Goal: Task Accomplishment & Management: Manage account settings

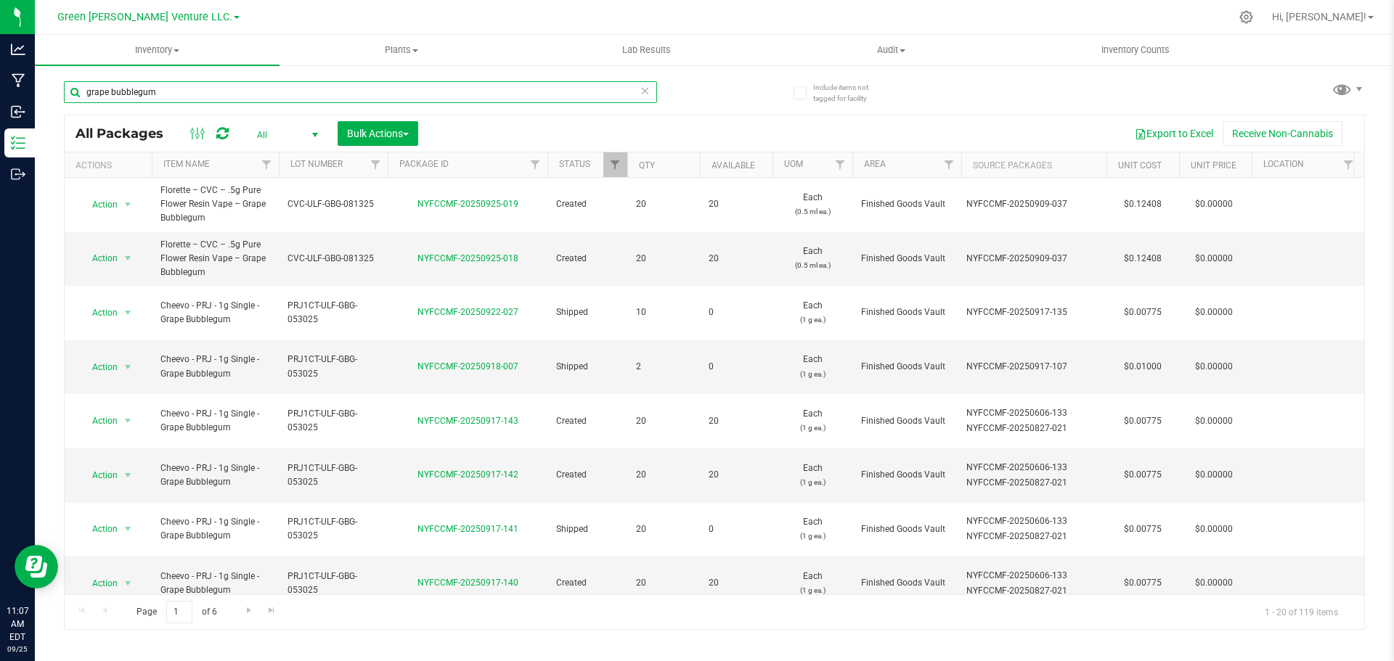
click at [166, 91] on input "grape bubblegum" at bounding box center [360, 92] width 593 height 22
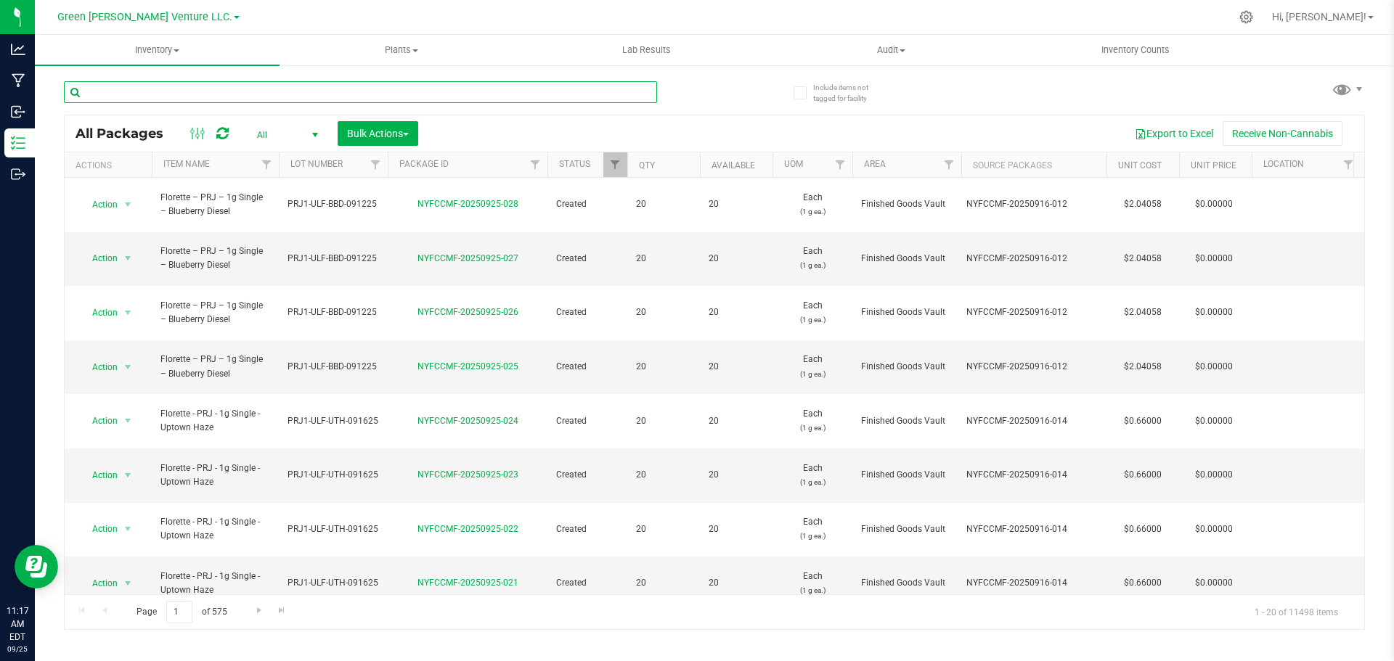
click at [242, 94] on input "text" at bounding box center [360, 92] width 593 height 22
type input "NYFCCMF-20250505-166"
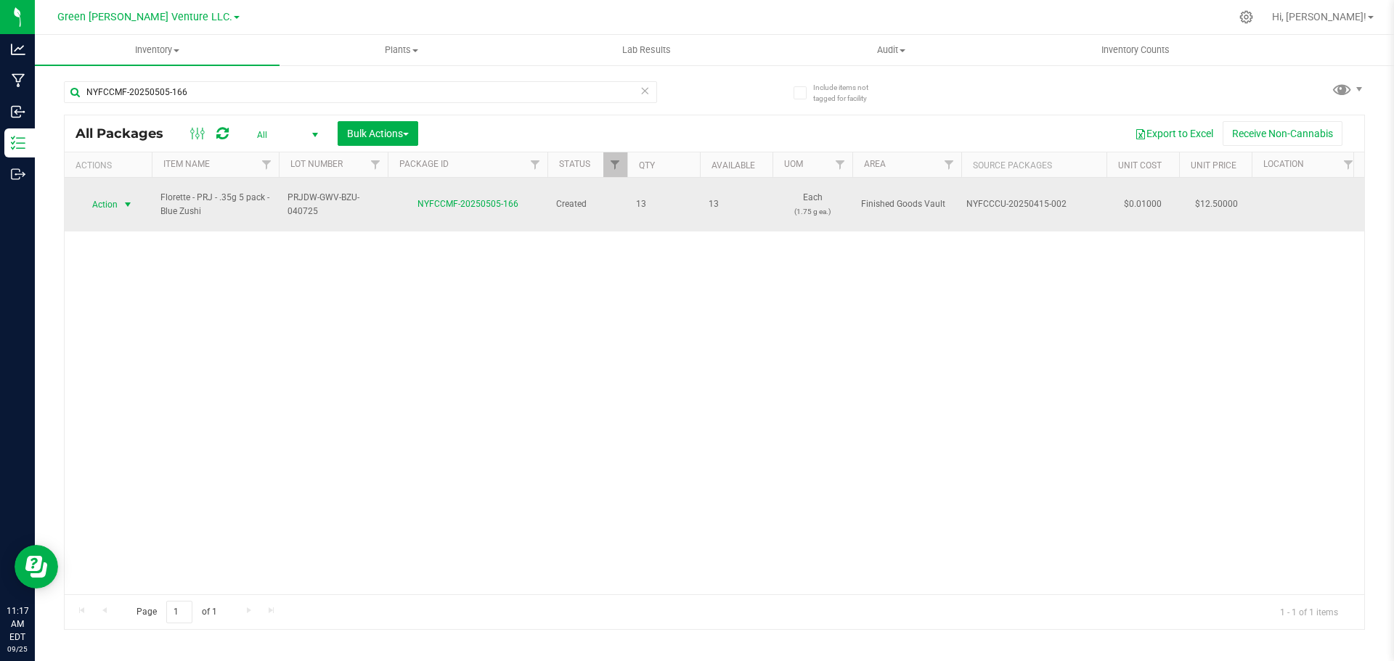
click at [98, 197] on span "Action" at bounding box center [98, 205] width 39 height 20
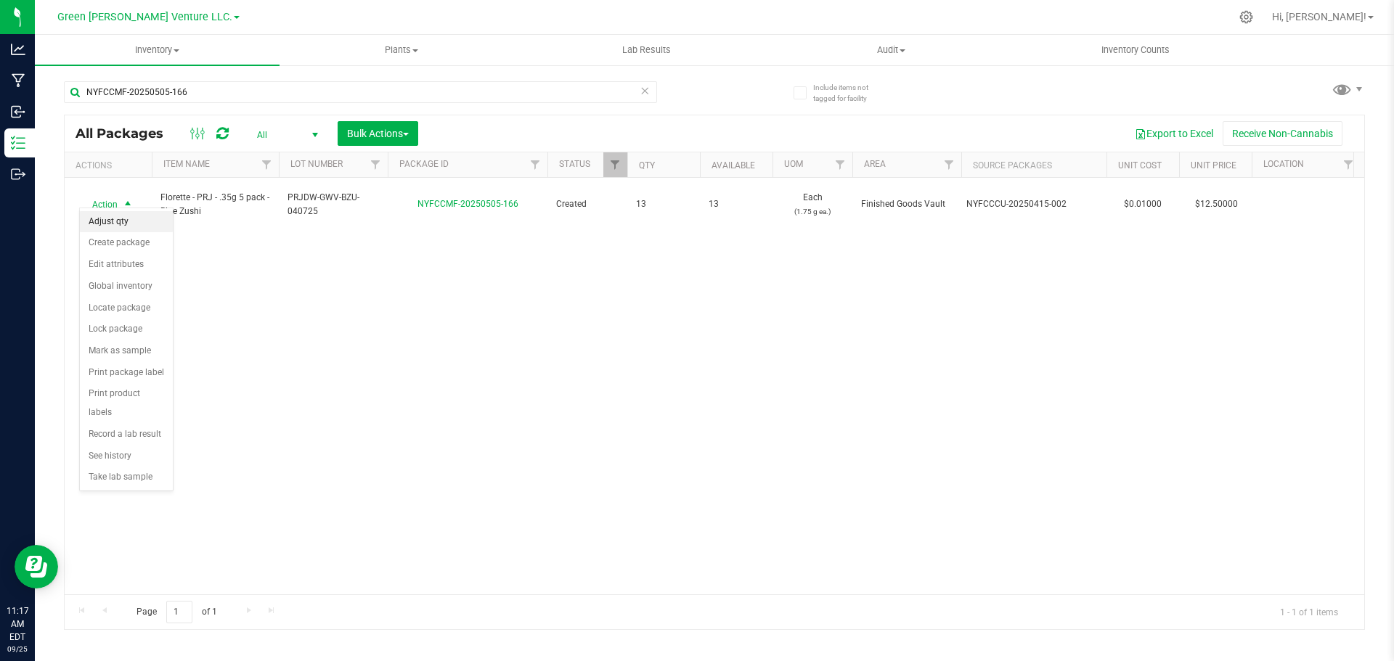
click at [123, 220] on li "Adjust qty" at bounding box center [126, 222] width 93 height 22
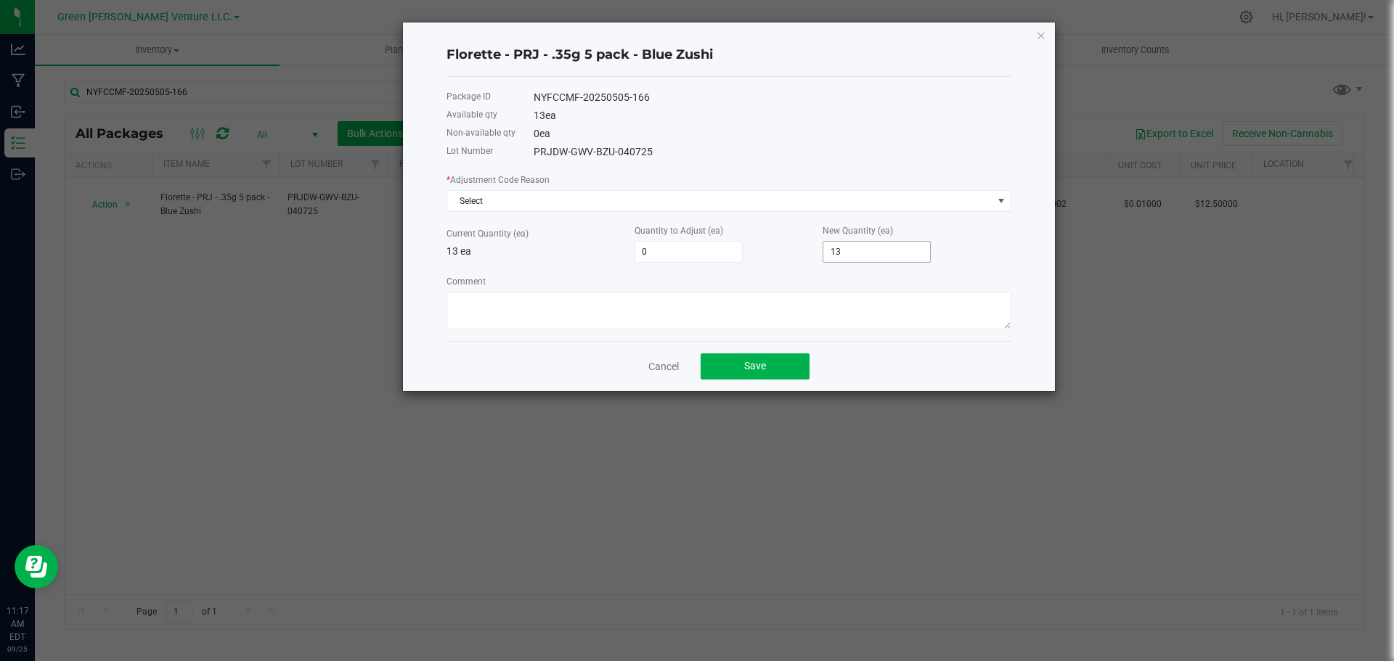
click at [848, 249] on input "13" at bounding box center [876, 252] width 107 height 20
type input "-11"
type input "2"
type input "7"
type input "20"
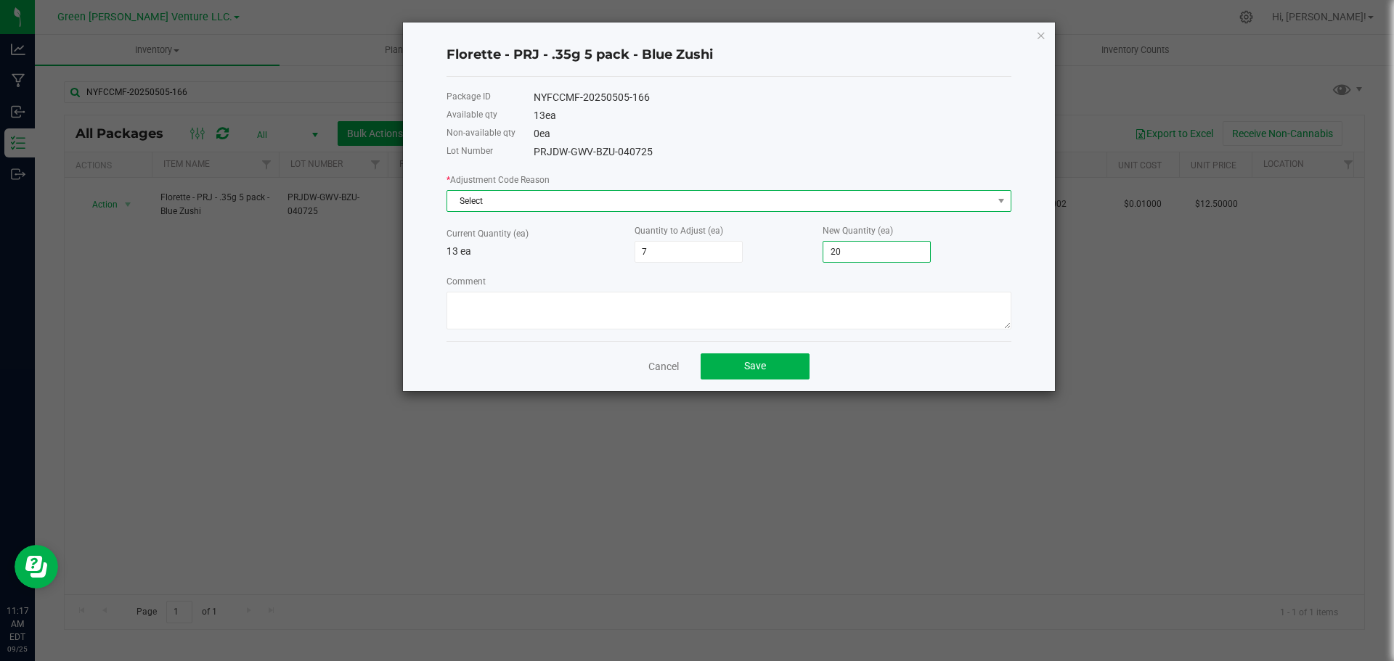
click at [496, 199] on span "Select" at bounding box center [719, 201] width 545 height 20
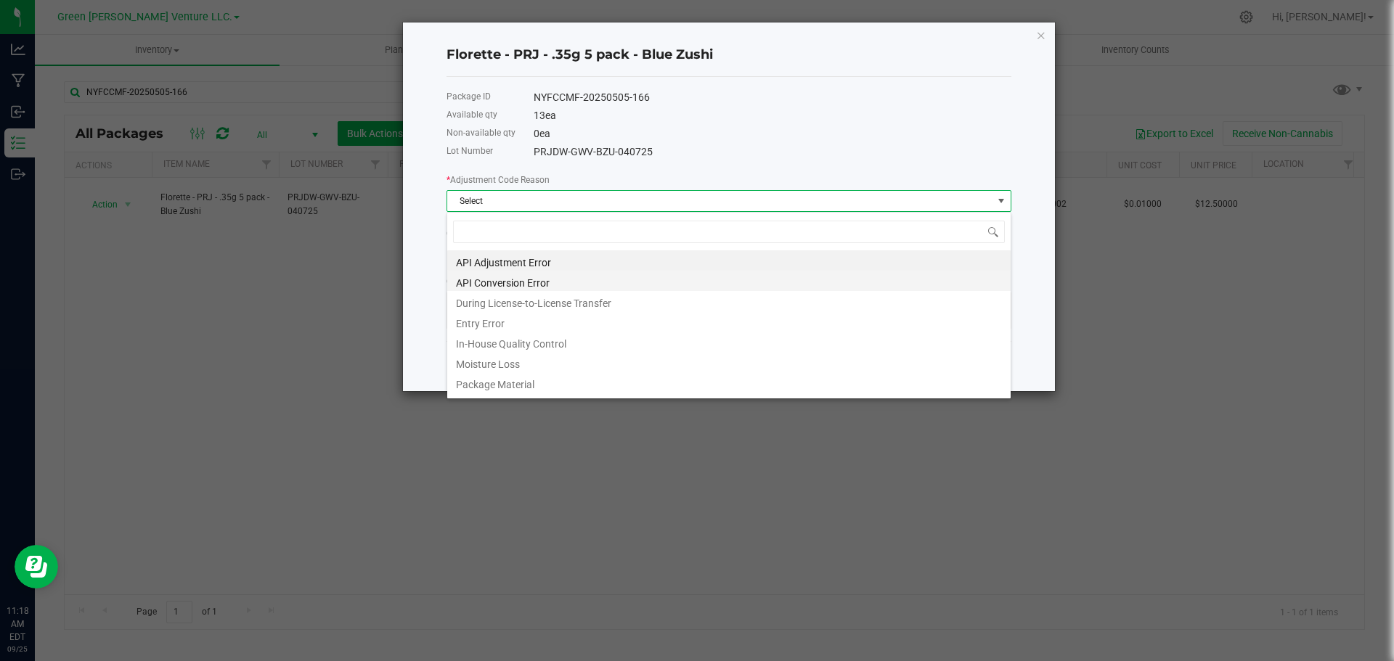
scroll to position [22, 565]
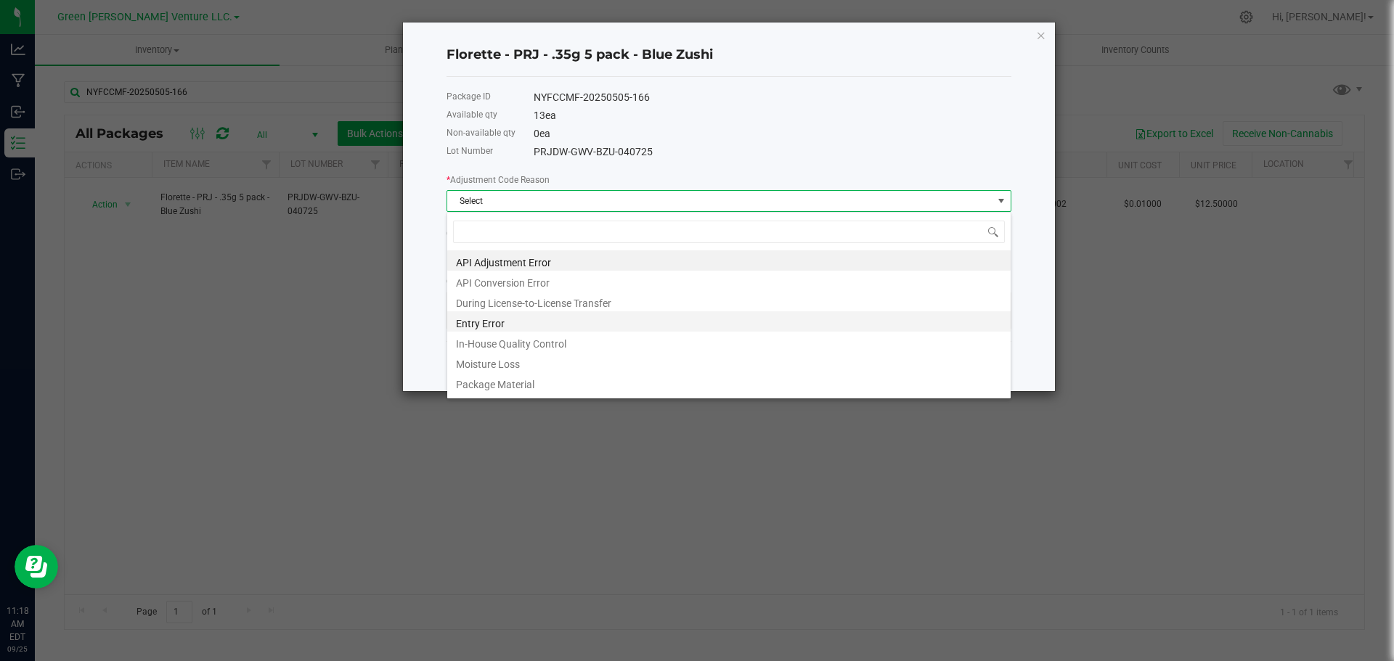
click at [506, 316] on li "Entry Error" at bounding box center [728, 321] width 563 height 20
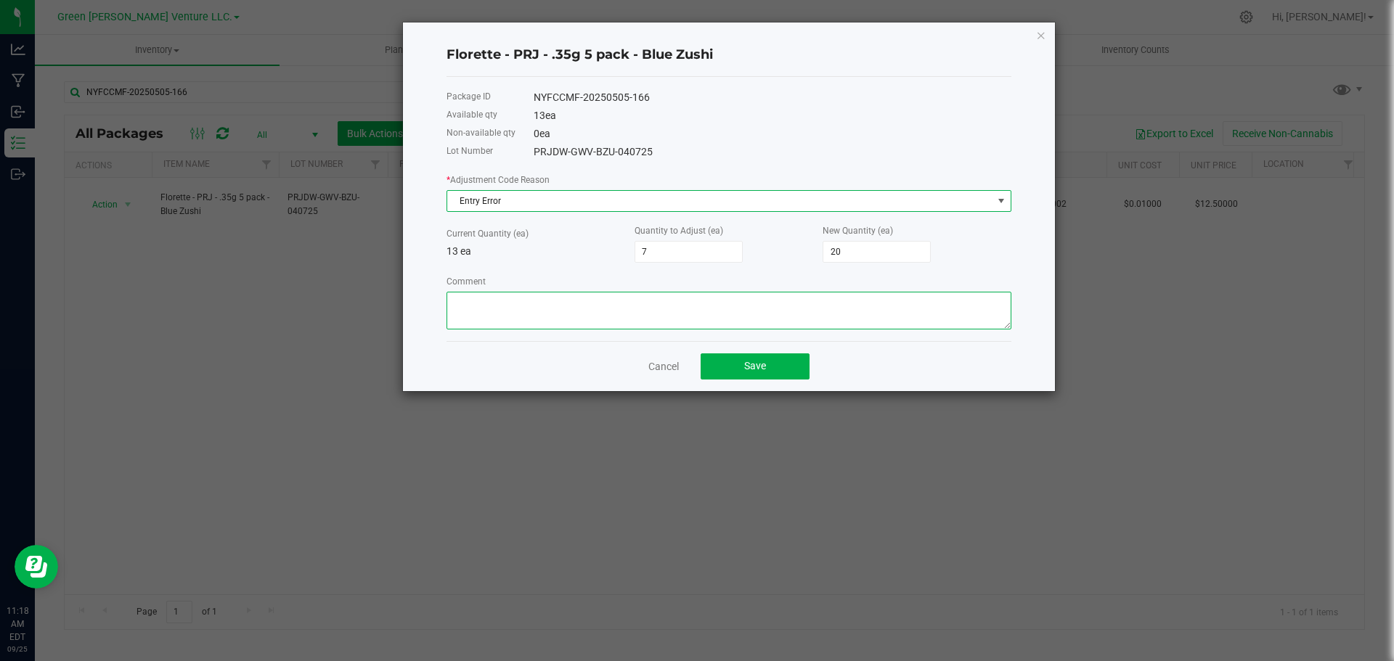
click at [504, 304] on textarea "Comment" at bounding box center [729, 311] width 565 height 38
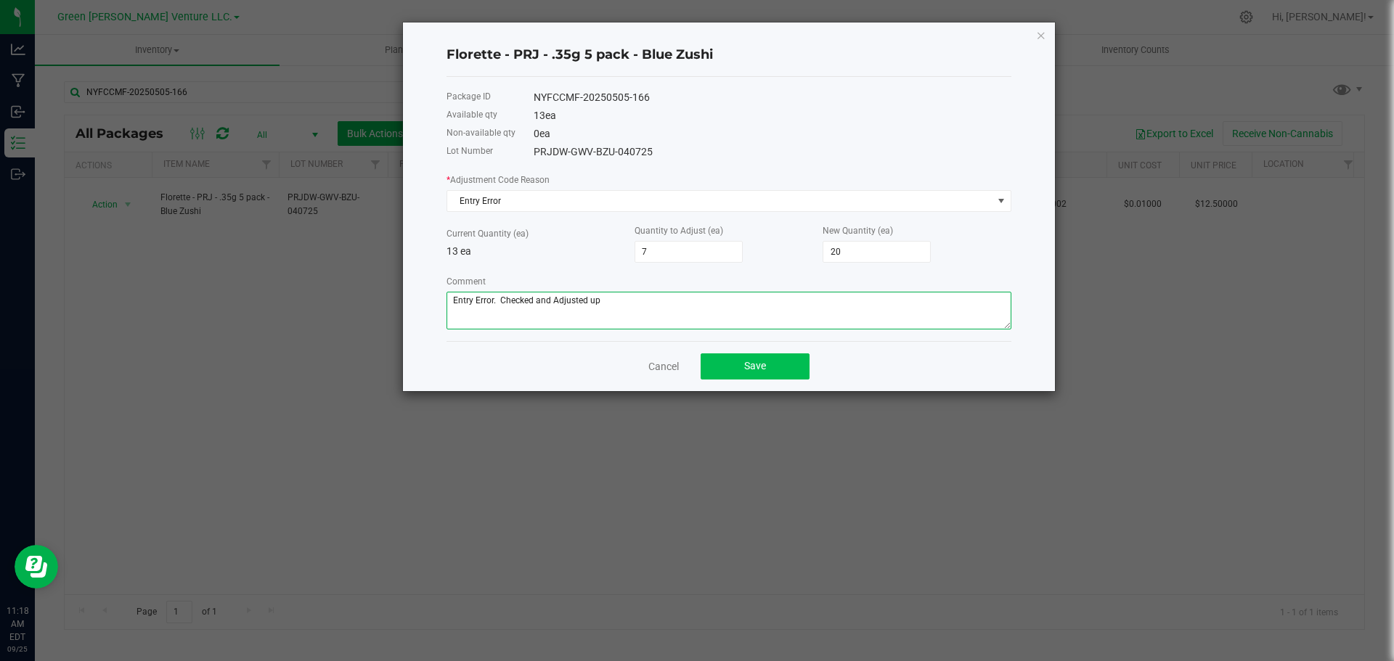
type textarea "Entry Error. Checked and Adjusted up"
click at [733, 367] on button "Save" at bounding box center [755, 367] width 109 height 26
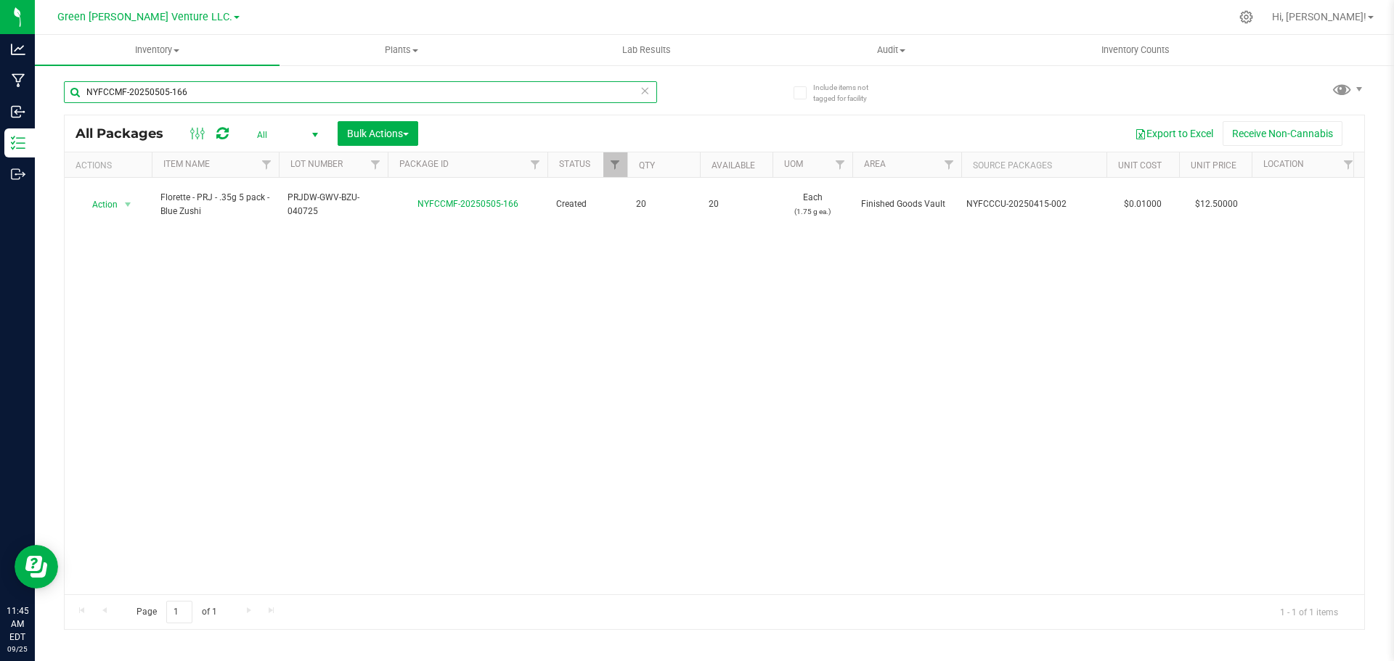
click at [142, 89] on input "NYFCCMF-20250505-166" at bounding box center [360, 92] width 593 height 22
click at [143, 89] on input "NYFCCMF-20250505-166" at bounding box center [360, 92] width 593 height 22
click at [144, 89] on input "NYFCCMF-20250505-166" at bounding box center [360, 92] width 593 height 22
type input "grape bubblegum"
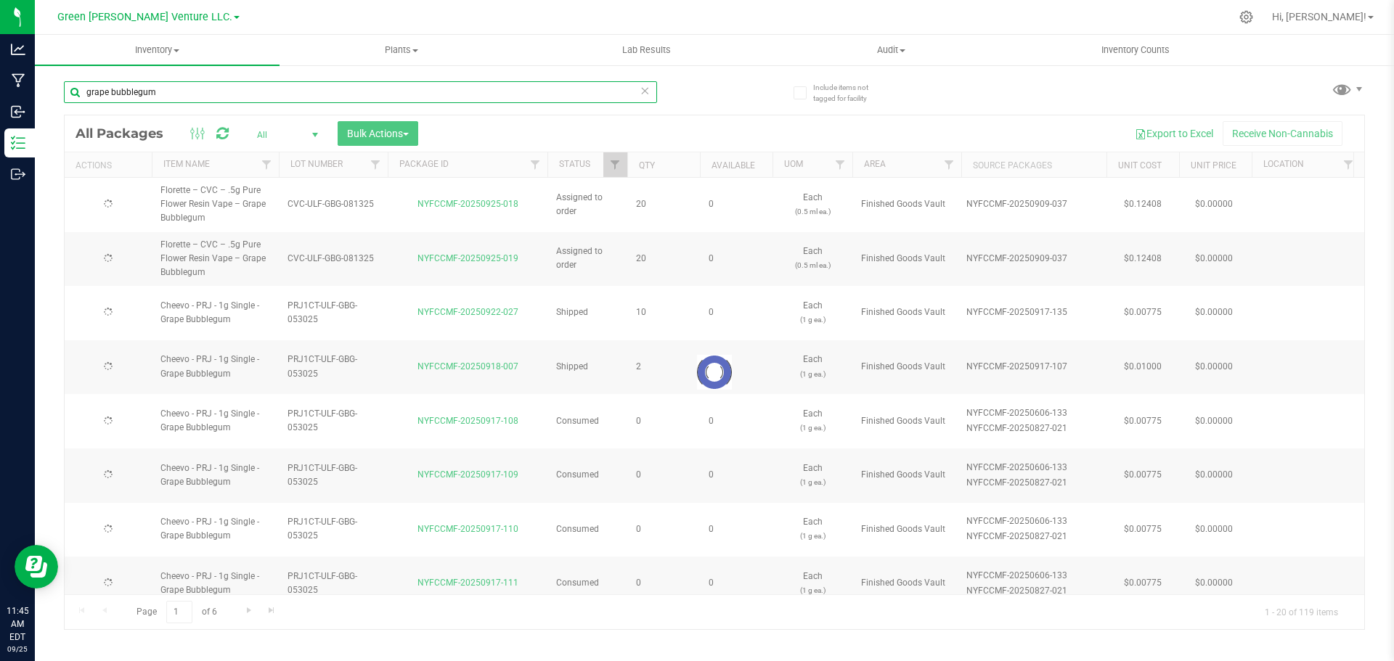
type input "[DATE]"
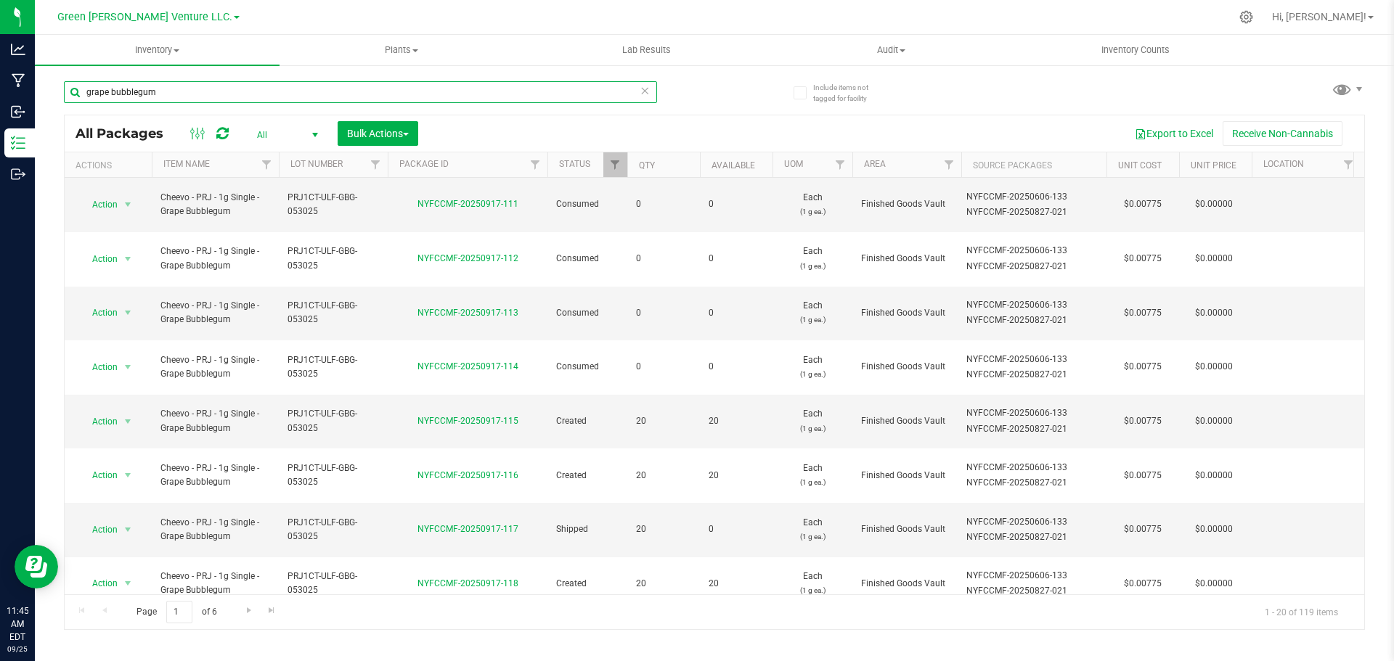
scroll to position [354, 0]
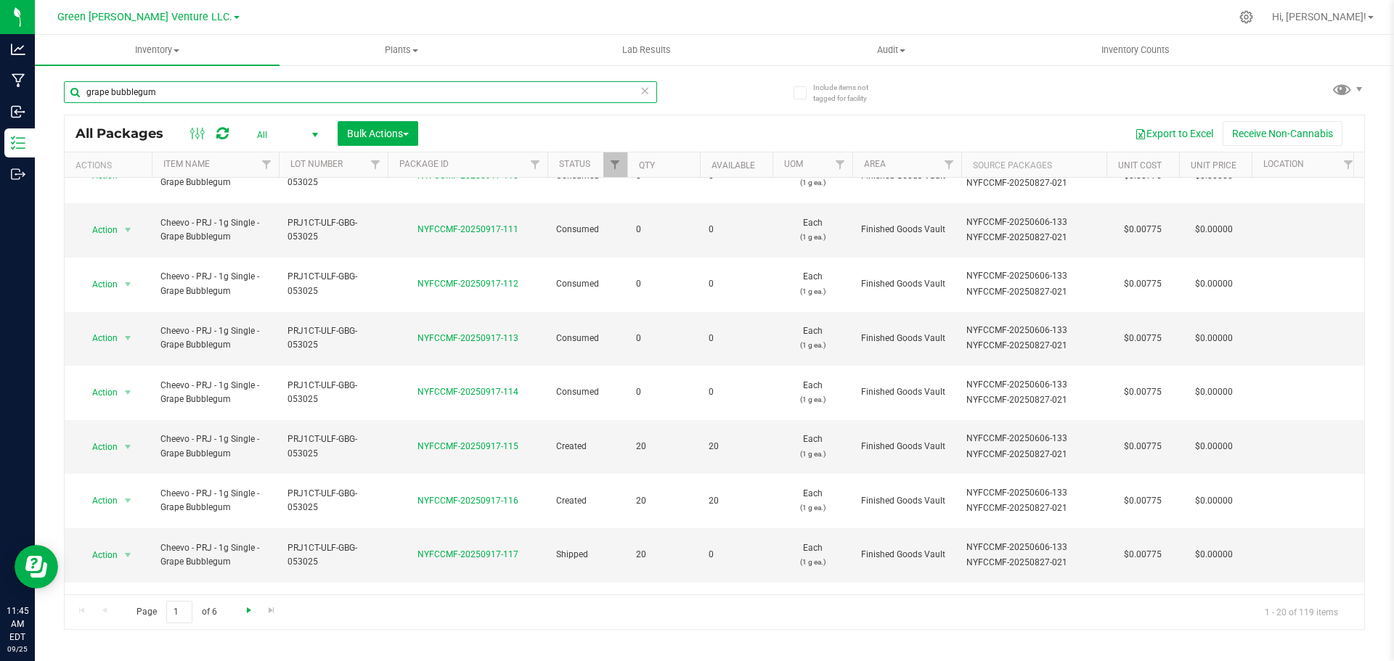
type input "grape bubblegum"
click at [247, 610] on span "Go to the next page" at bounding box center [249, 611] width 12 height 12
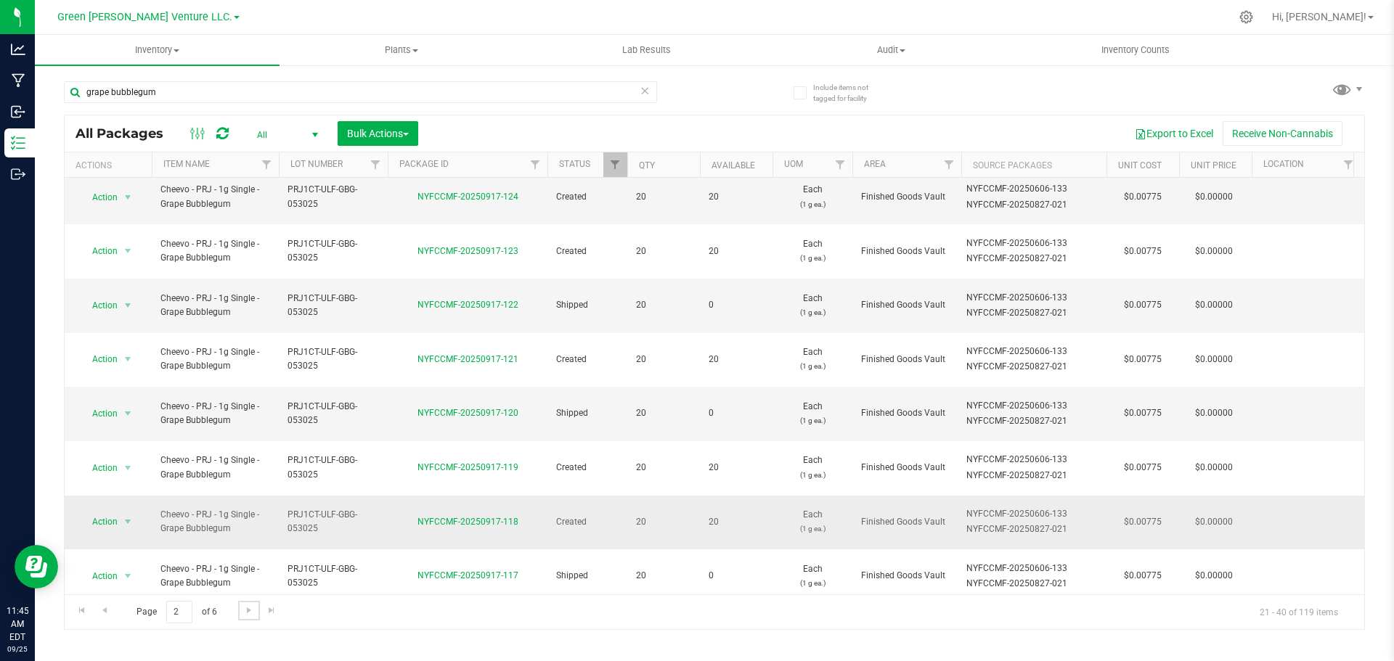
scroll to position [398, 0]
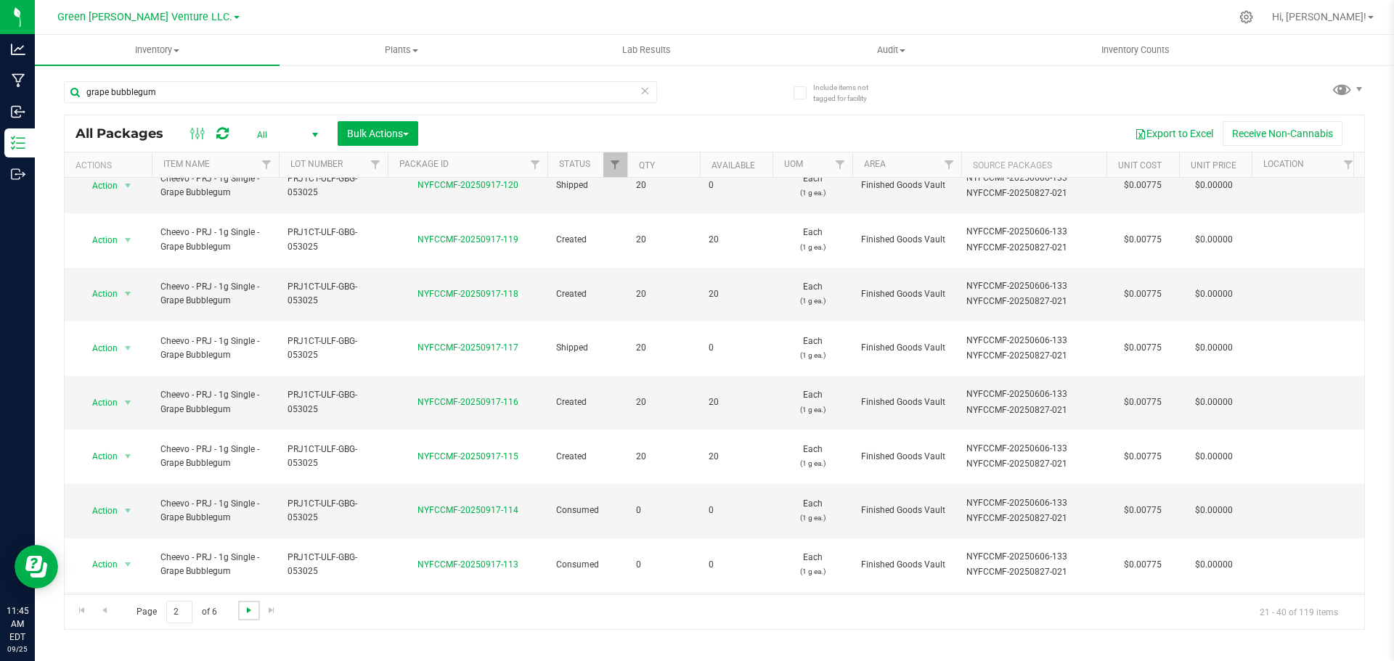
click at [253, 611] on span "Go to the next page" at bounding box center [249, 611] width 12 height 12
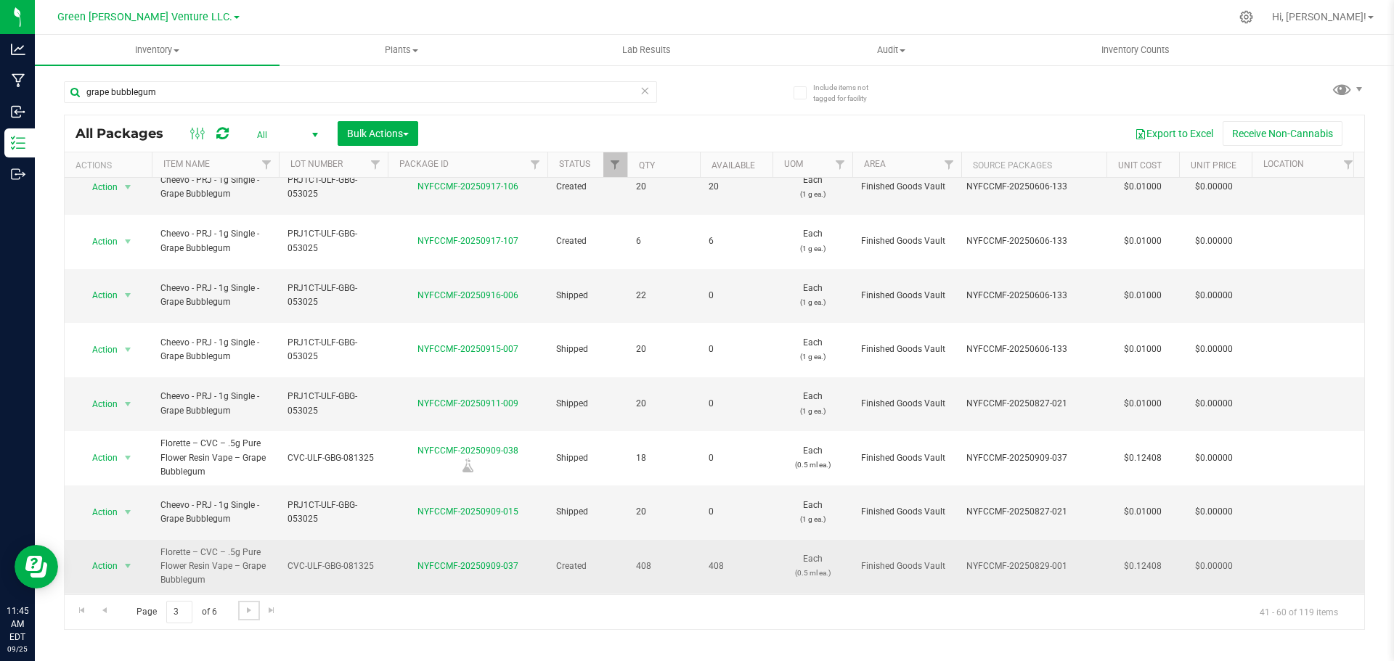
scroll to position [426, 0]
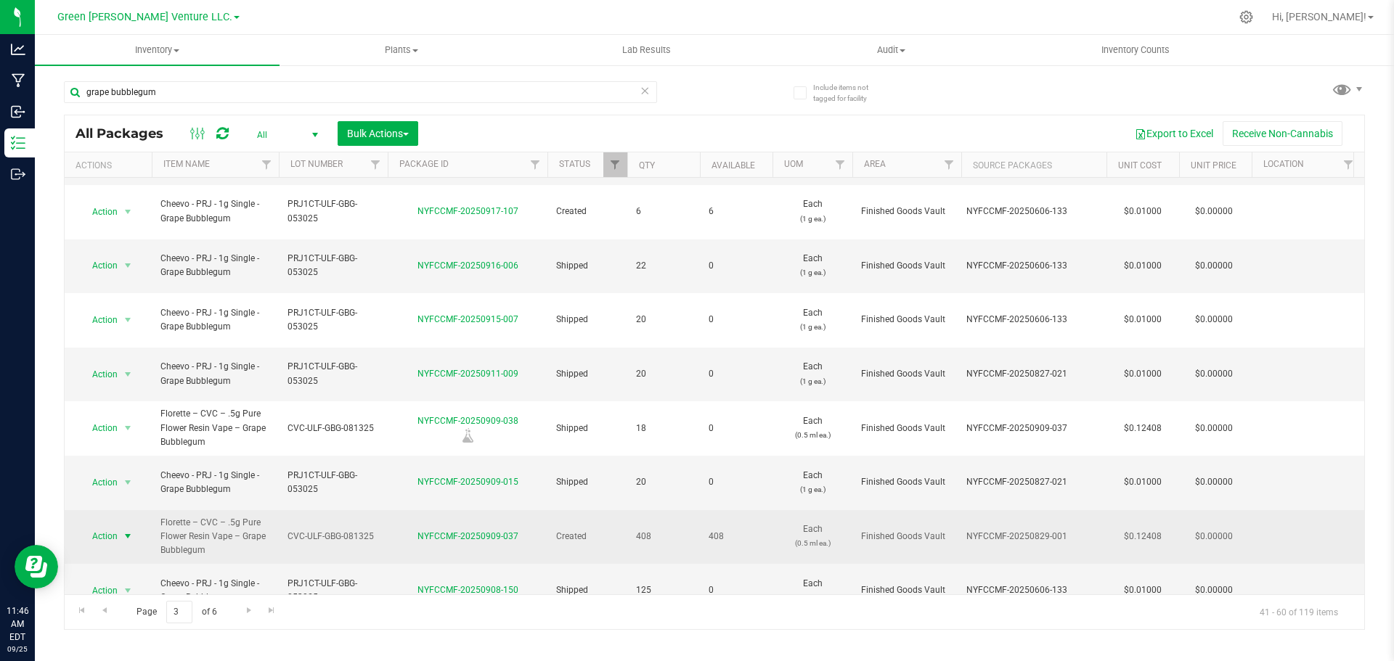
click at [106, 526] on span "Action" at bounding box center [98, 536] width 39 height 20
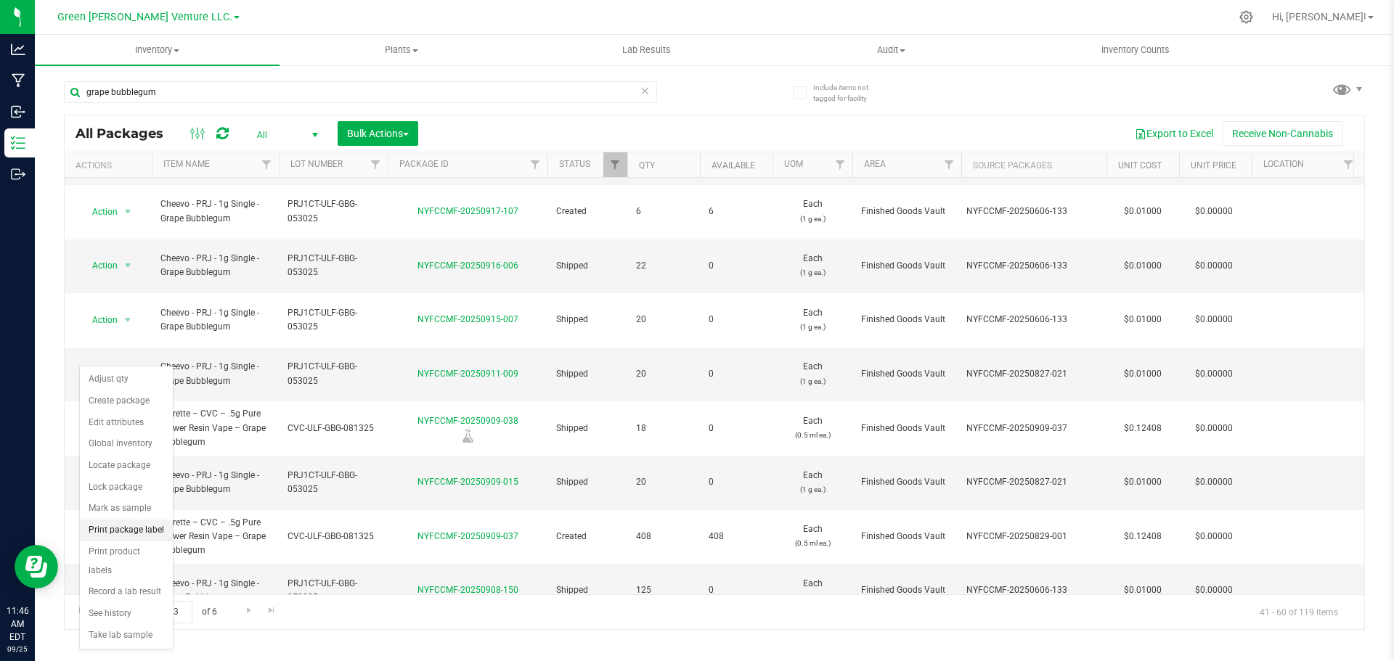
click at [128, 528] on li "Print package label" at bounding box center [126, 531] width 93 height 22
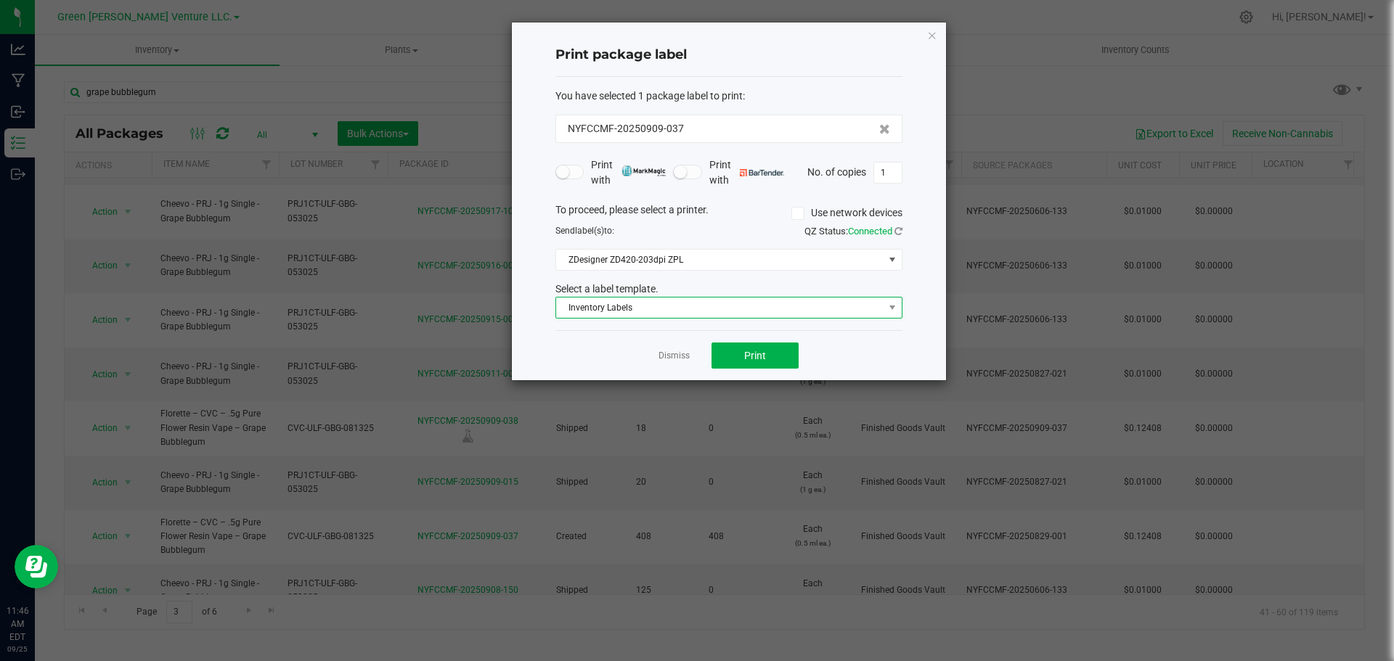
click at [669, 306] on span "Inventory Labels" at bounding box center [719, 308] width 327 height 20
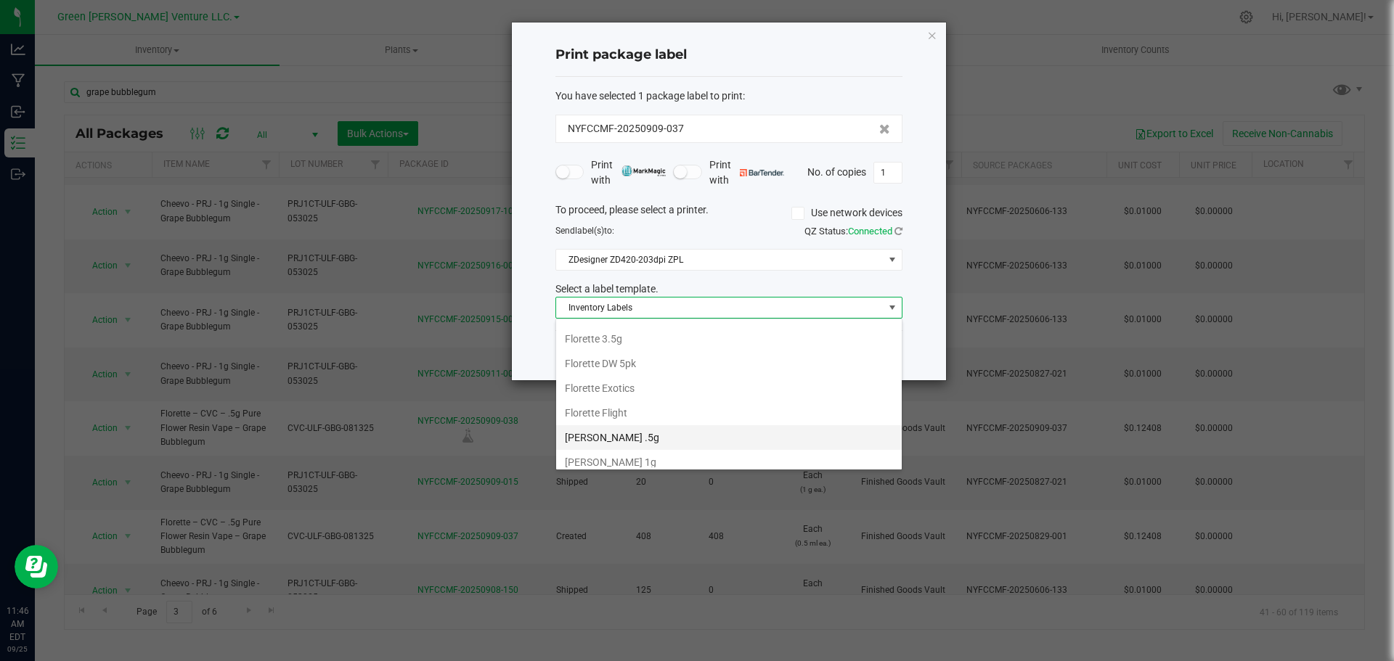
scroll to position [250, 0]
click at [624, 409] on li "[PERSON_NAME] .5g" at bounding box center [729, 406] width 346 height 25
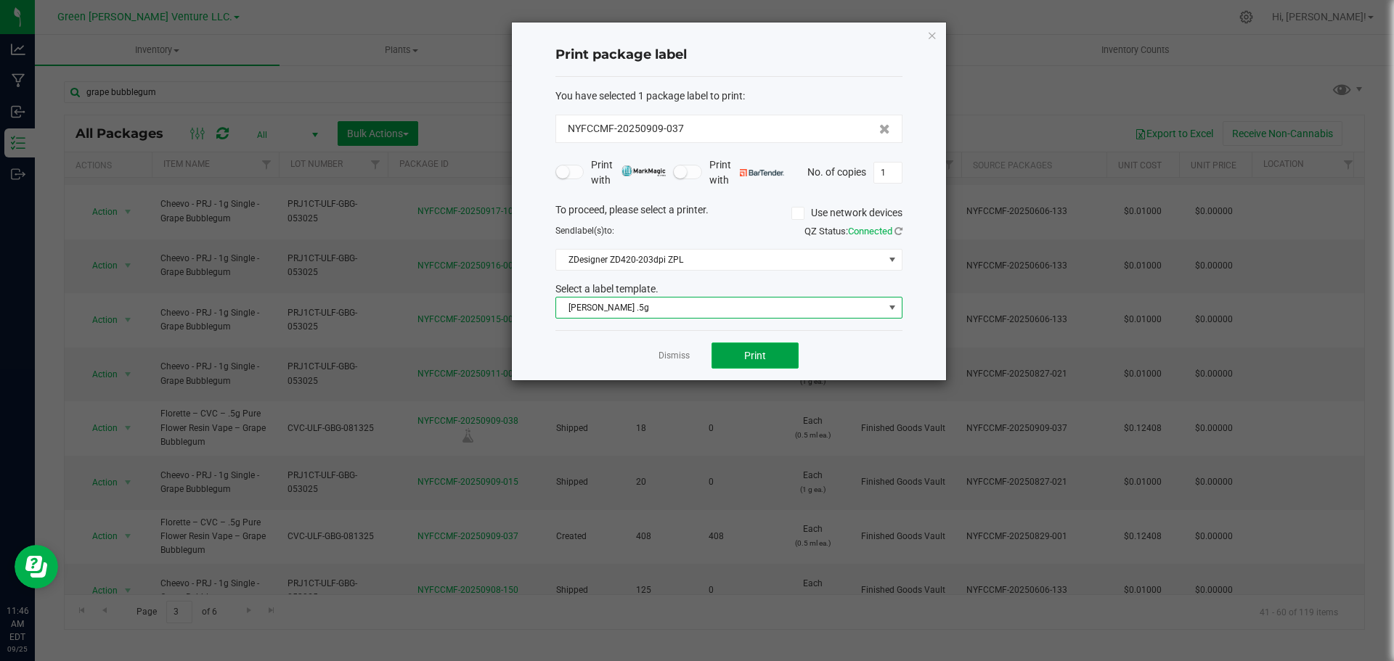
click at [733, 352] on button "Print" at bounding box center [755, 356] width 87 height 26
click at [890, 171] on input "1" at bounding box center [888, 173] width 28 height 20
type input "3"
type input "429"
click at [780, 359] on button "Print" at bounding box center [755, 356] width 87 height 26
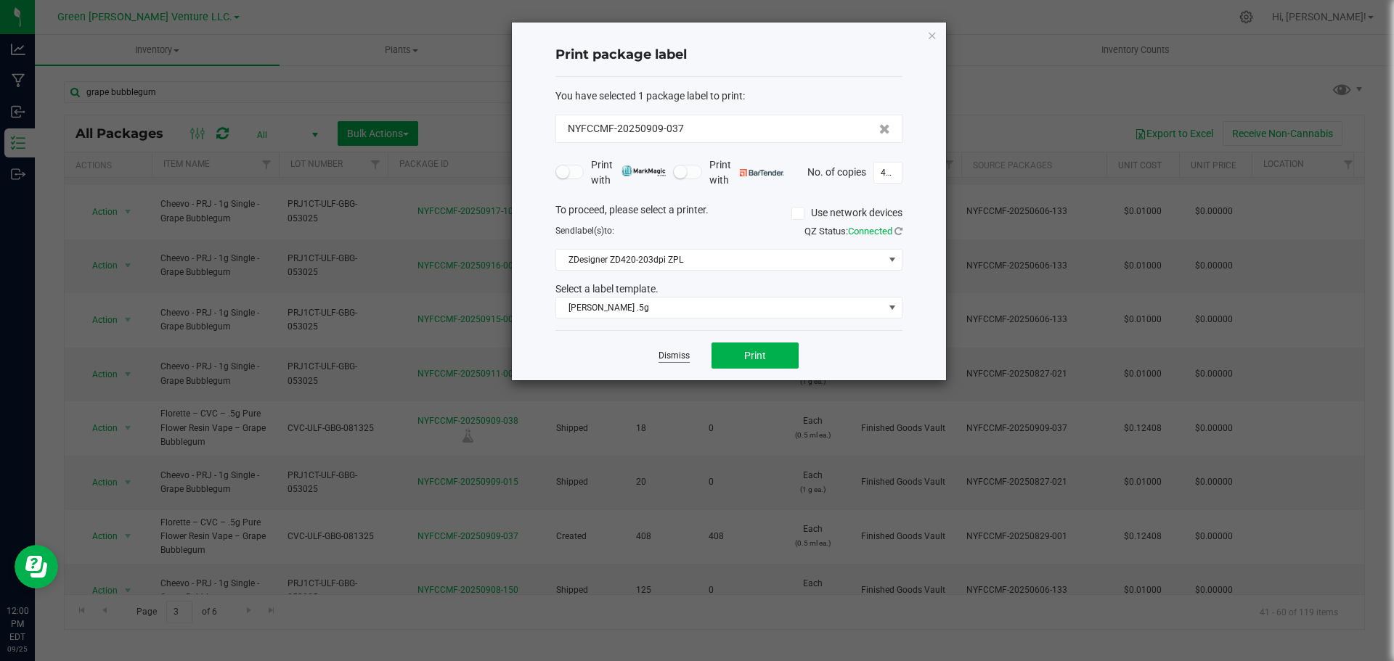
click at [665, 358] on link "Dismiss" at bounding box center [674, 356] width 31 height 12
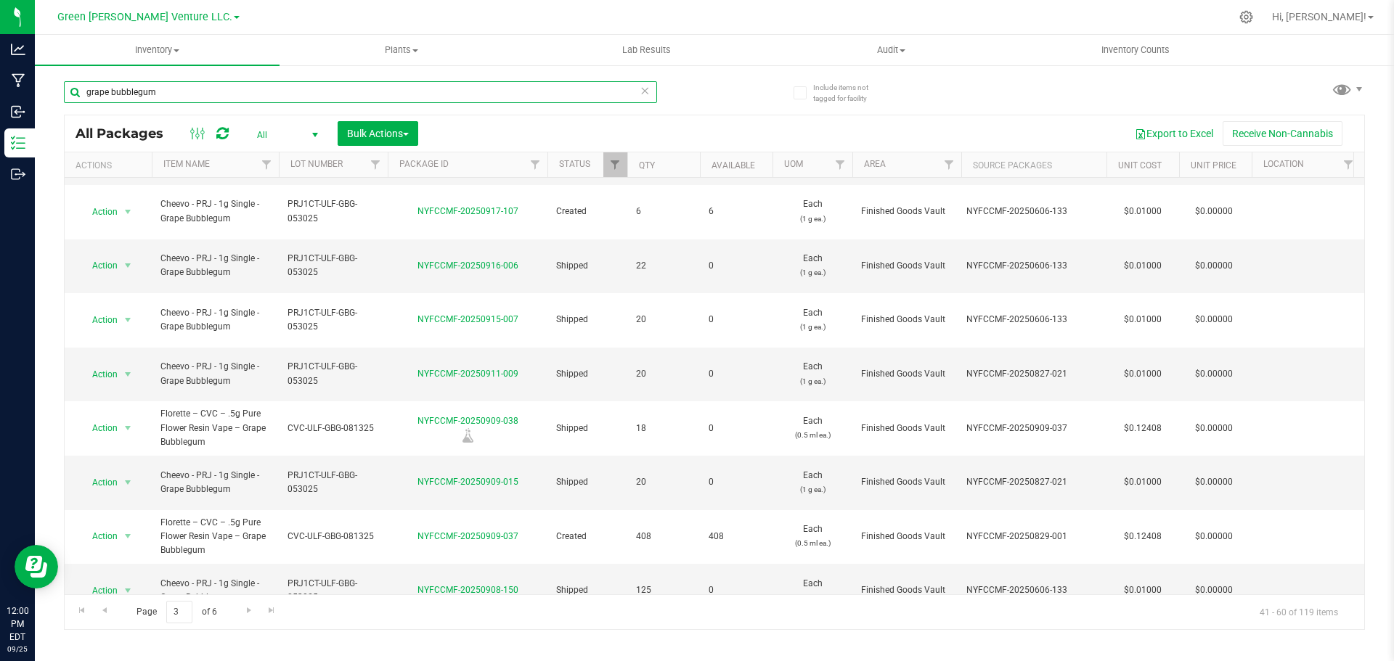
drag, startPoint x: 168, startPoint y: 91, endPoint x: 60, endPoint y: 99, distance: 108.4
click at [60, 99] on div "Include items not tagged for facility grape bubblegum All Packages All Active O…" at bounding box center [714, 285] width 1359 height 443
type input "NYFCCMF-20250607-029"
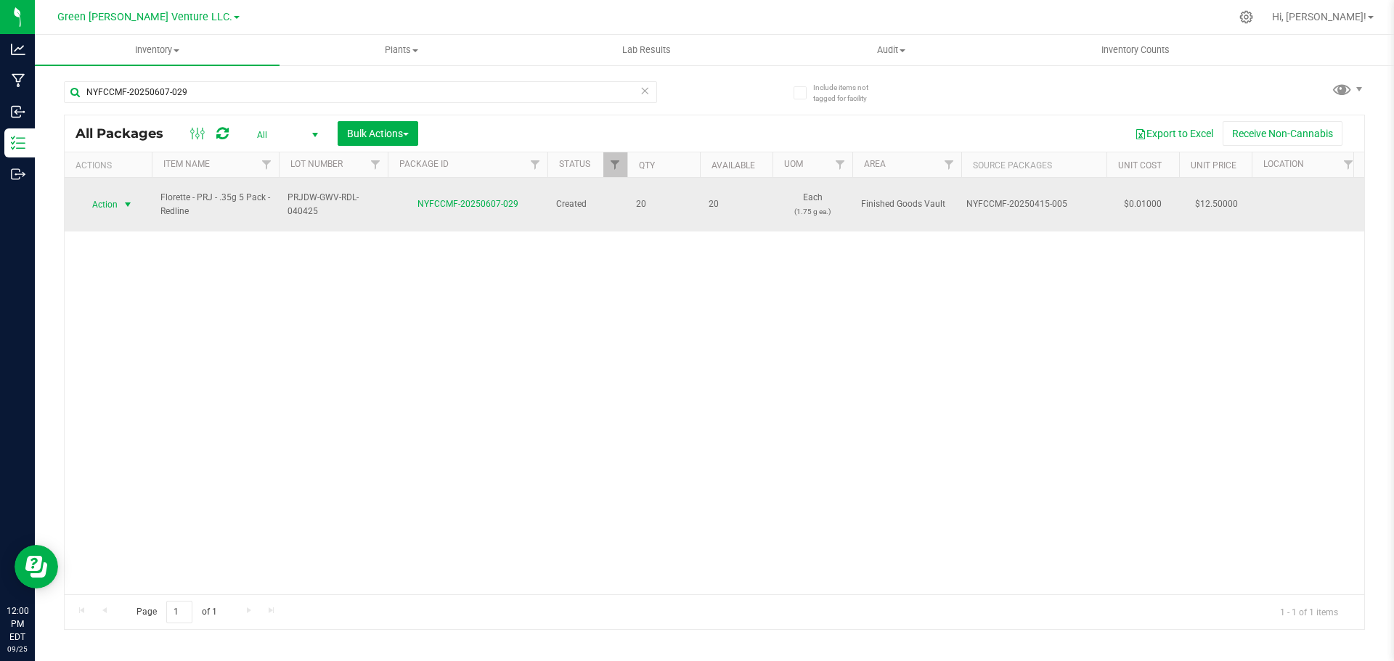
click at [112, 195] on span "Action" at bounding box center [98, 205] width 39 height 20
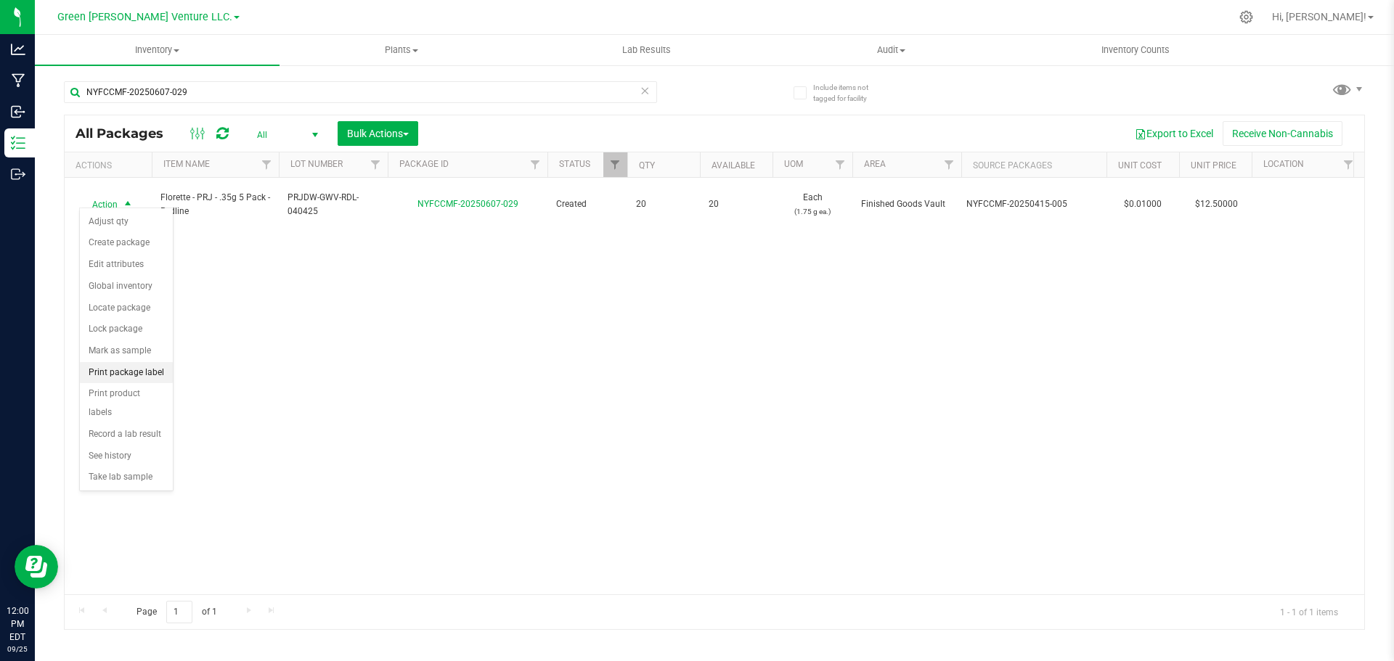
click at [126, 372] on li "Print package label" at bounding box center [126, 373] width 93 height 22
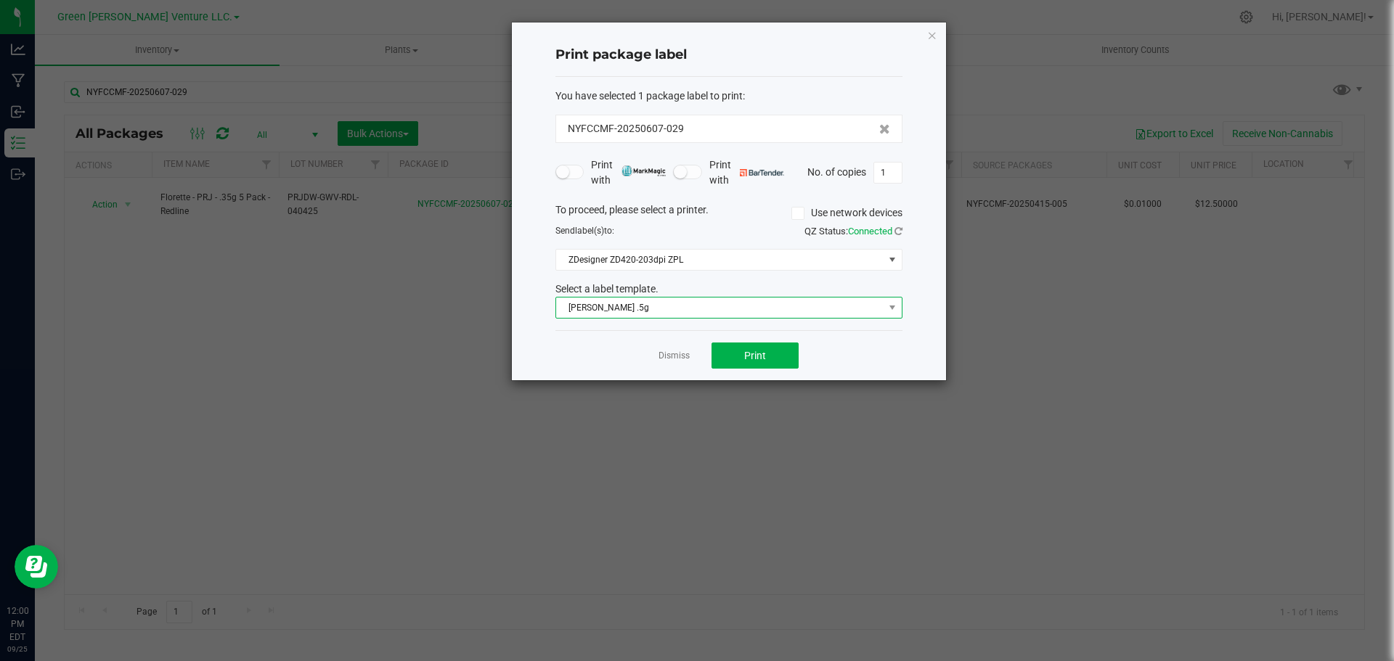
click at [680, 311] on span "[PERSON_NAME] .5g" at bounding box center [719, 308] width 327 height 20
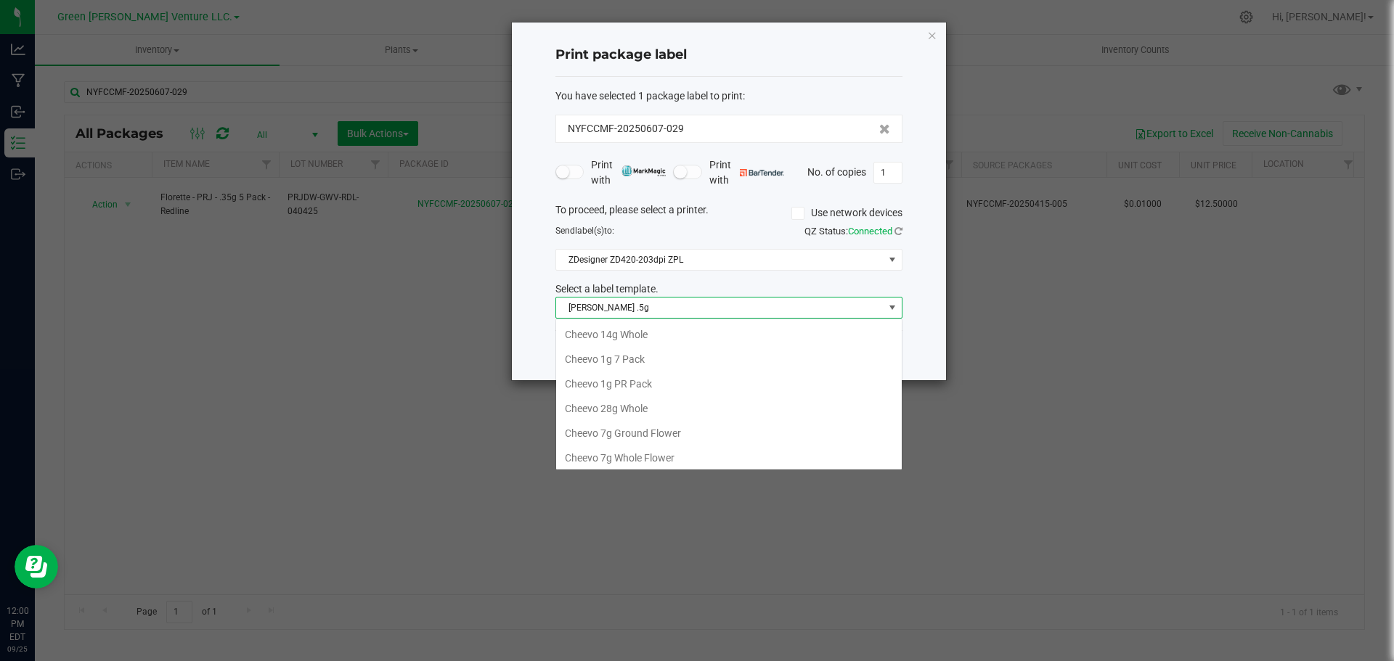
scroll to position [22, 347]
click at [623, 376] on li "Florette DW 5pk" at bounding box center [729, 381] width 346 height 25
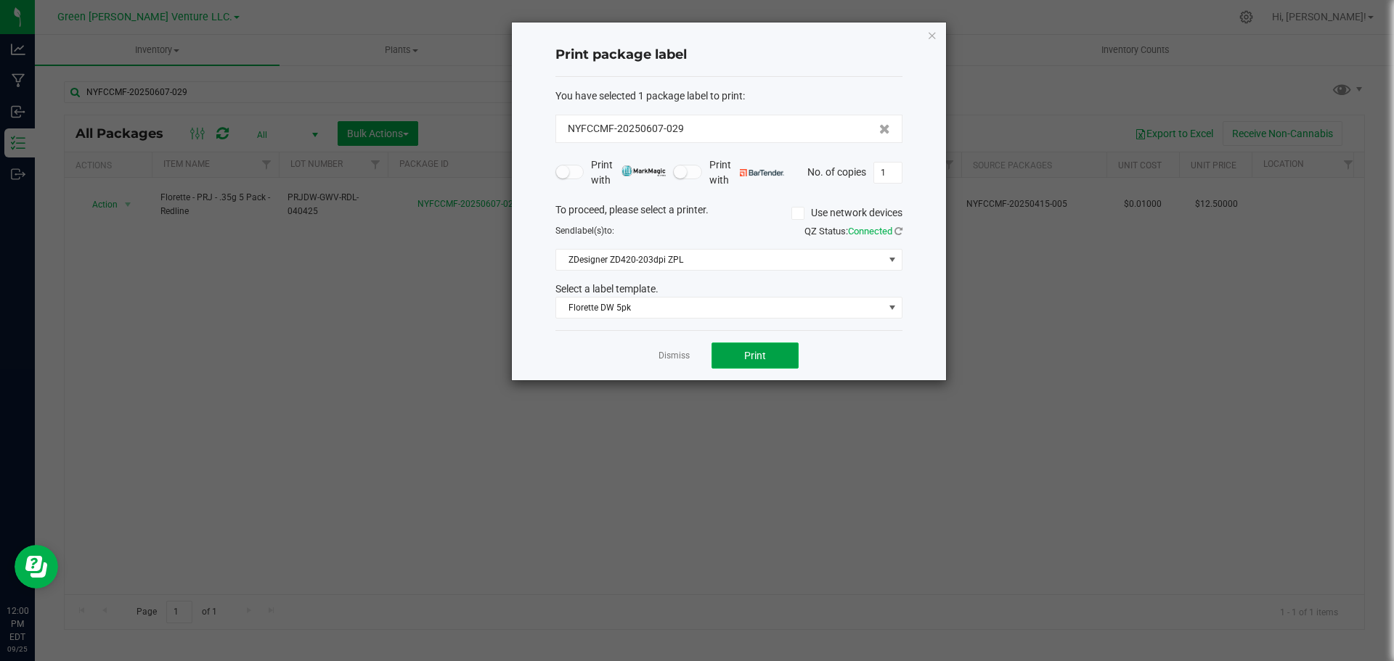
click at [762, 353] on span "Print" at bounding box center [755, 356] width 22 height 12
click at [770, 359] on button "Print" at bounding box center [755, 356] width 87 height 26
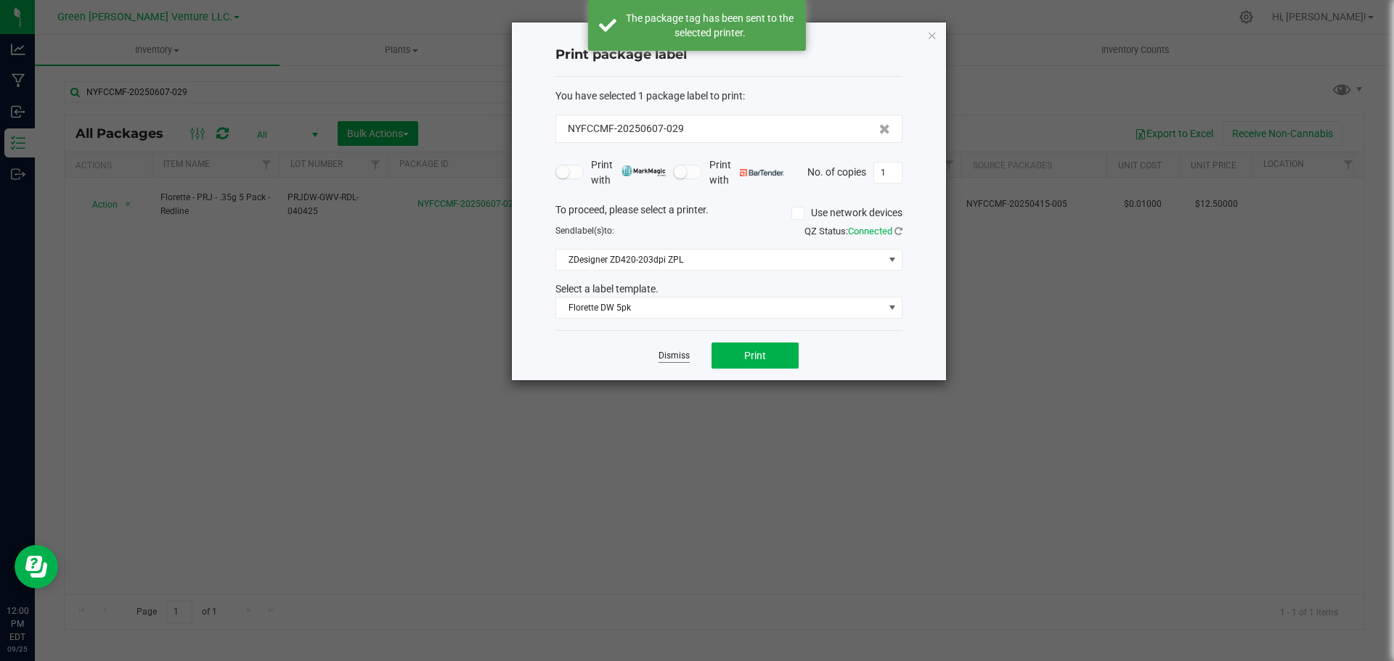
click at [671, 354] on link "Dismiss" at bounding box center [674, 356] width 31 height 12
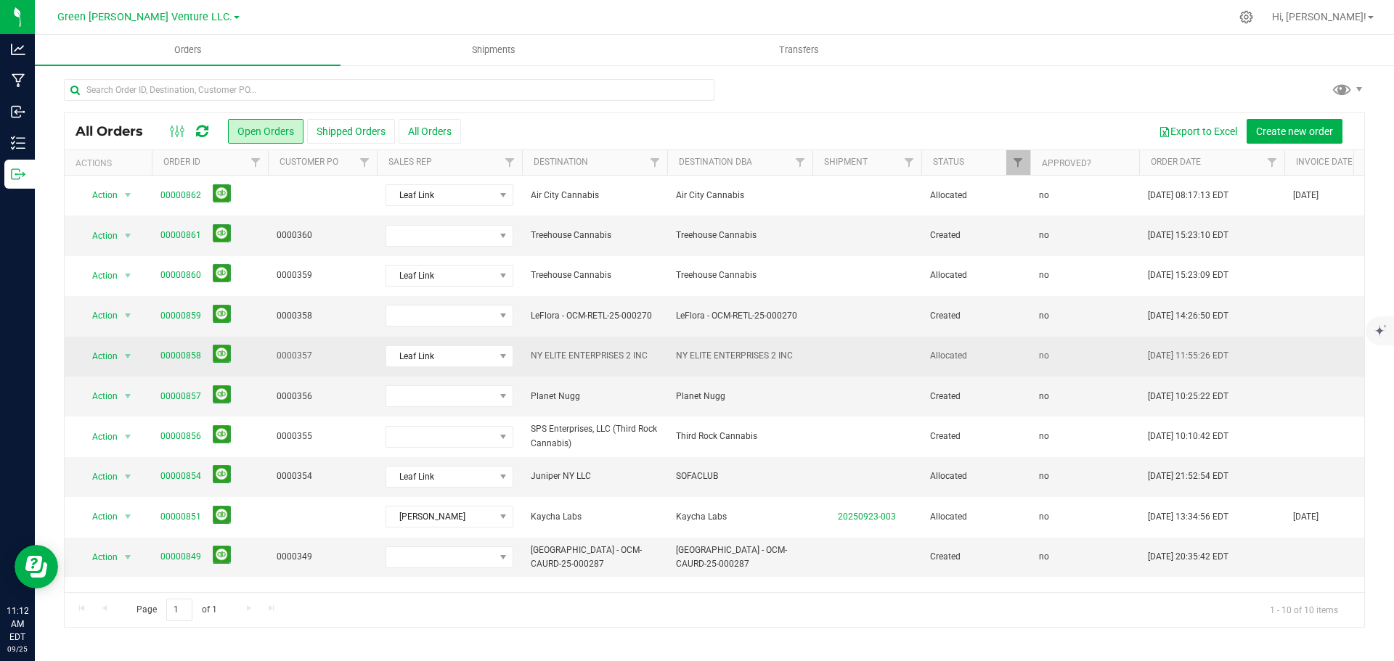
scroll to position [9, 0]
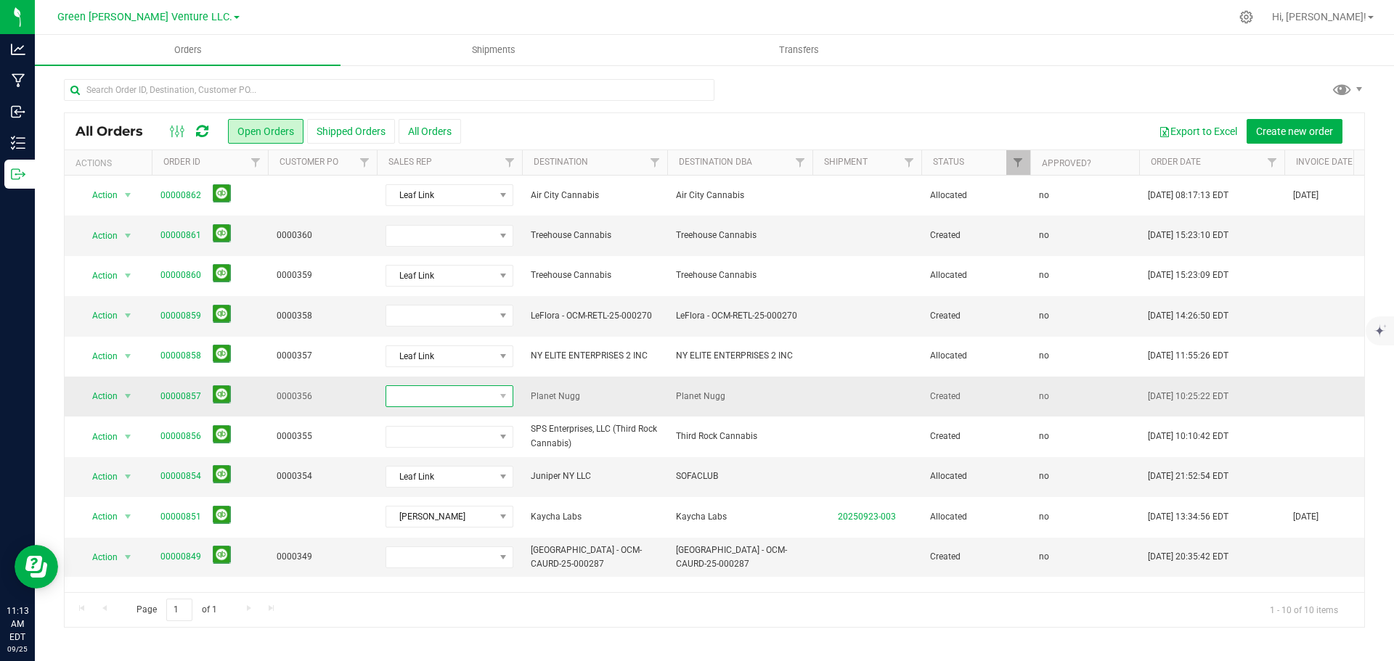
click at [485, 386] on span at bounding box center [440, 396] width 108 height 20
click at [439, 521] on li "Leaf Link" at bounding box center [454, 523] width 136 height 25
click at [186, 390] on link "00000857" at bounding box center [180, 397] width 41 height 14
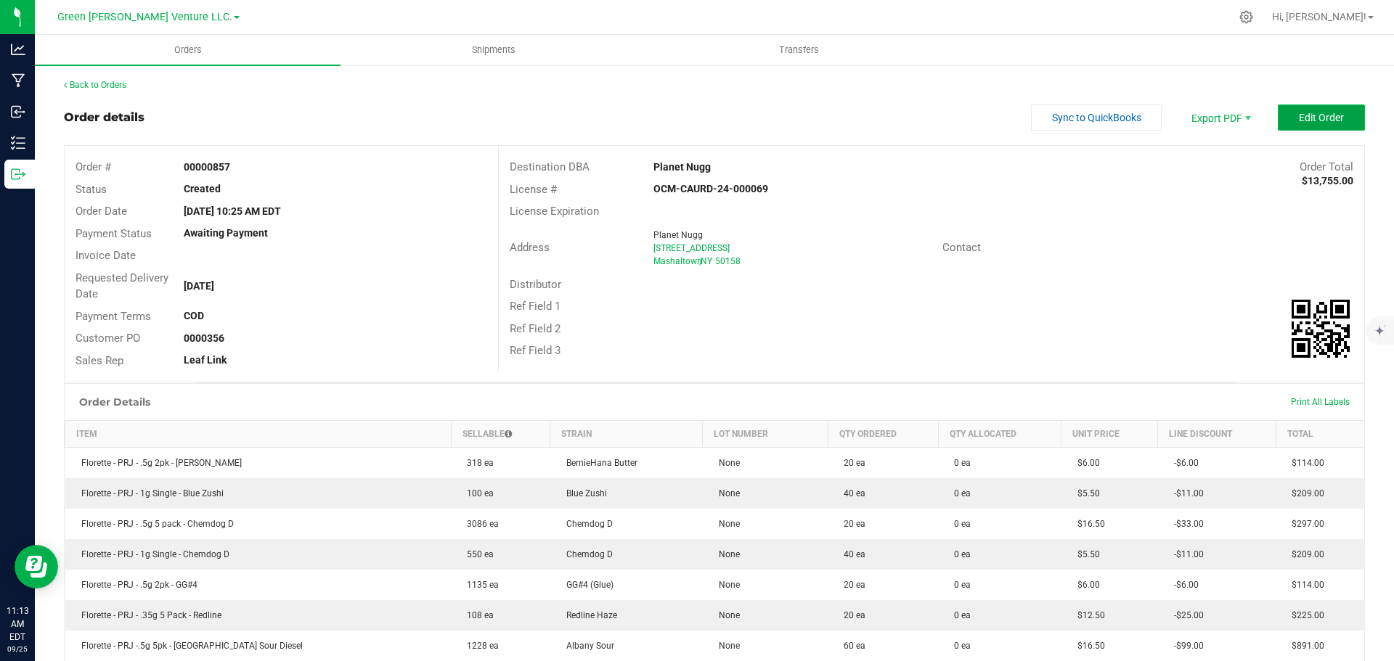
click at [1279, 121] on button "Edit Order" at bounding box center [1321, 118] width 87 height 26
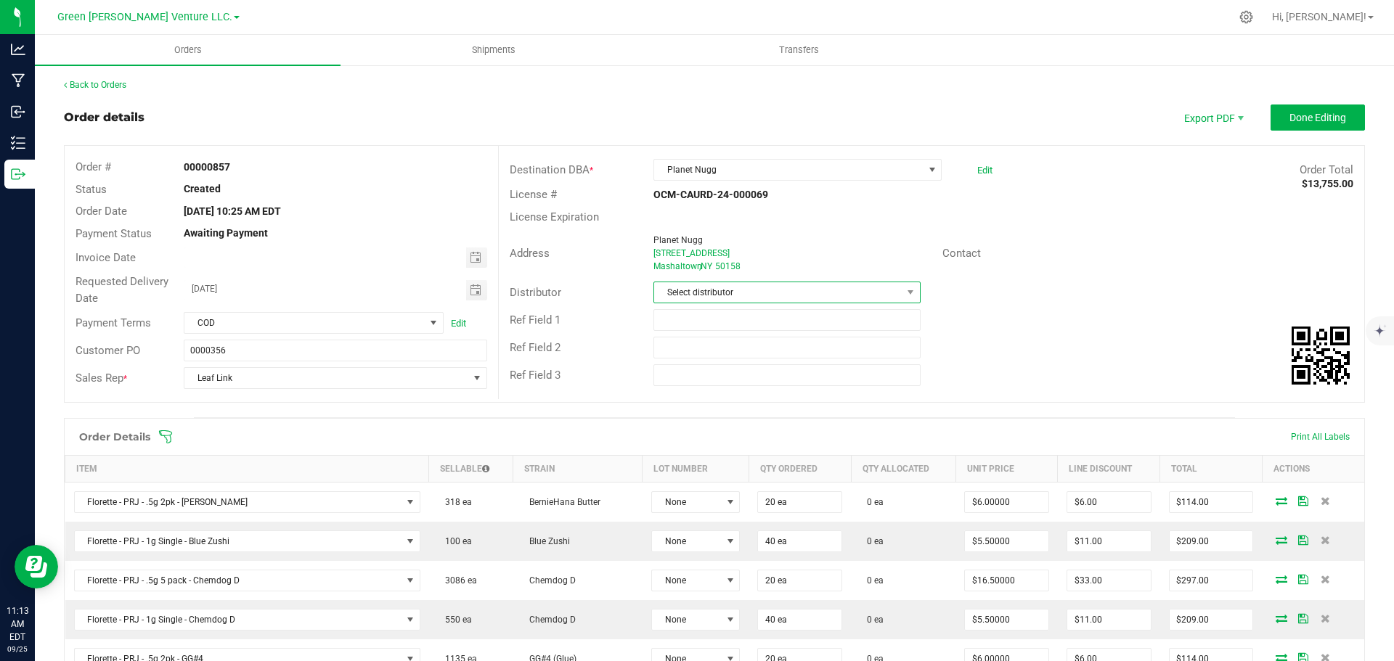
click at [688, 298] on span "Select distributor" at bounding box center [777, 292] width 247 height 20
click at [679, 453] on li "E23" at bounding box center [781, 453] width 263 height 25
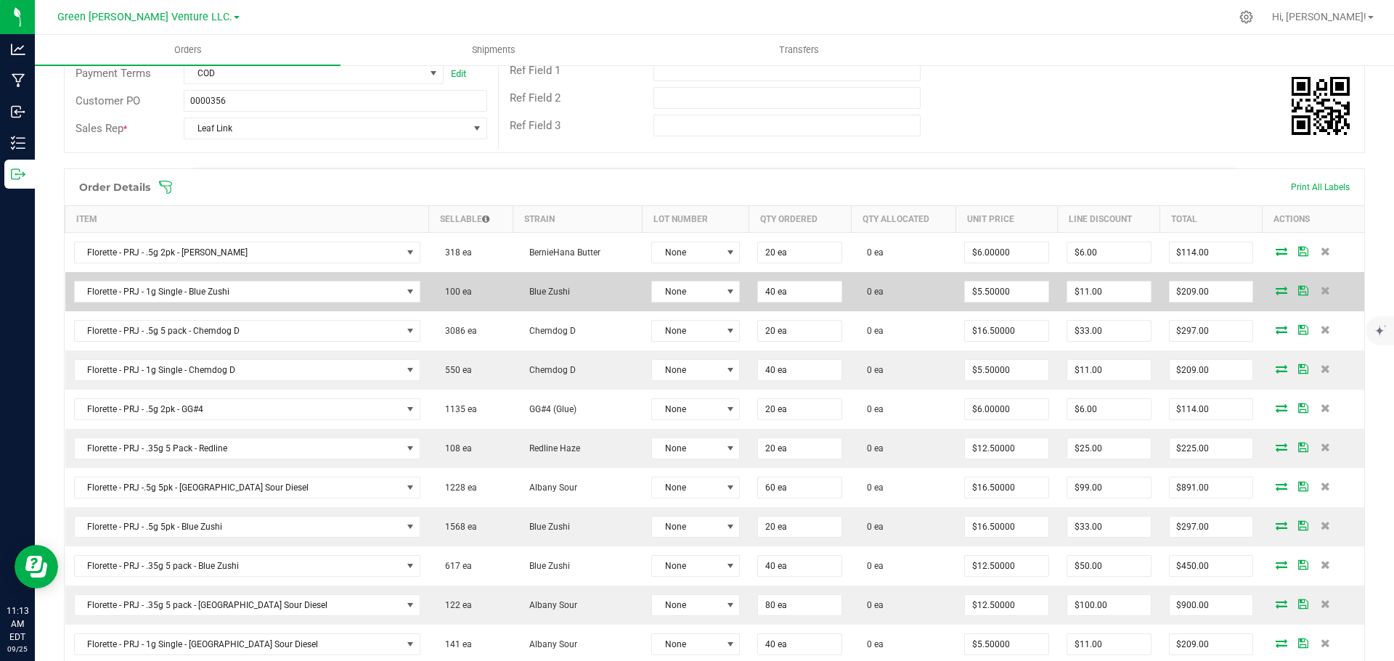
scroll to position [290, 0]
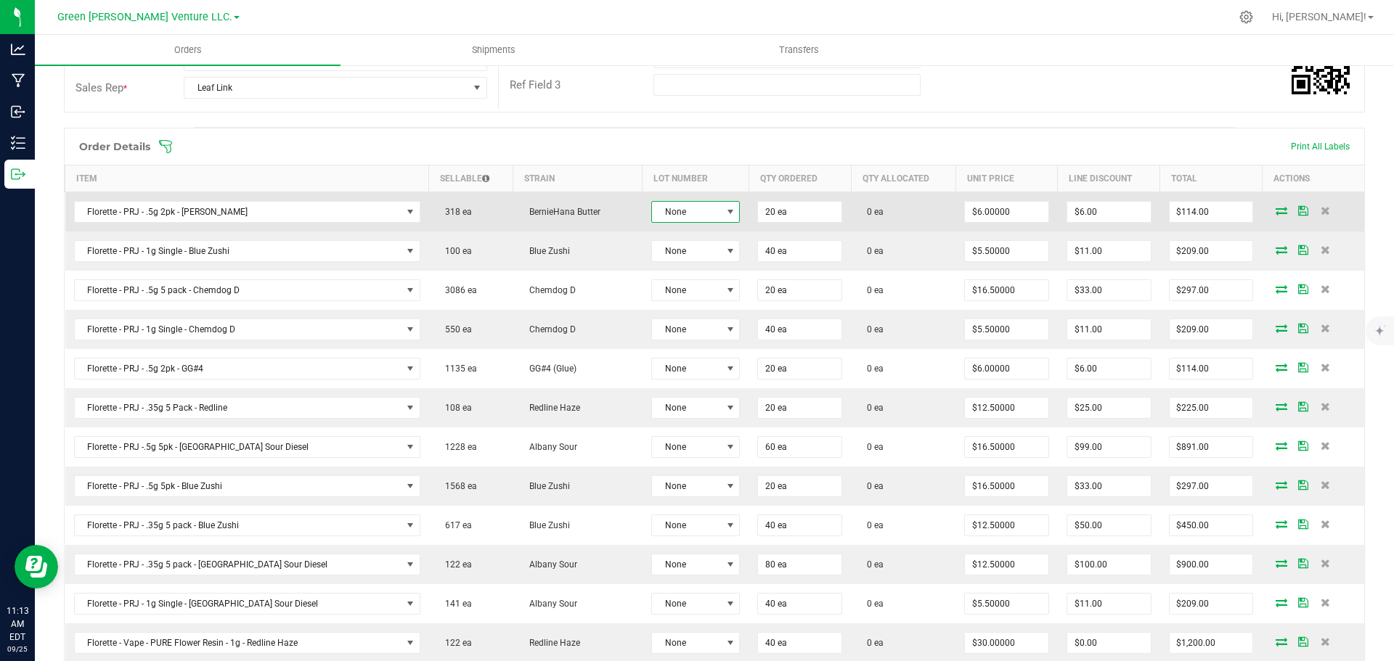
click at [725, 213] on span at bounding box center [731, 212] width 12 height 12
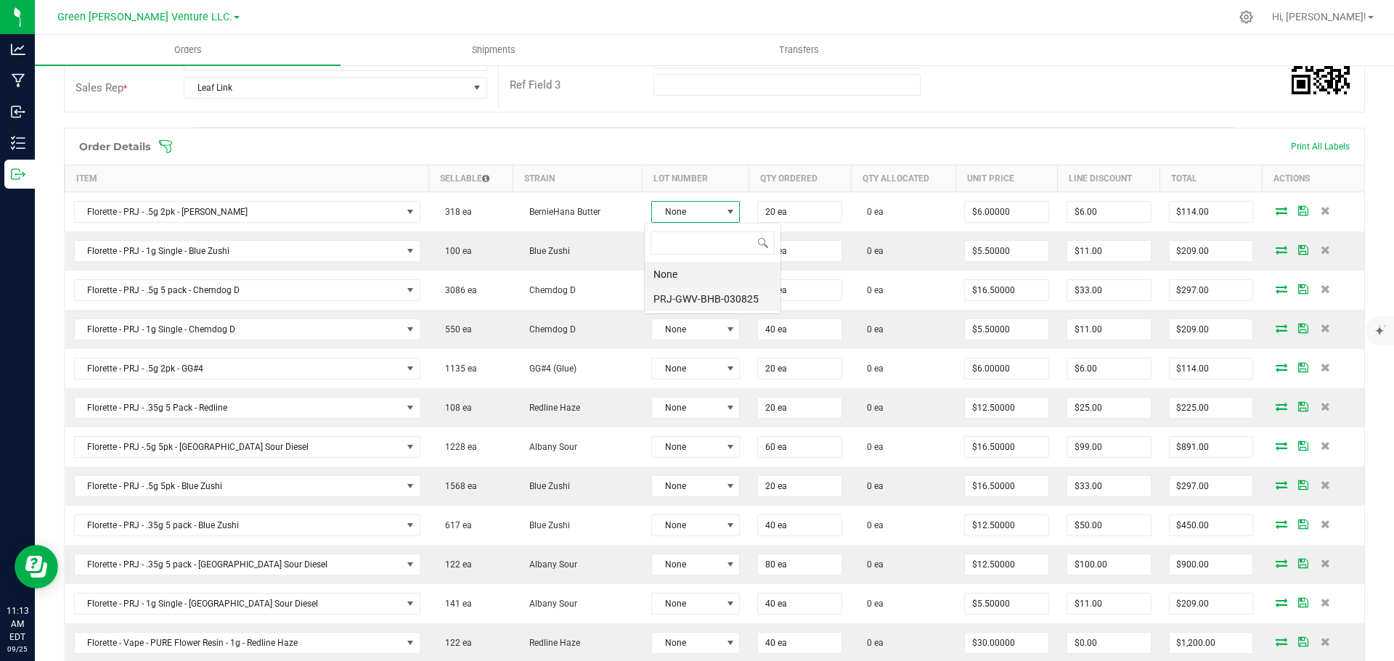
scroll to position [22, 88]
click at [690, 292] on li "PRJ-GWV-BHB-030825" at bounding box center [713, 299] width 136 height 25
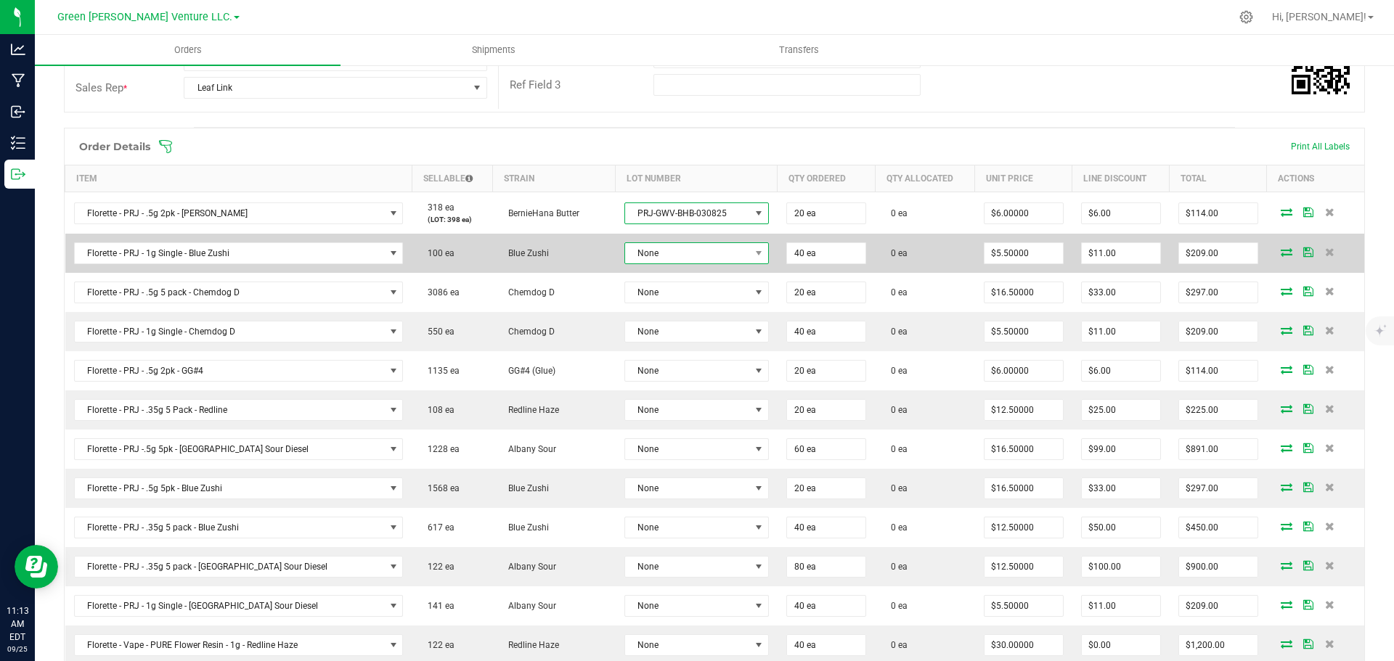
click at [690, 257] on span "None" at bounding box center [687, 253] width 125 height 20
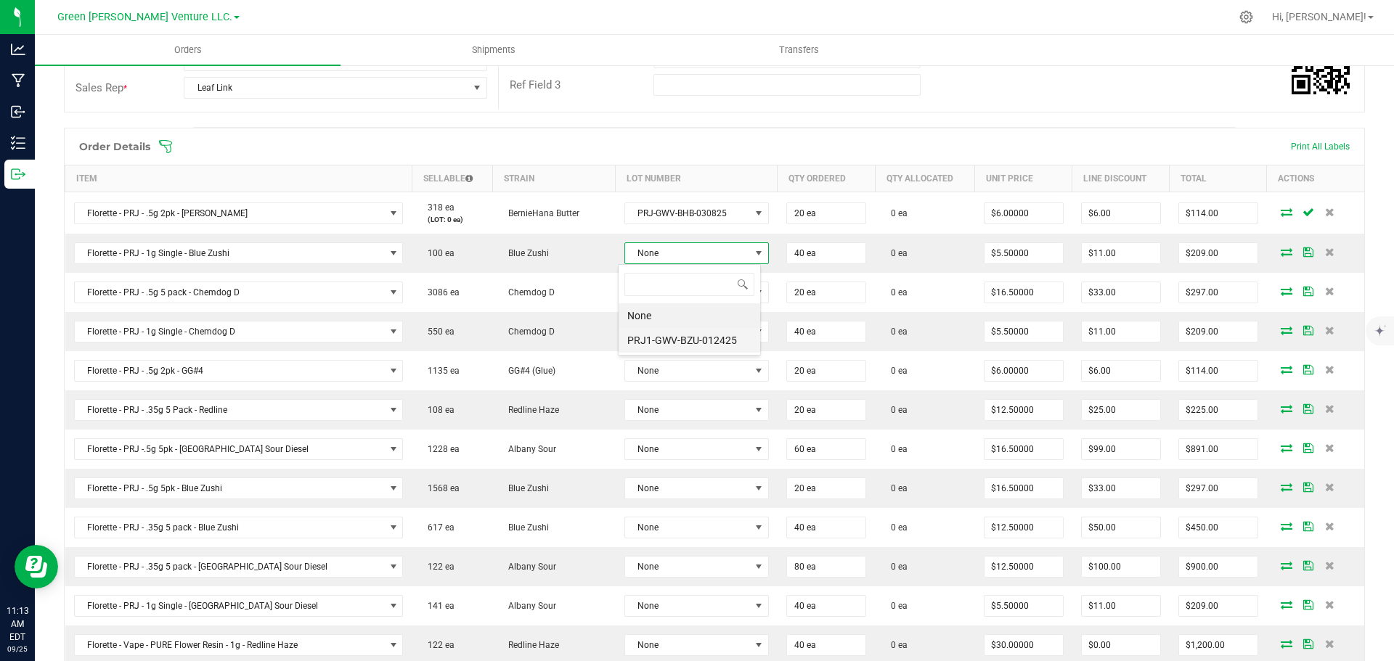
scroll to position [72582, 72461]
click at [685, 329] on li "PRJ1-GWV-BZU-012425" at bounding box center [690, 340] width 142 height 25
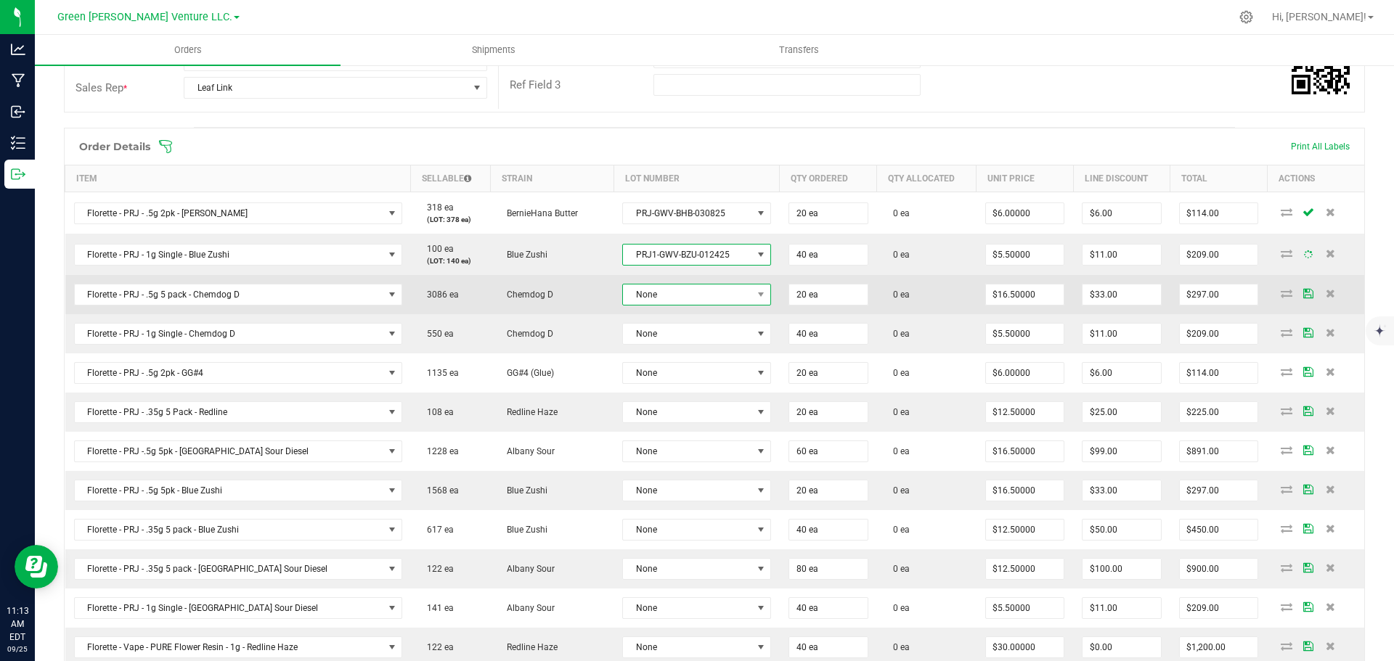
click at [676, 297] on span "None" at bounding box center [687, 295] width 129 height 20
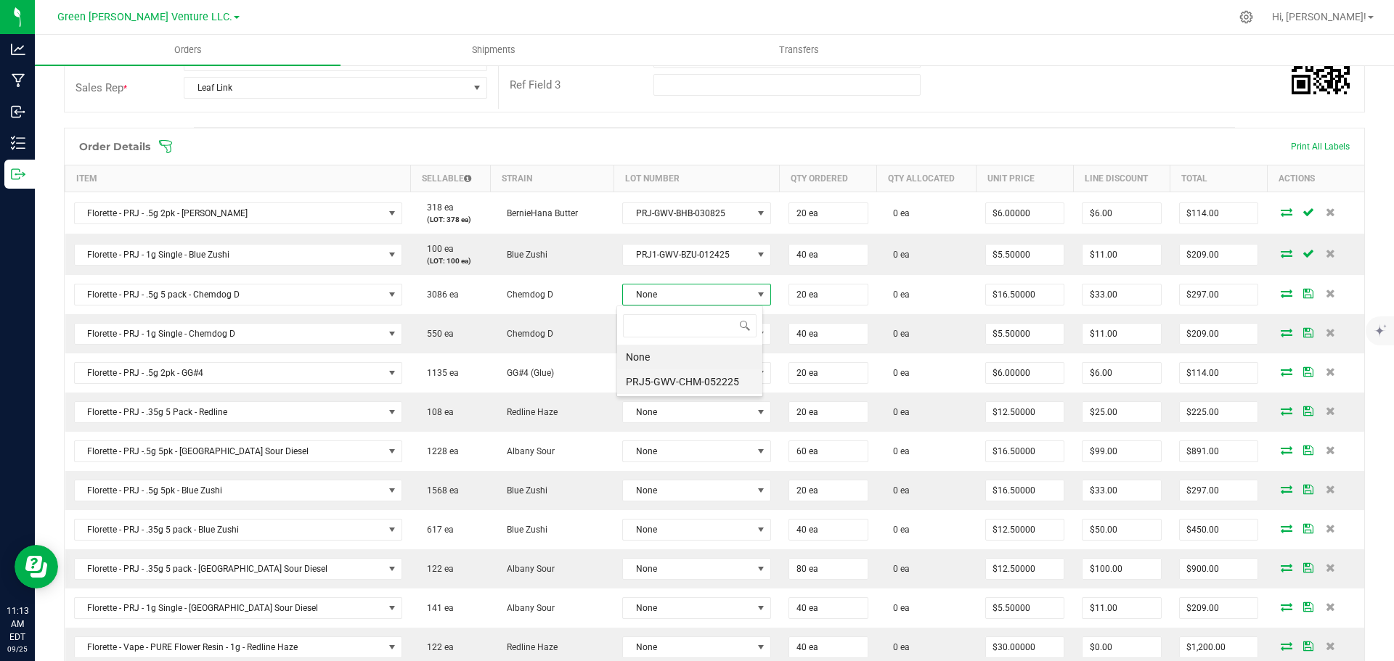
click at [690, 381] on li "PRJ5-GWV-CHM-052225" at bounding box center [689, 382] width 145 height 25
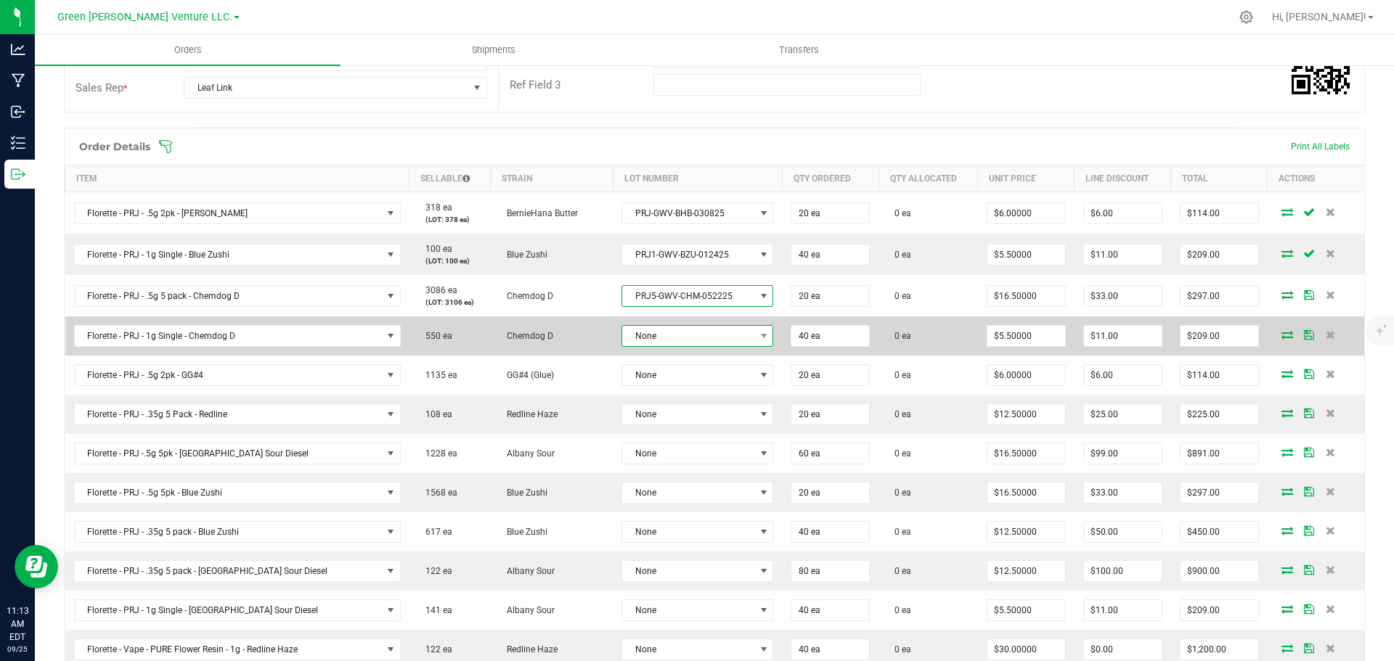
click at [688, 340] on span "None" at bounding box center [688, 336] width 132 height 20
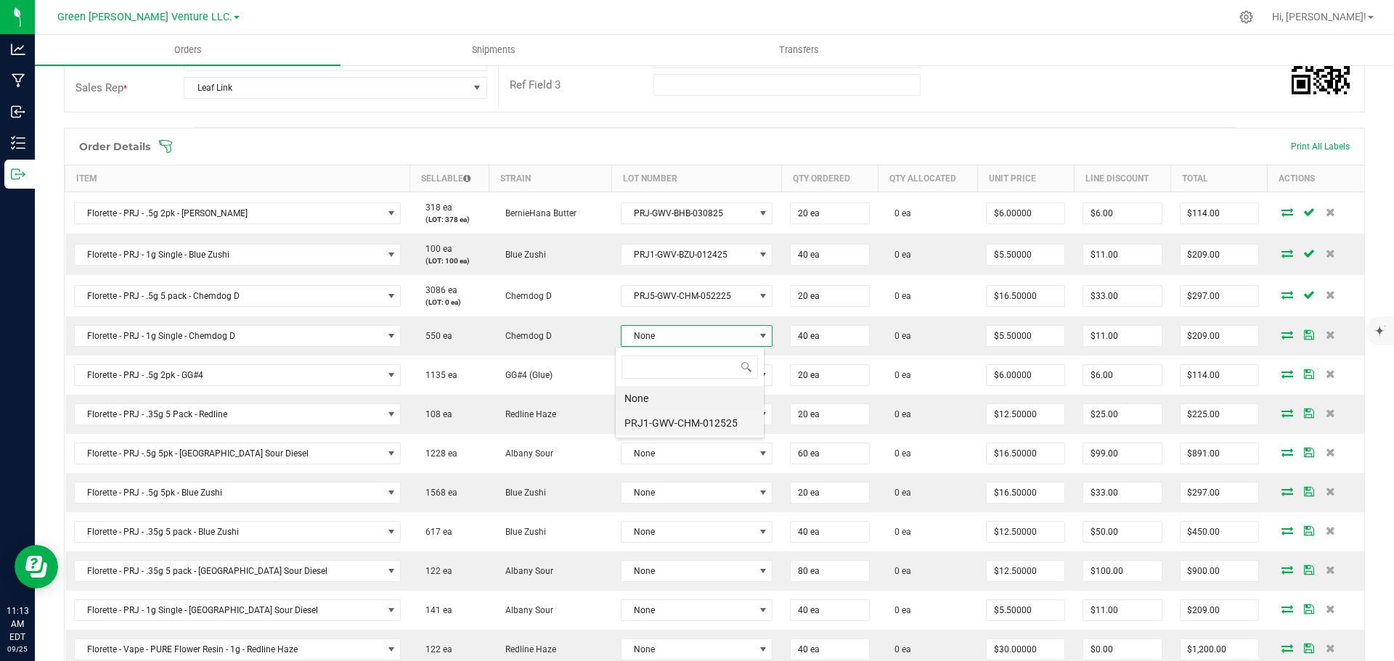
scroll to position [72582, 72455]
click at [683, 420] on li "PRJ1-GWV-CHM-012525" at bounding box center [690, 423] width 148 height 25
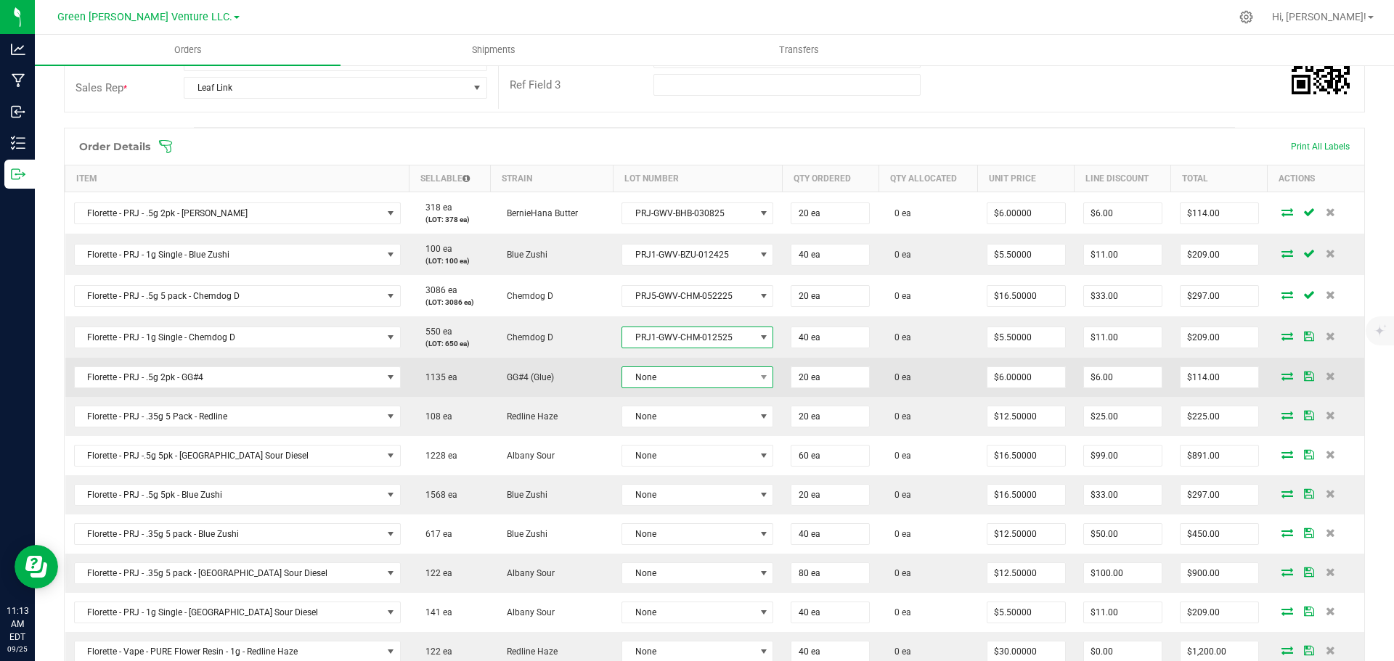
click at [682, 383] on span "None" at bounding box center [688, 377] width 132 height 20
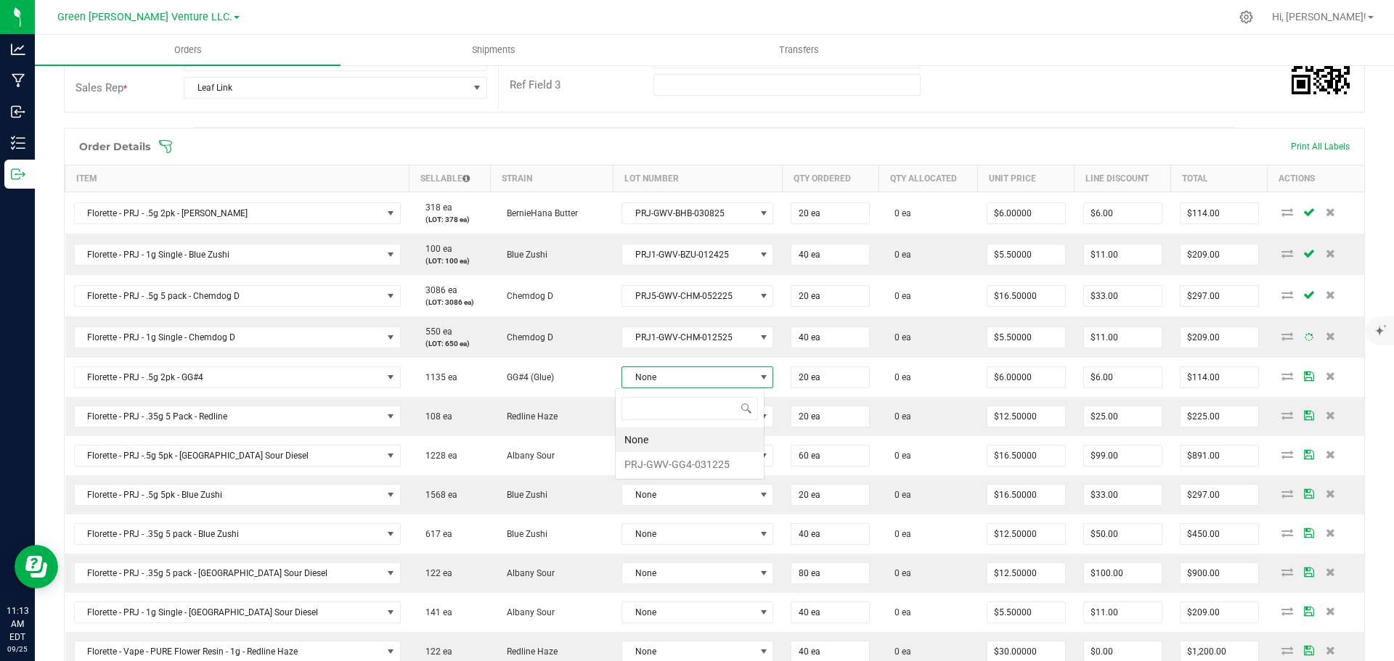
scroll to position [22, 150]
click at [668, 457] on li "PRJ-GWV-GG4-031225" at bounding box center [690, 464] width 148 height 25
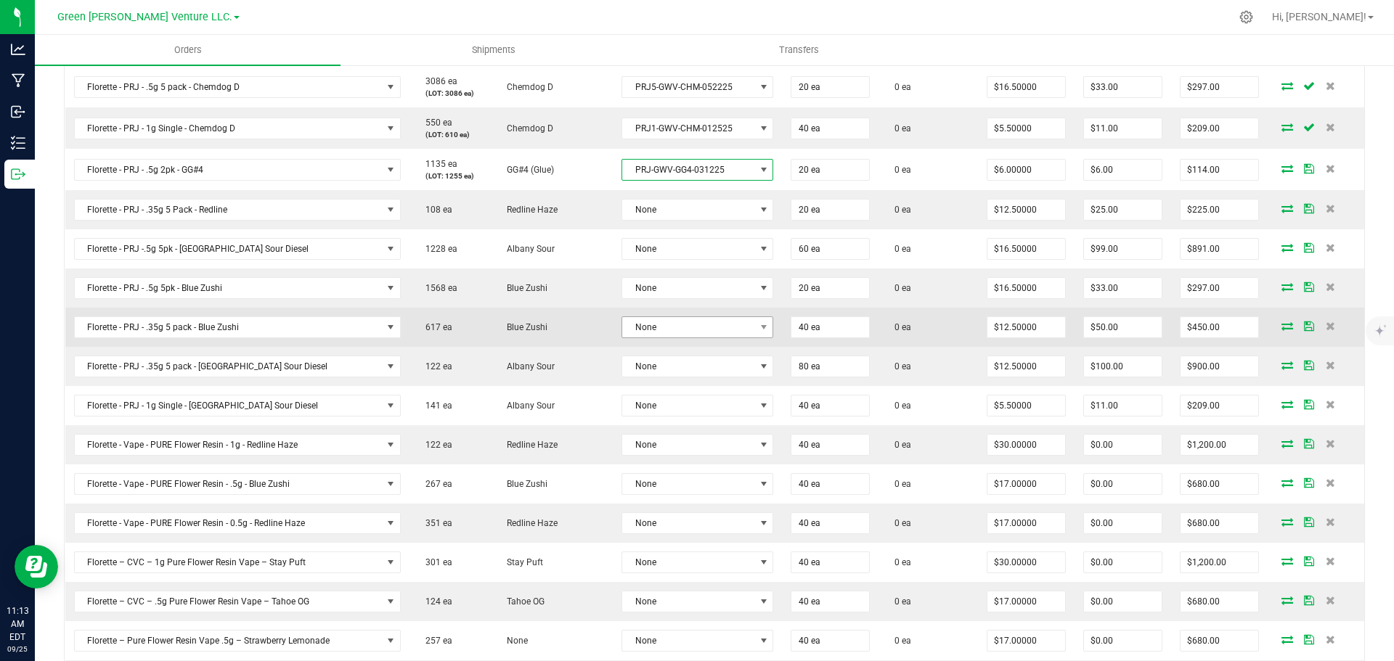
scroll to position [508, 0]
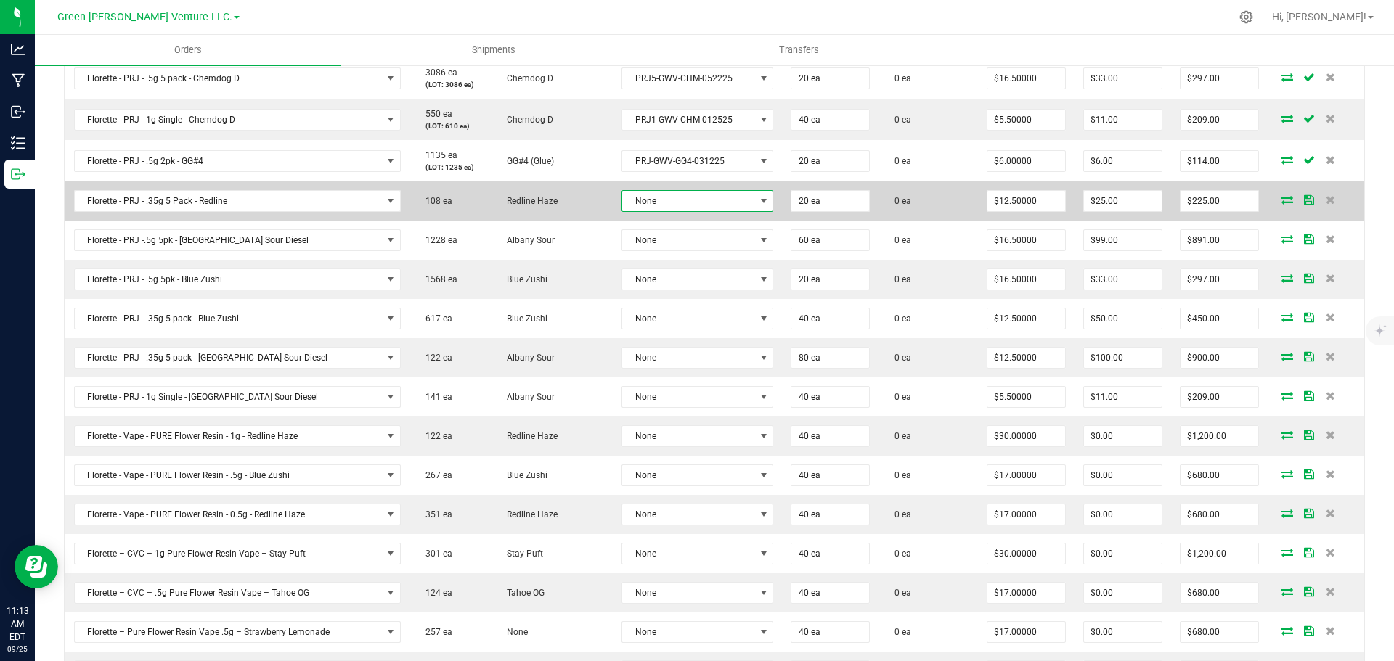
click at [664, 198] on span "None" at bounding box center [688, 201] width 132 height 20
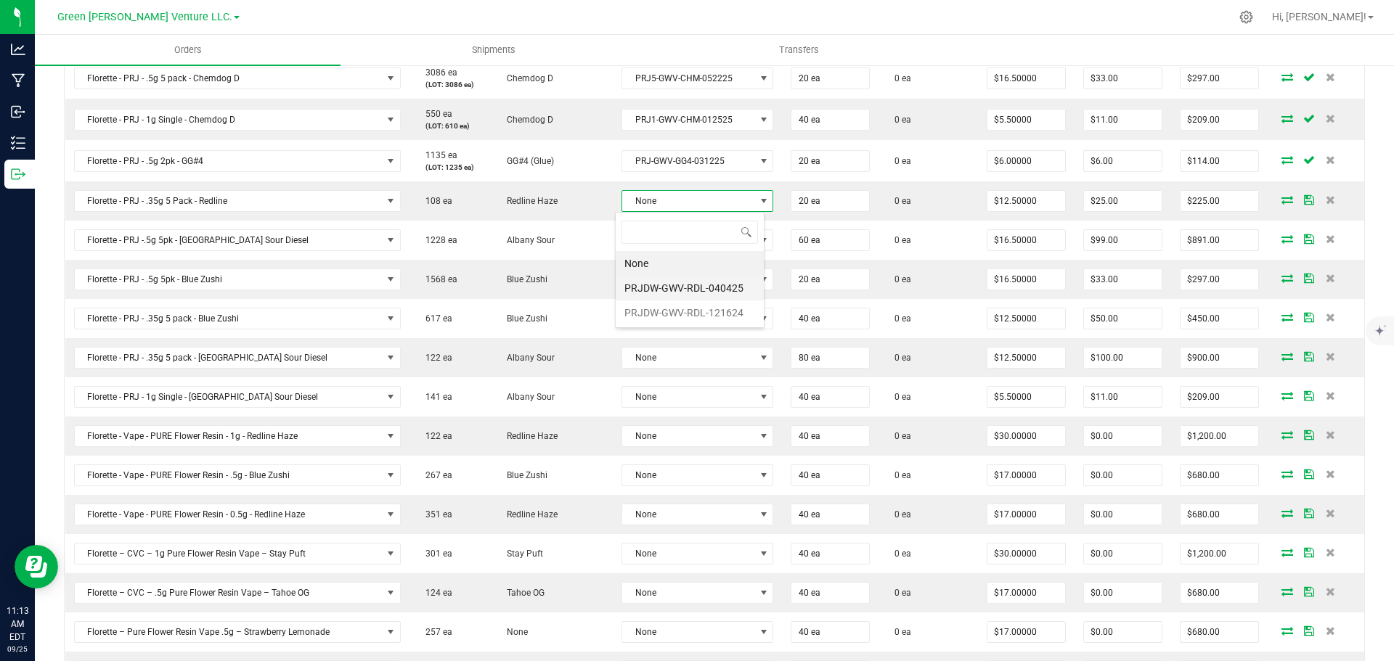
scroll to position [22, 150]
click at [682, 287] on li "PRJDW-GWV-RDL-040425" at bounding box center [690, 288] width 148 height 25
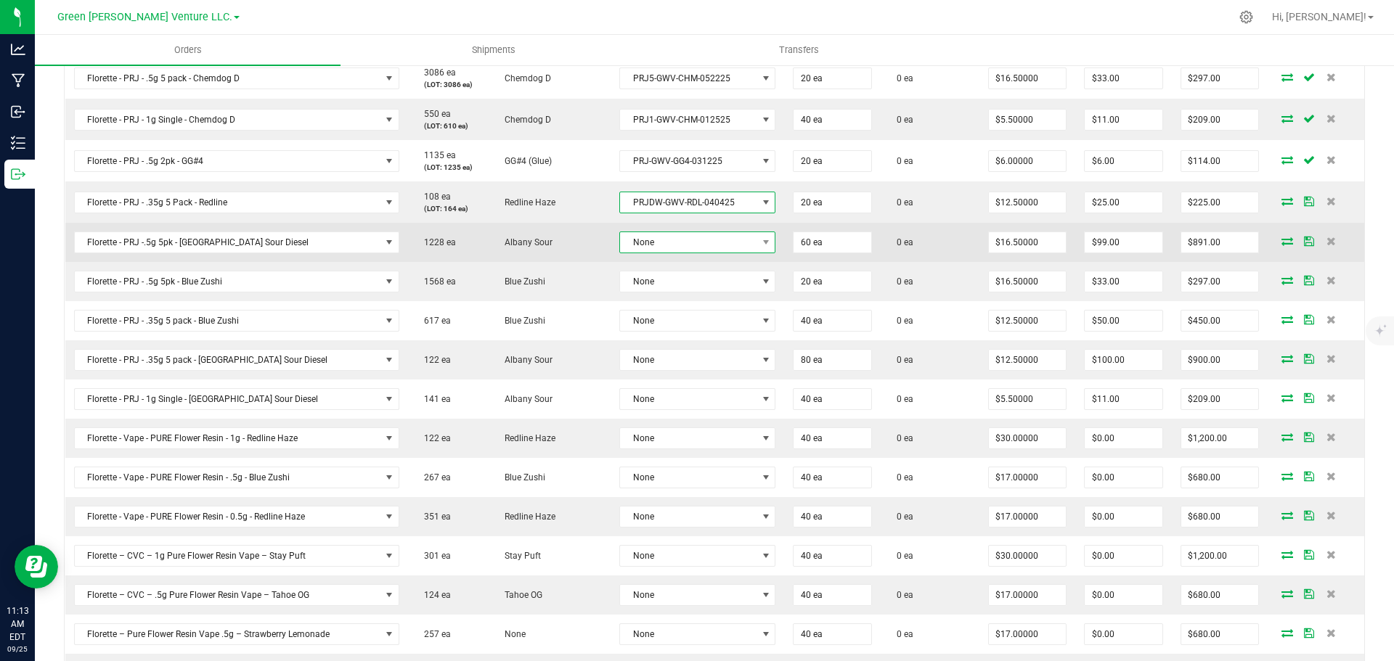
click at [678, 250] on span "None" at bounding box center [688, 242] width 136 height 20
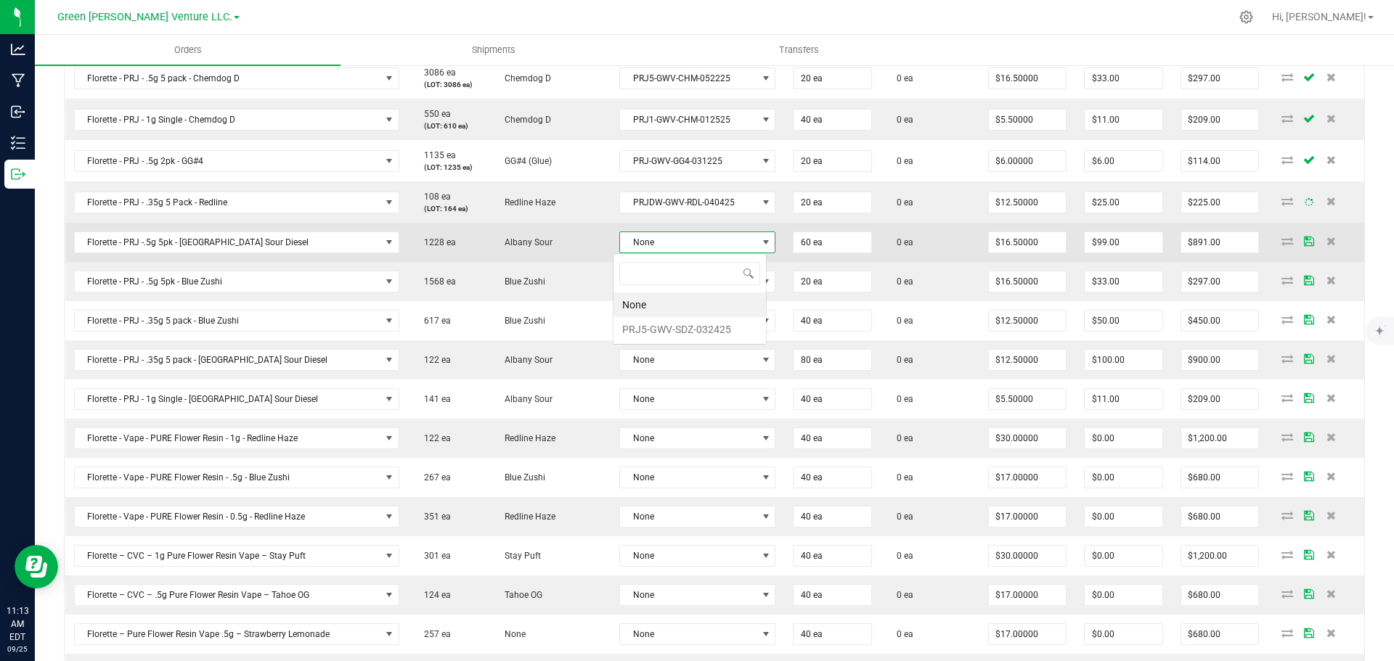
scroll to position [22, 155]
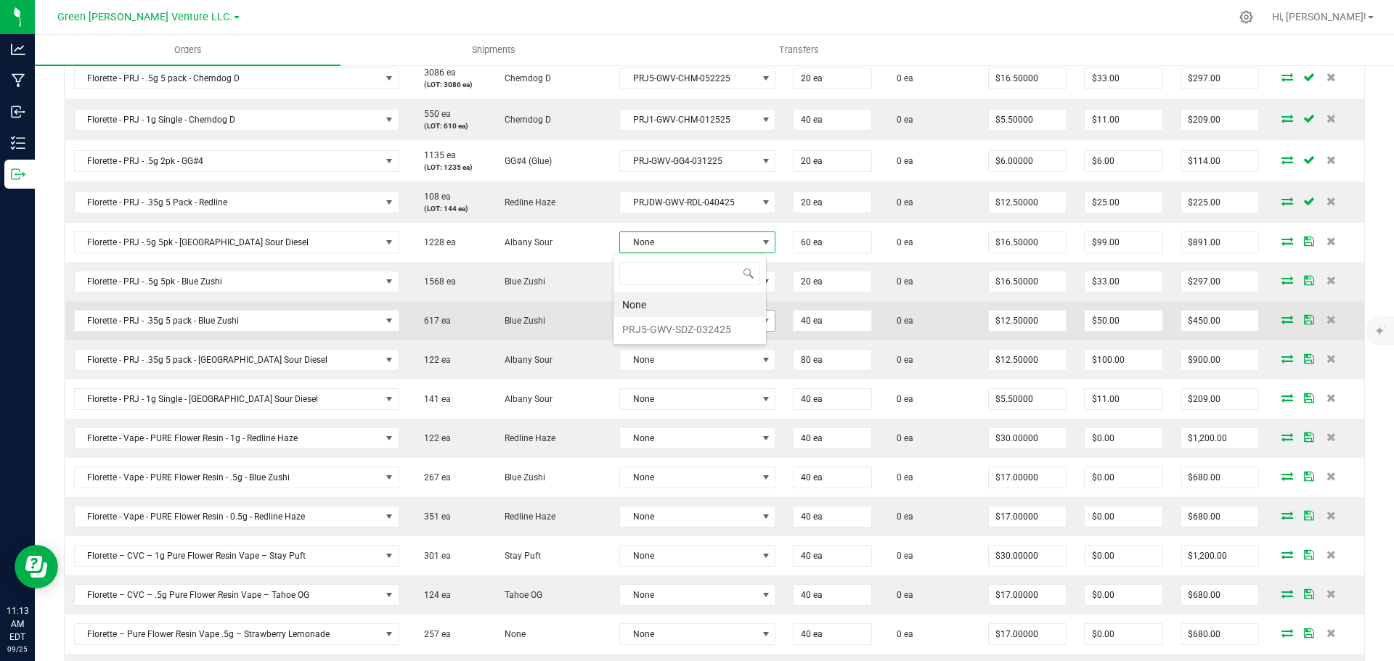
click at [678, 333] on li "PRJ5-GWV-SDZ-032425" at bounding box center [690, 329] width 152 height 25
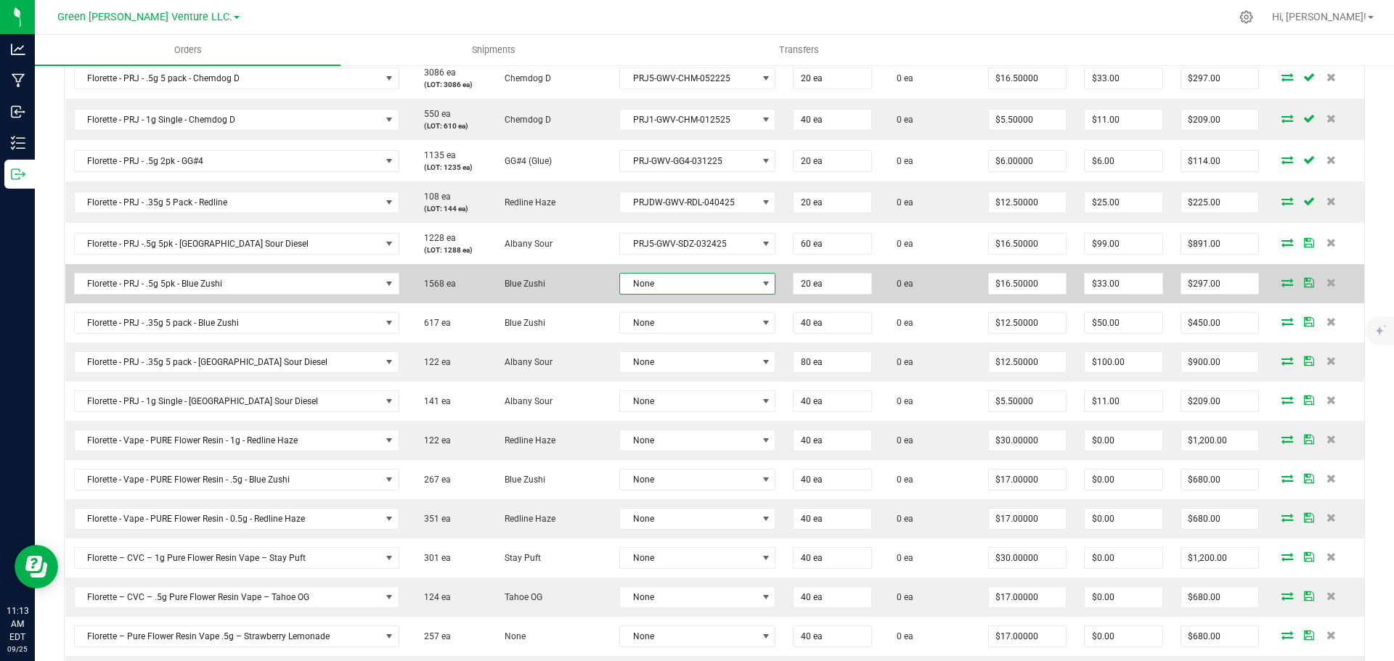
click at [678, 290] on span "None" at bounding box center [688, 284] width 136 height 20
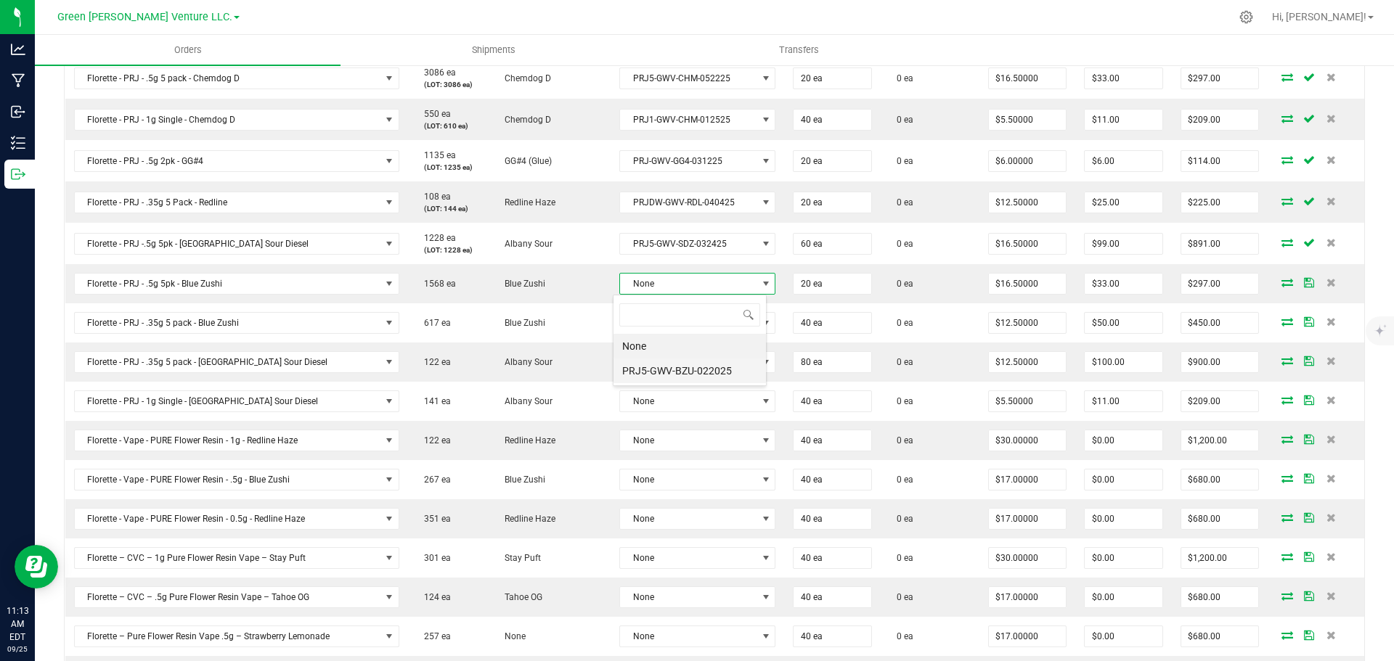
click at [695, 371] on li "PRJ5-GWV-BZU-022025" at bounding box center [690, 371] width 152 height 25
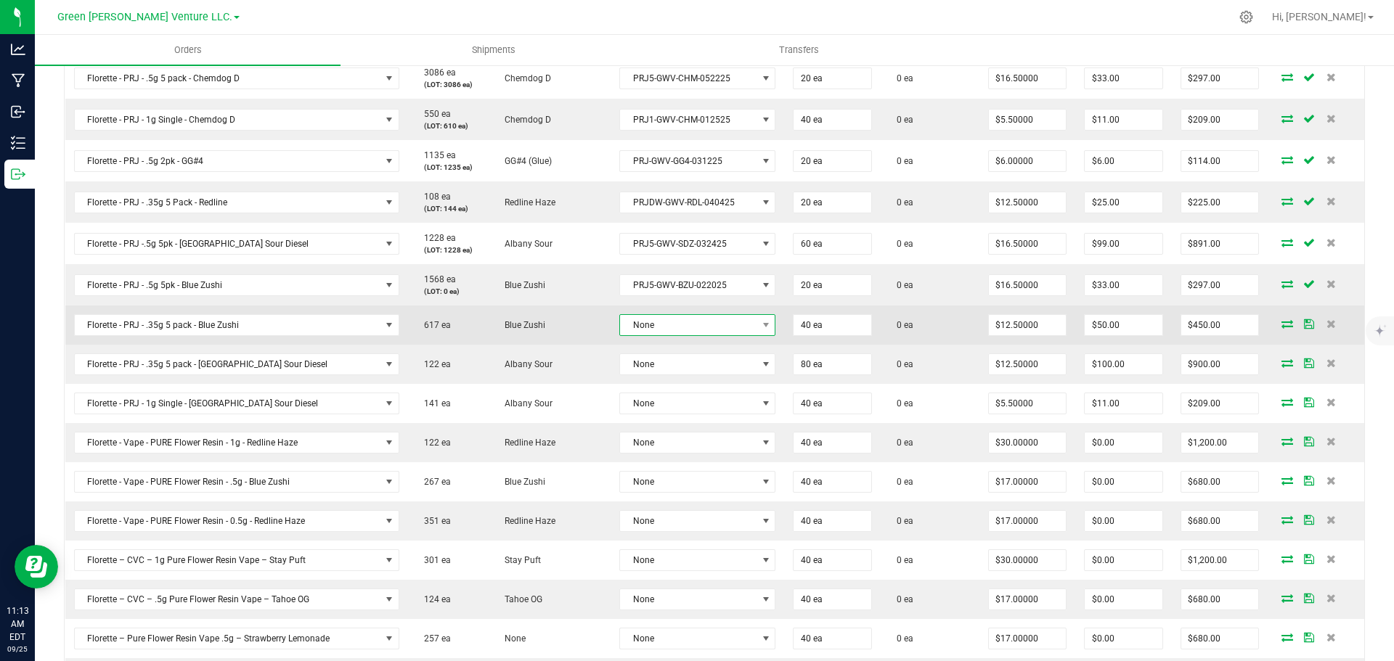
click at [692, 329] on span "None" at bounding box center [688, 325] width 136 height 20
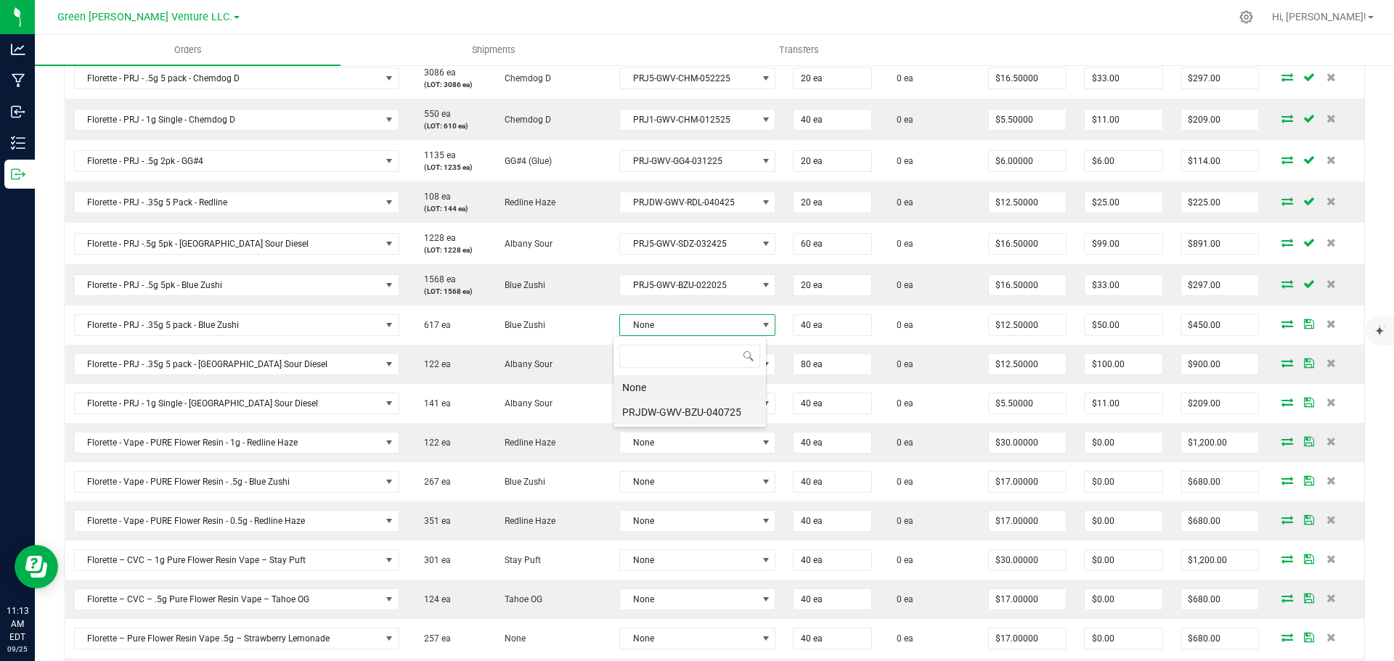
click at [701, 408] on li "PRJDW-GWV-BZU-040725" at bounding box center [690, 412] width 152 height 25
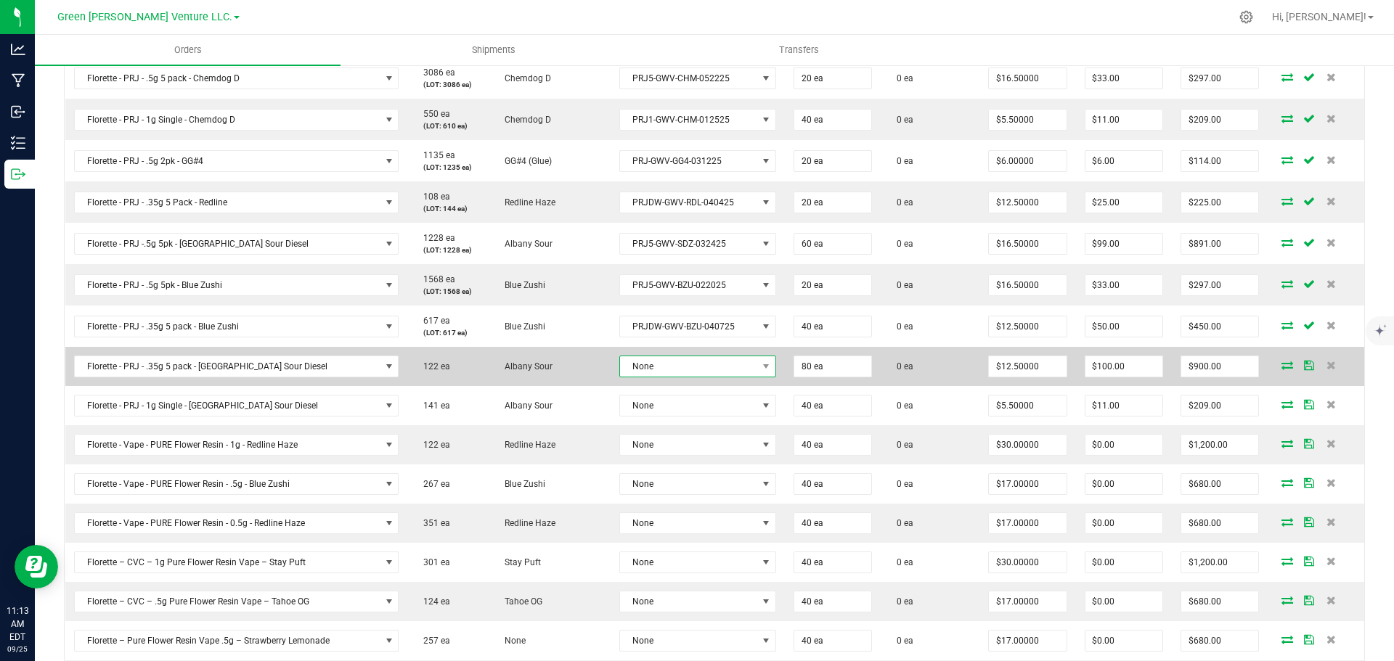
click at [717, 370] on span "None" at bounding box center [688, 366] width 137 height 20
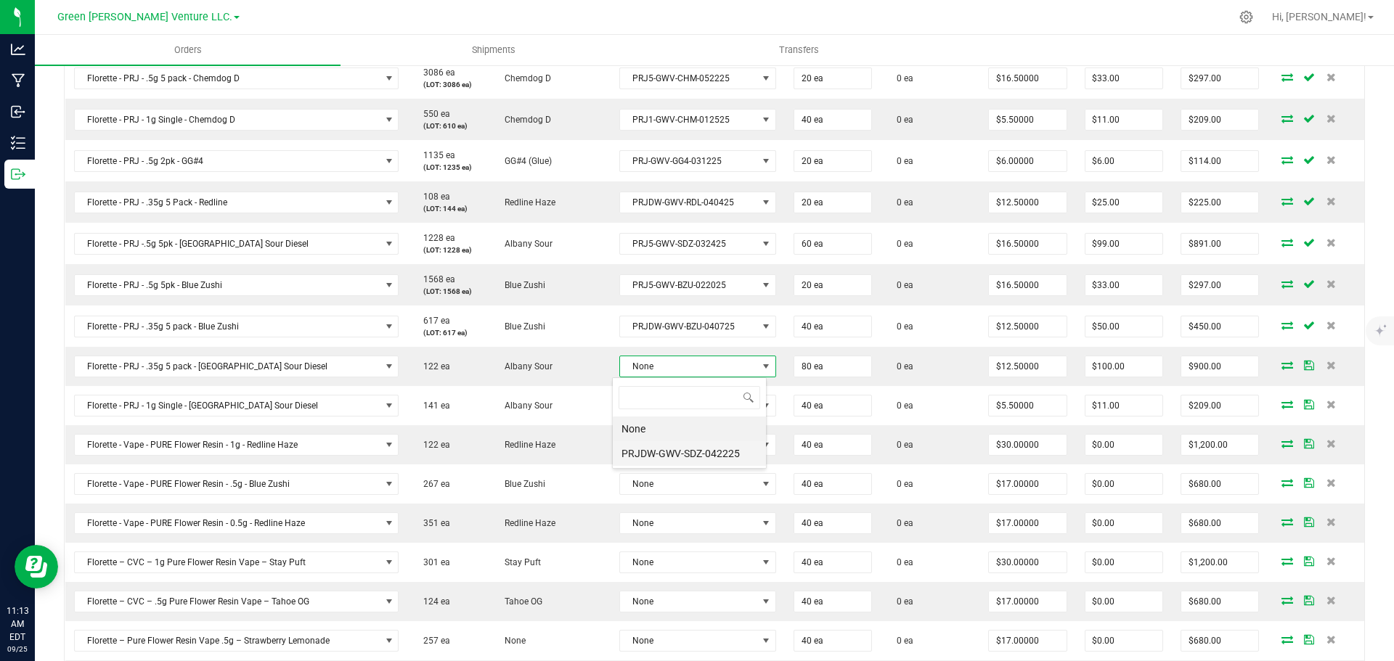
click at [661, 443] on li "PRJDW-GWV-SDZ-042225" at bounding box center [689, 453] width 153 height 25
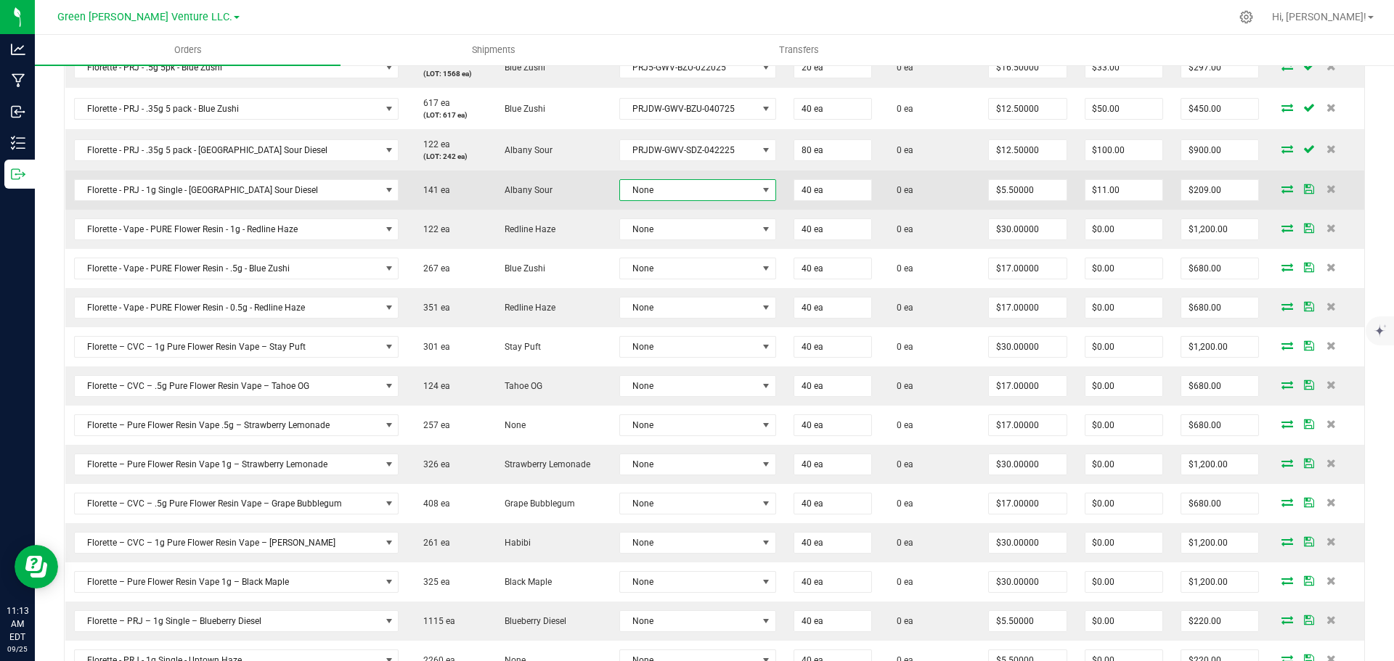
click at [702, 197] on span "None" at bounding box center [688, 190] width 137 height 20
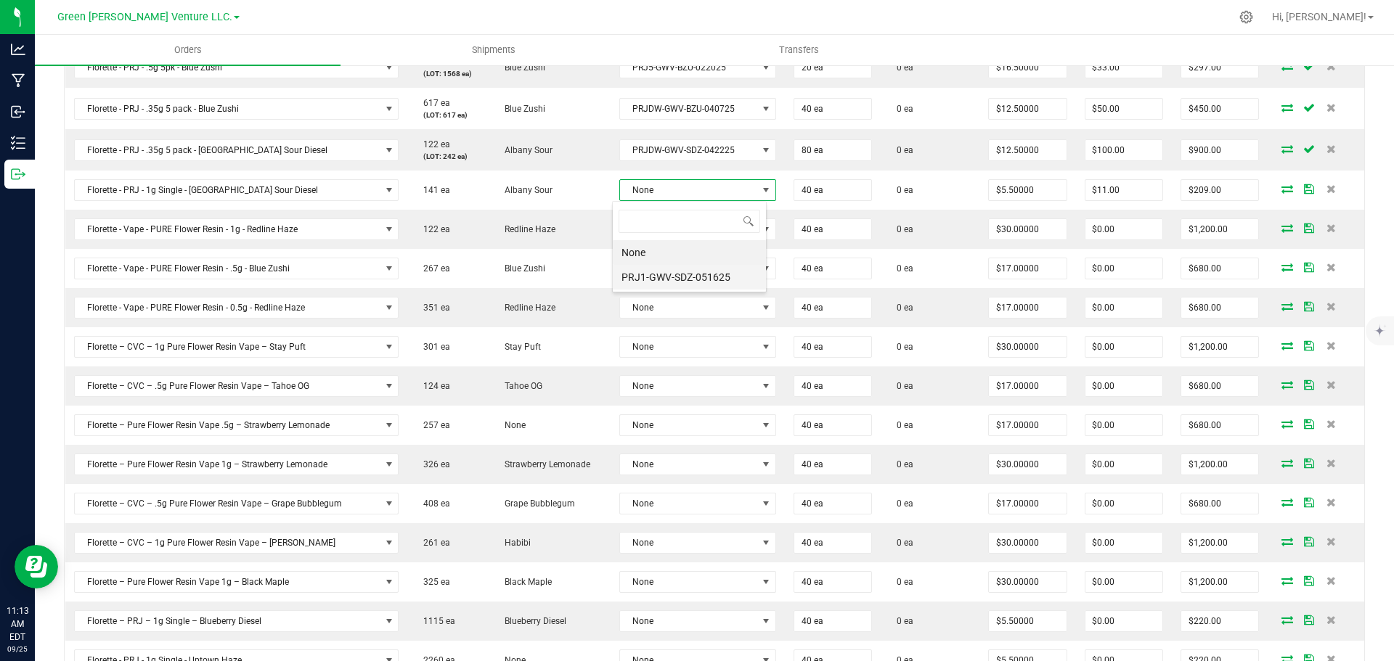
click at [689, 275] on li "PRJ1-GWV-SDZ-051625" at bounding box center [689, 277] width 153 height 25
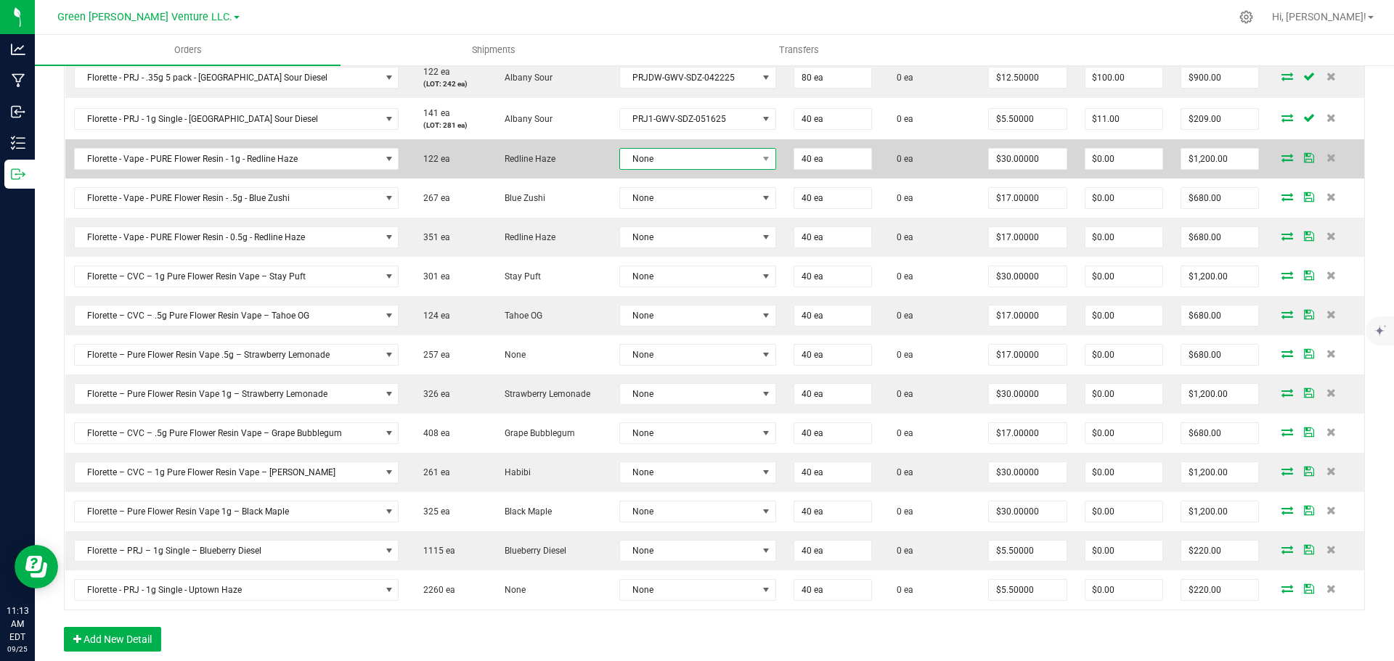
click at [689, 157] on span "None" at bounding box center [688, 159] width 137 height 20
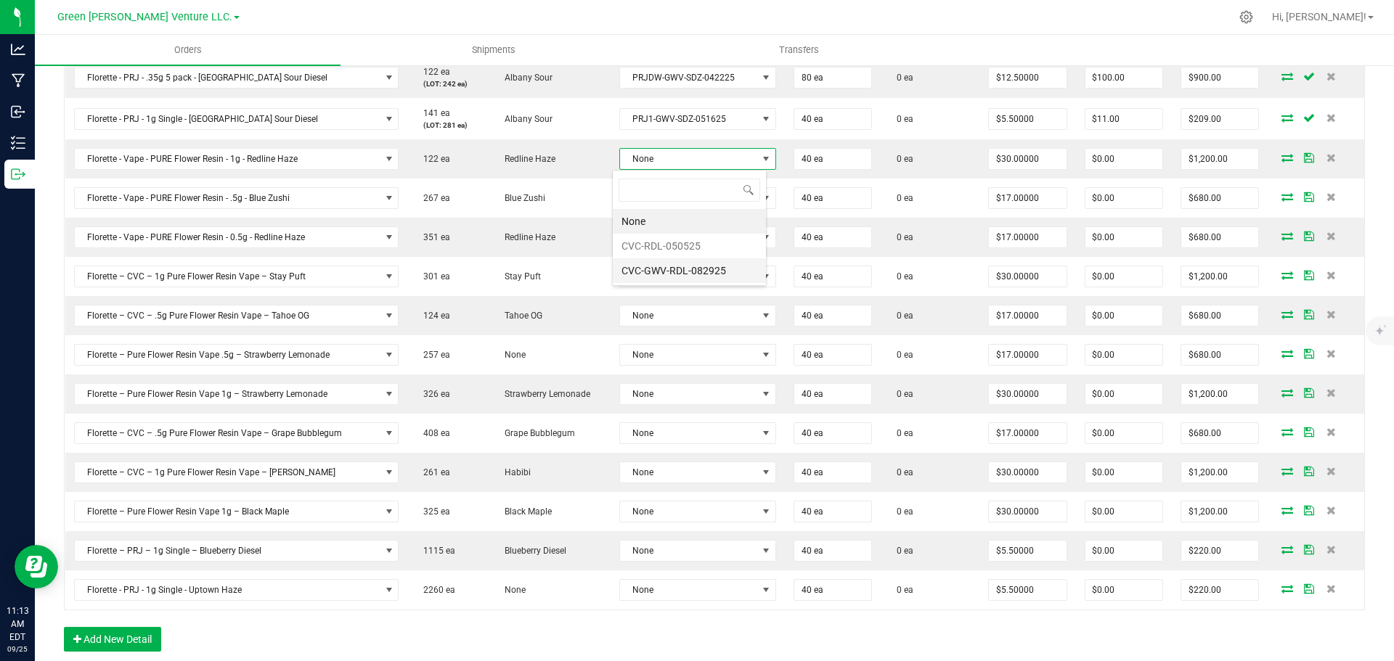
click at [680, 270] on li "CVC-GWV-RDL-082925" at bounding box center [689, 270] width 153 height 25
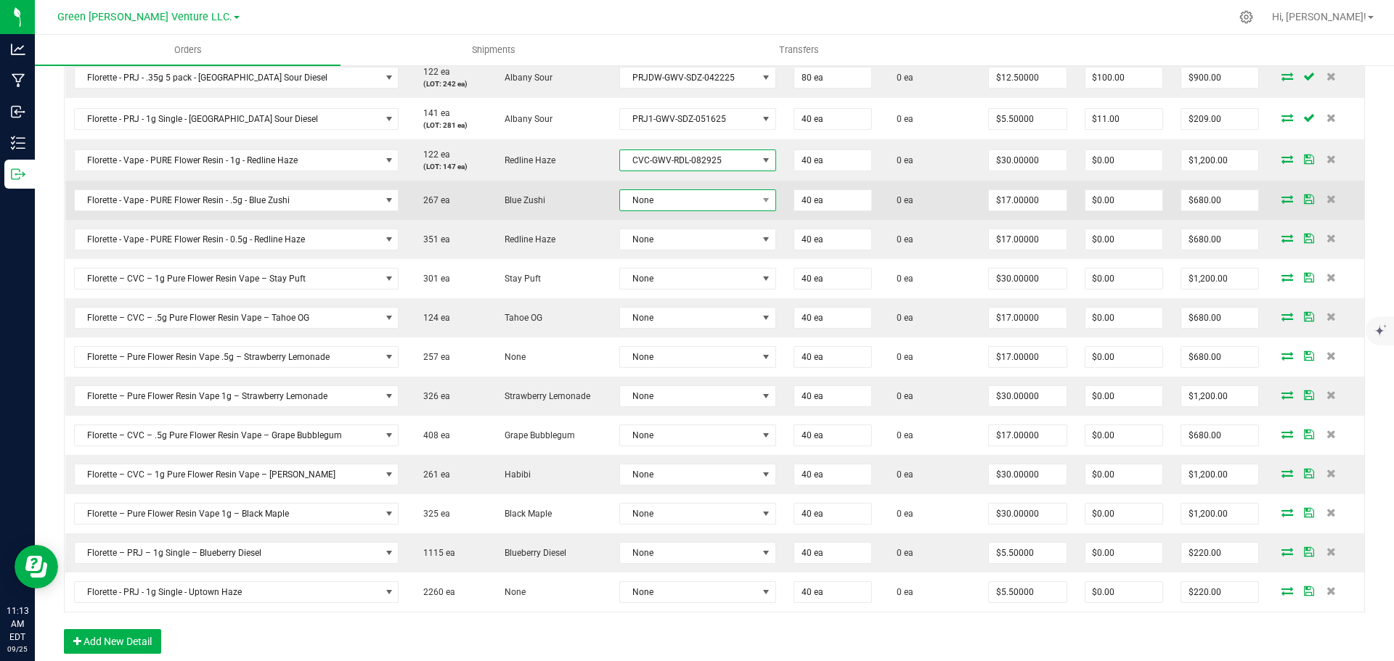
click at [679, 201] on span "None" at bounding box center [688, 200] width 137 height 20
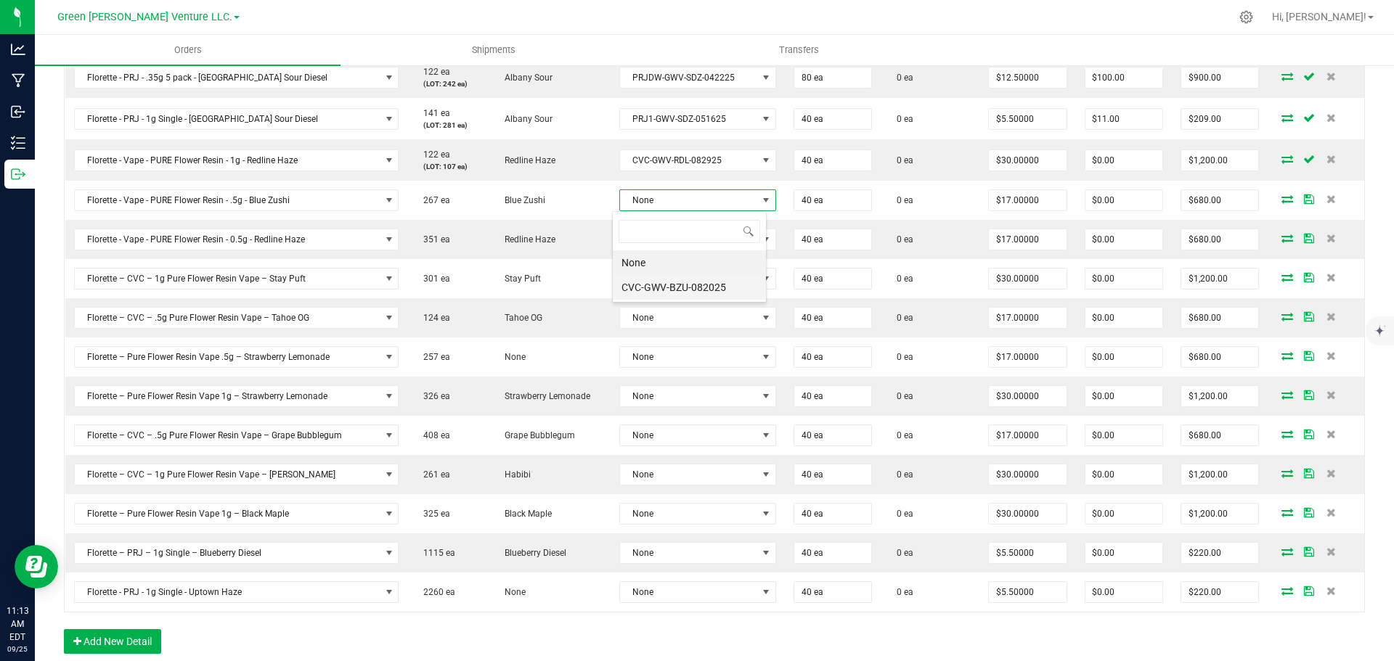
click at [689, 287] on li "CVC-GWV-BZU-082025" at bounding box center [689, 287] width 153 height 25
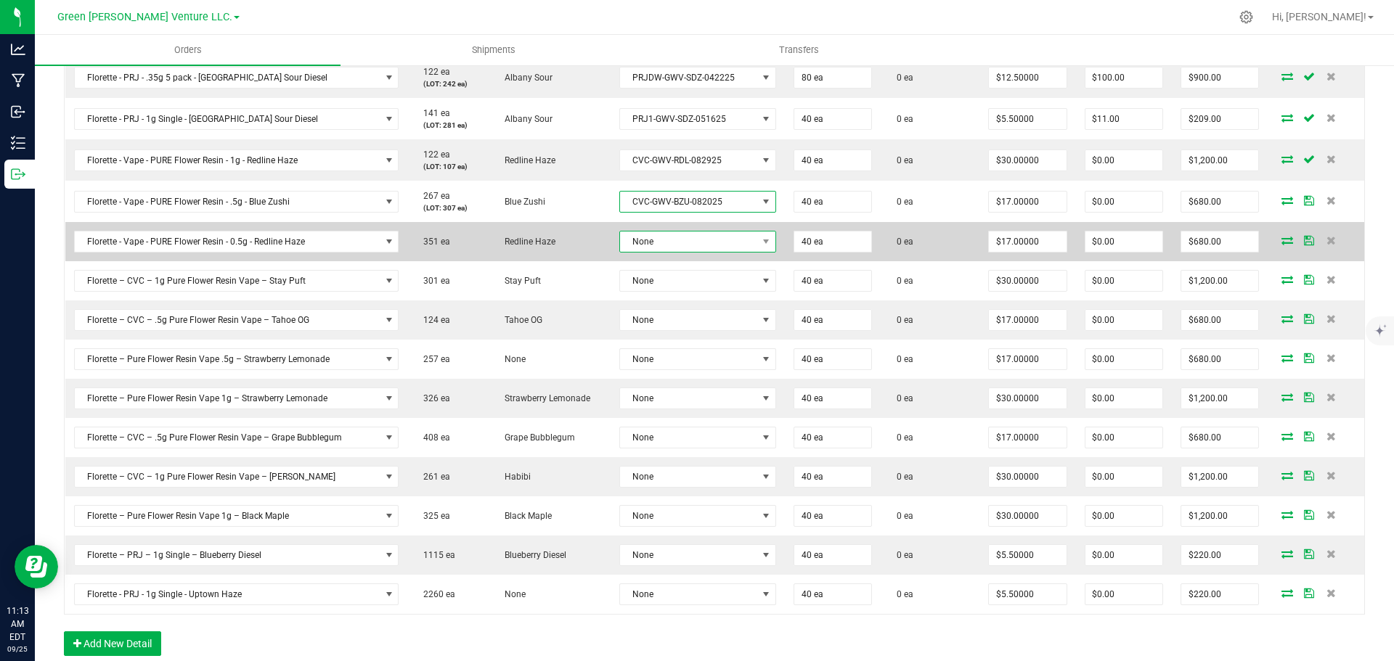
click at [685, 237] on span "None" at bounding box center [688, 242] width 137 height 20
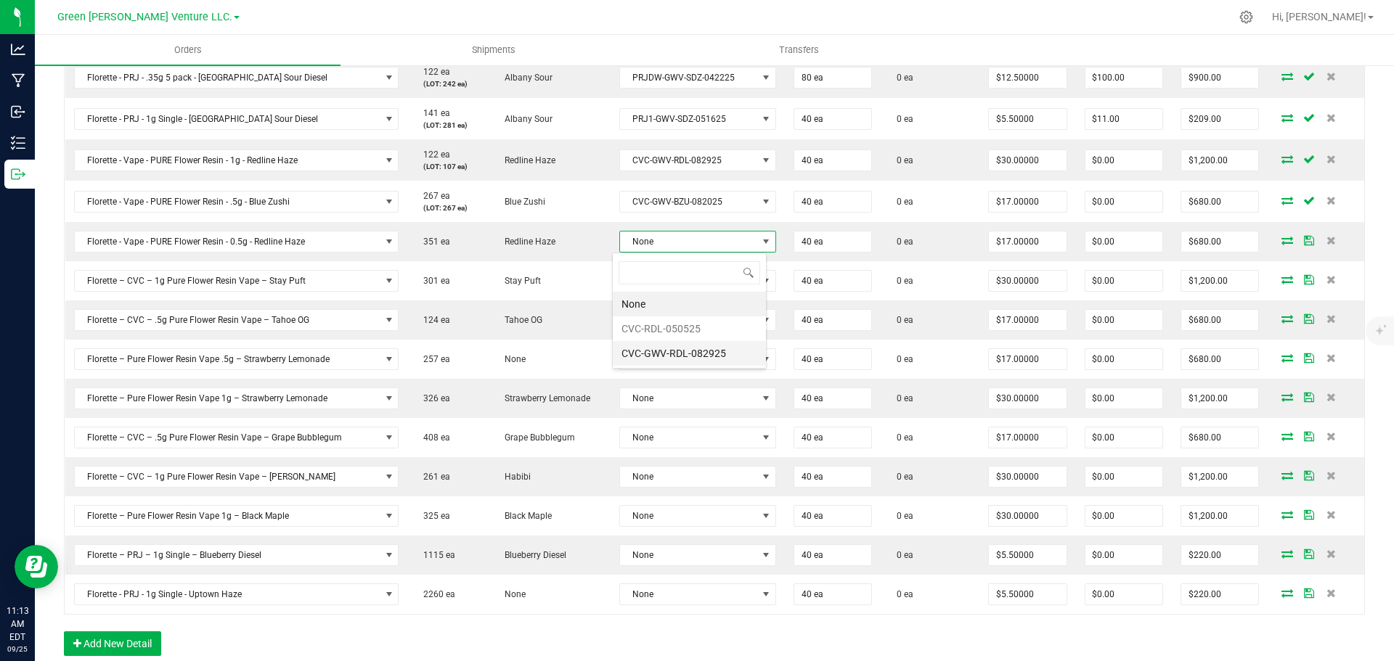
click at [697, 351] on li "CVC-GWV-RDL-082925" at bounding box center [689, 353] width 153 height 25
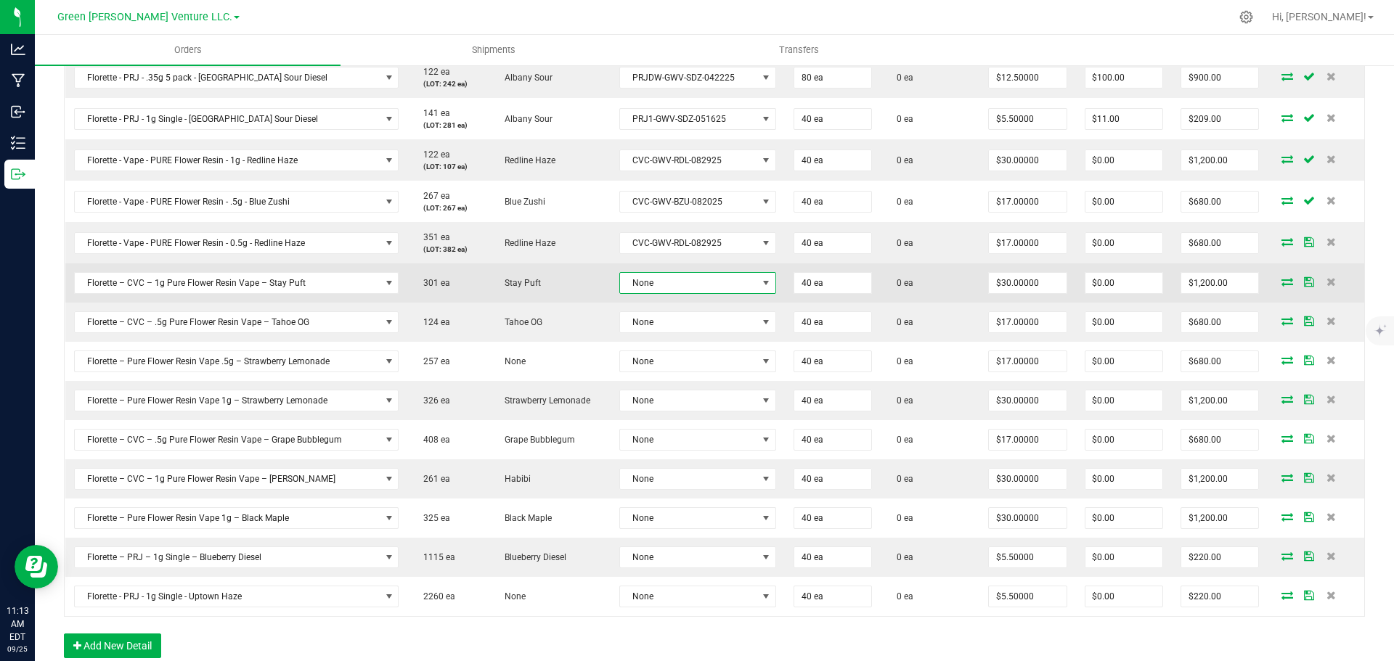
click at [690, 287] on span "None" at bounding box center [688, 283] width 137 height 20
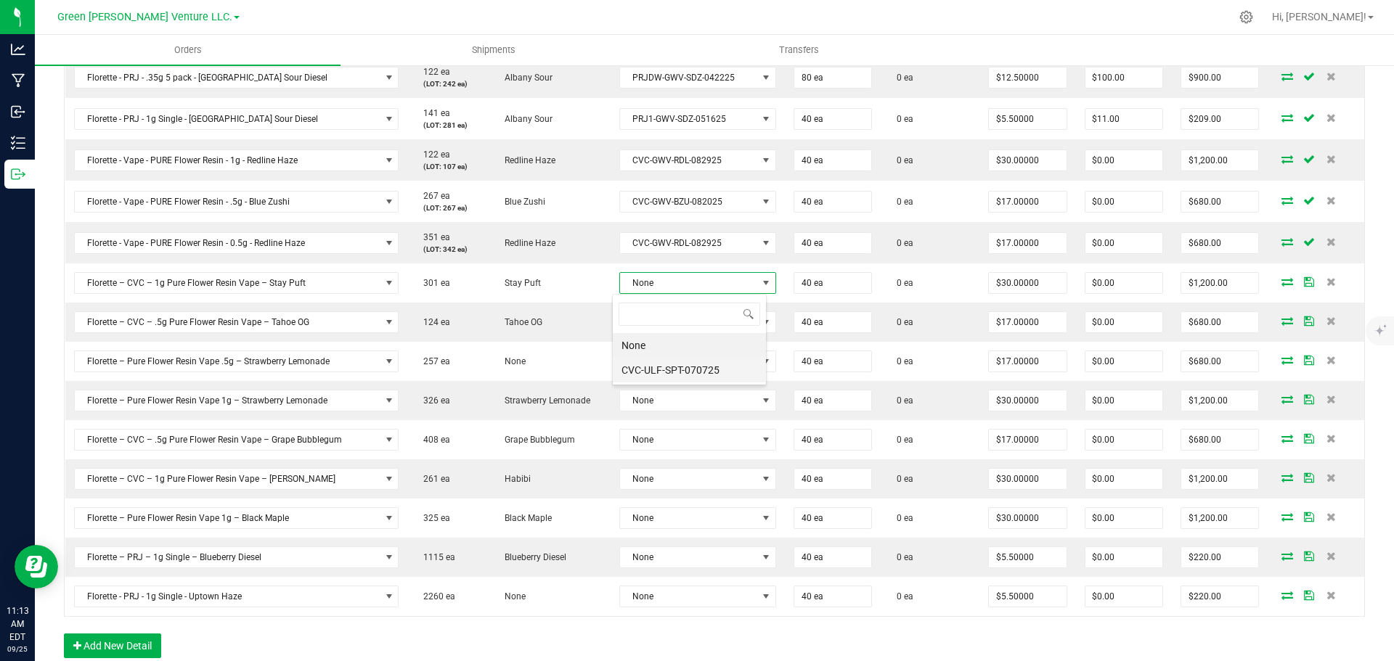
click at [683, 365] on li "CVC-ULF-SPT-070725" at bounding box center [689, 370] width 153 height 25
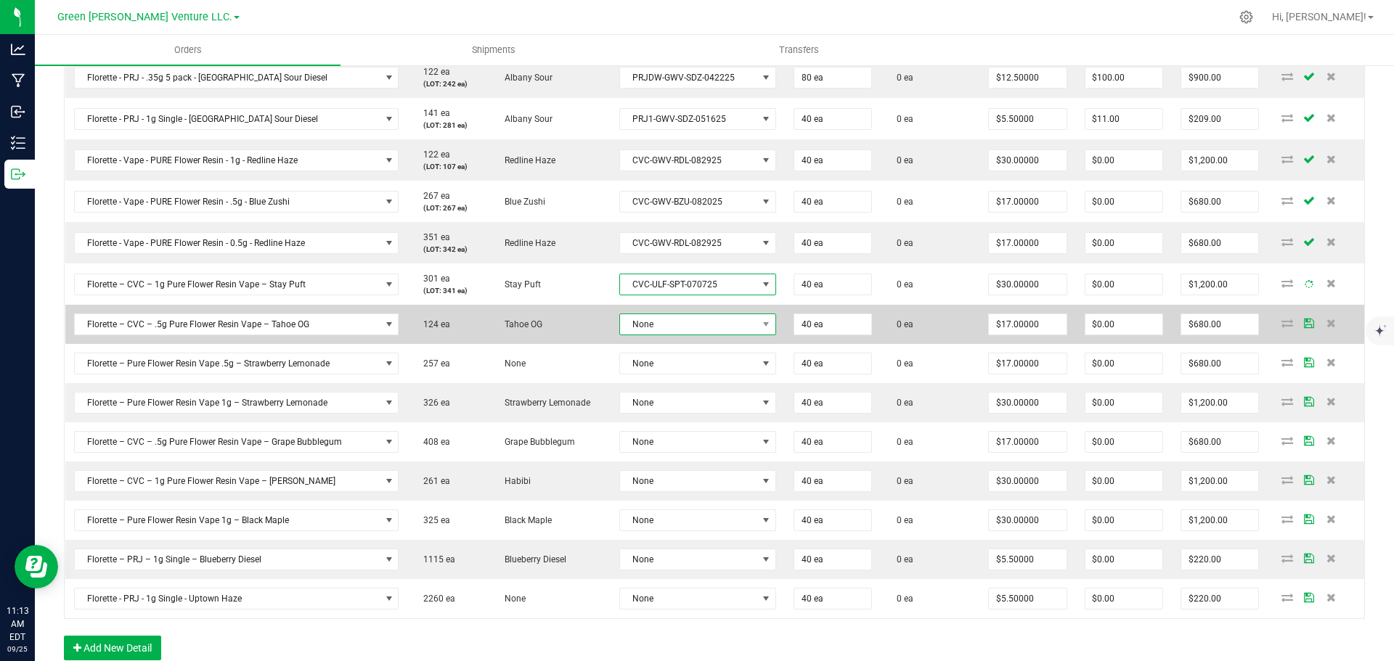
click at [685, 319] on span "None" at bounding box center [688, 324] width 137 height 20
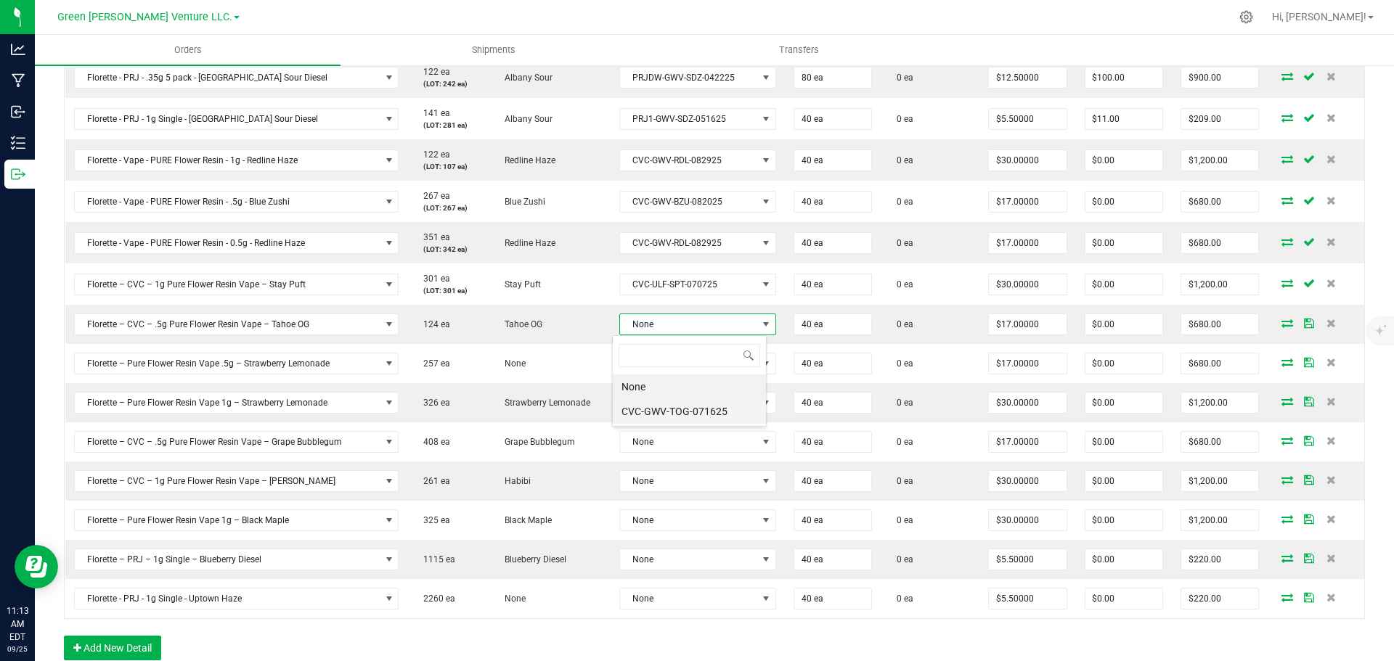
click at [679, 411] on li "CVC-GWV-TOG-071625" at bounding box center [689, 411] width 153 height 25
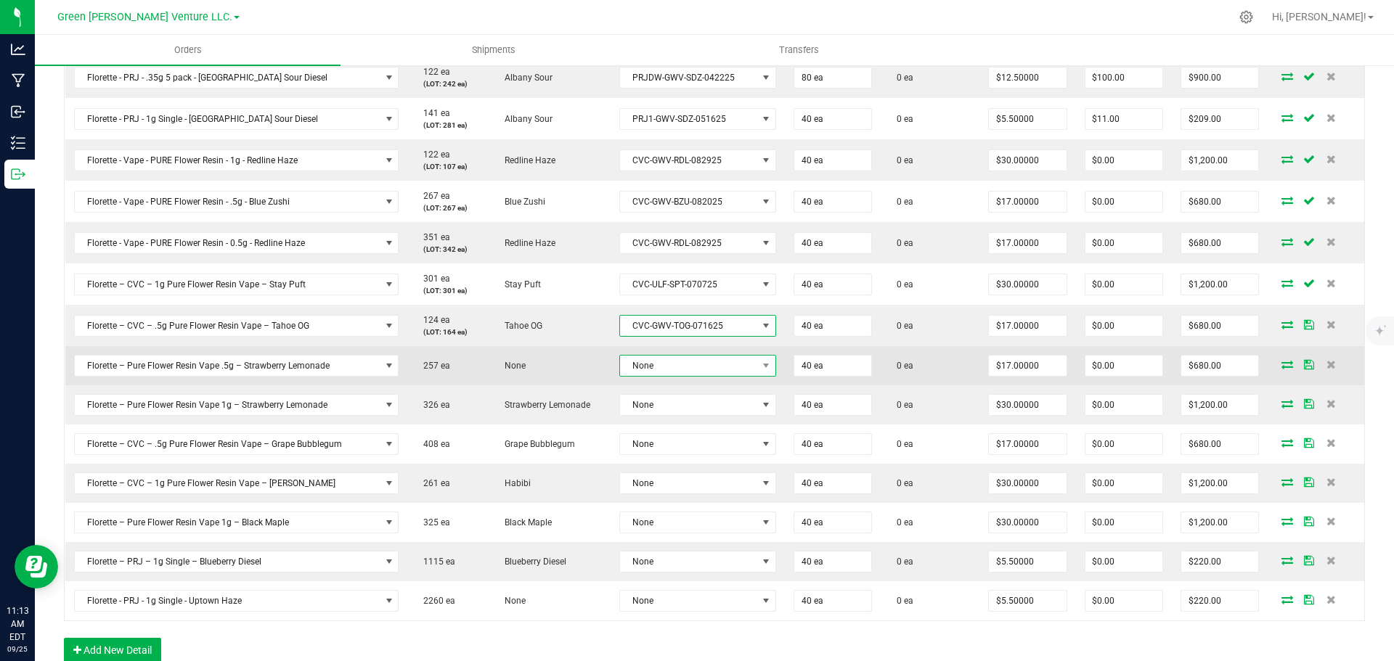
click at [680, 362] on span "None" at bounding box center [688, 366] width 137 height 20
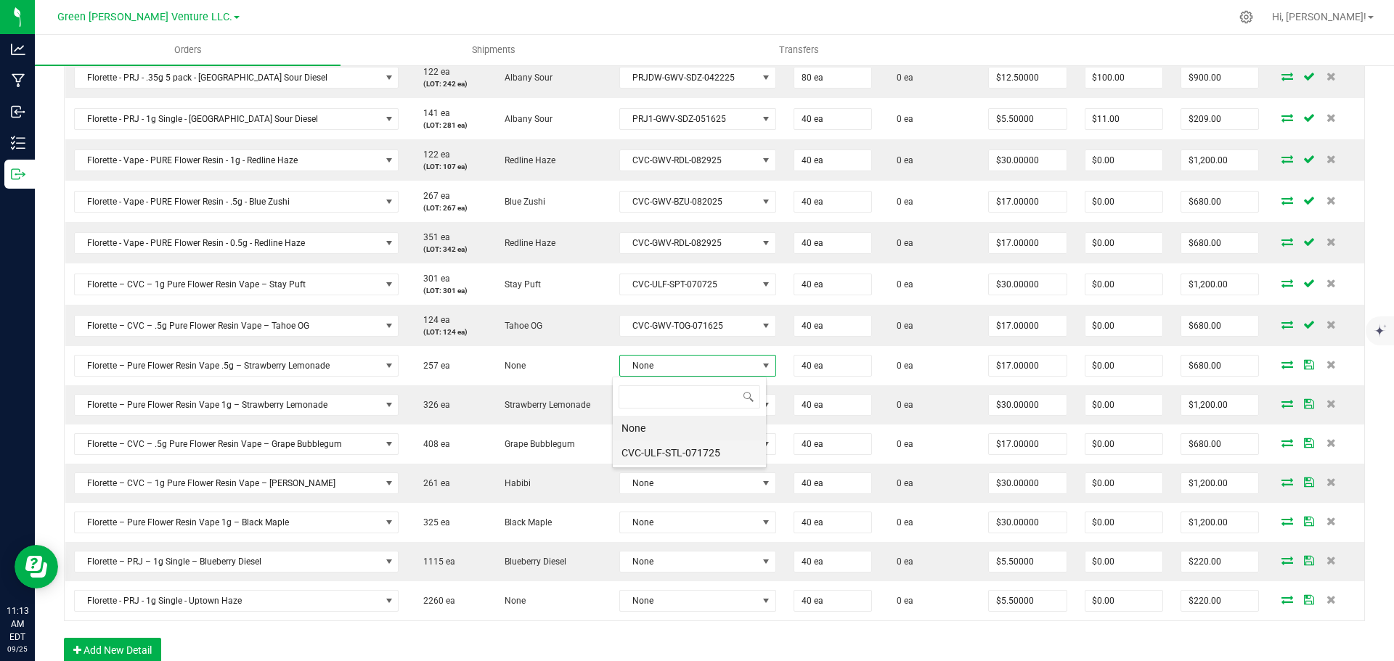
click at [680, 449] on li "CVC-ULF-STL-071725" at bounding box center [689, 453] width 153 height 25
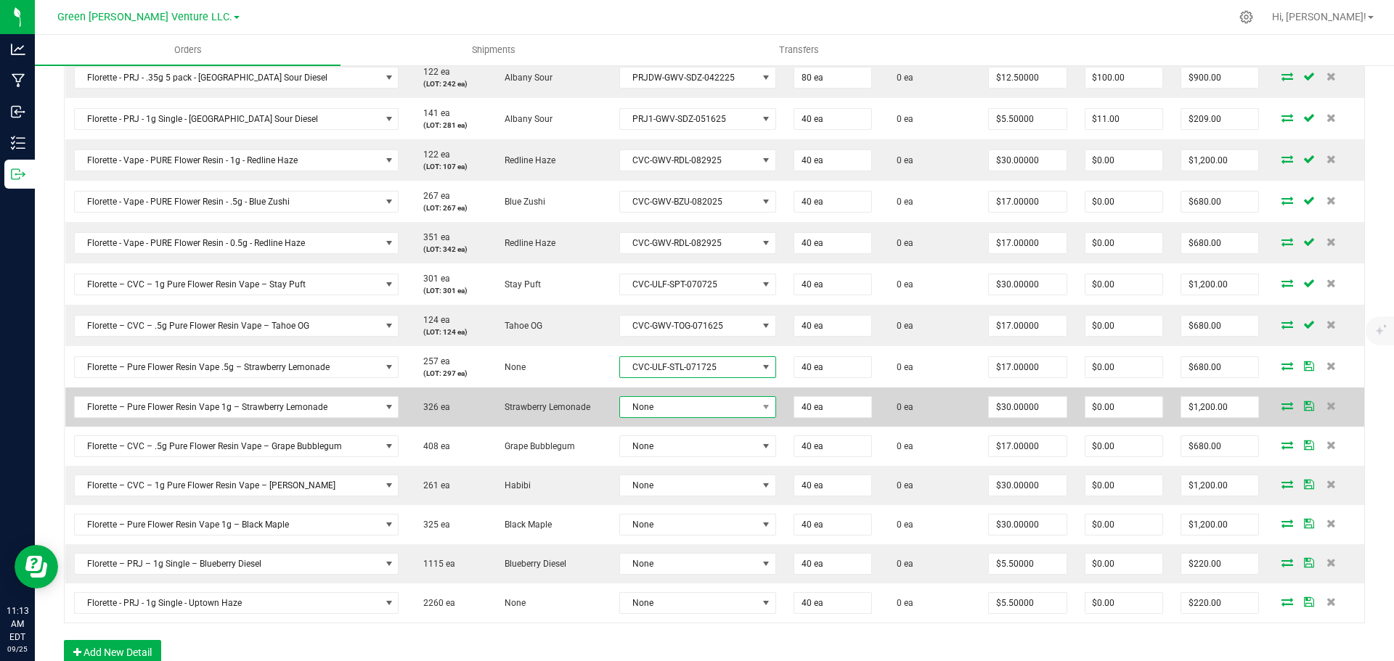
click at [682, 417] on span "None" at bounding box center [688, 407] width 137 height 20
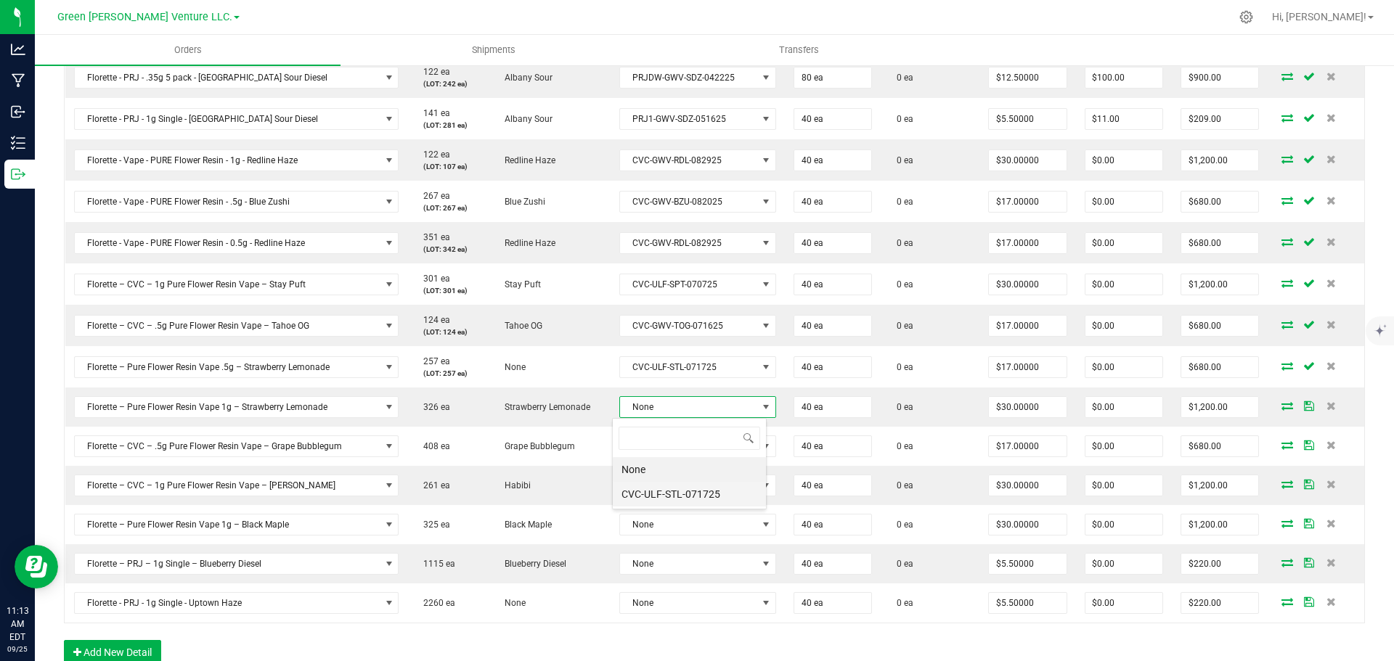
click at [680, 491] on li "CVC-ULF-STL-071725" at bounding box center [689, 494] width 153 height 25
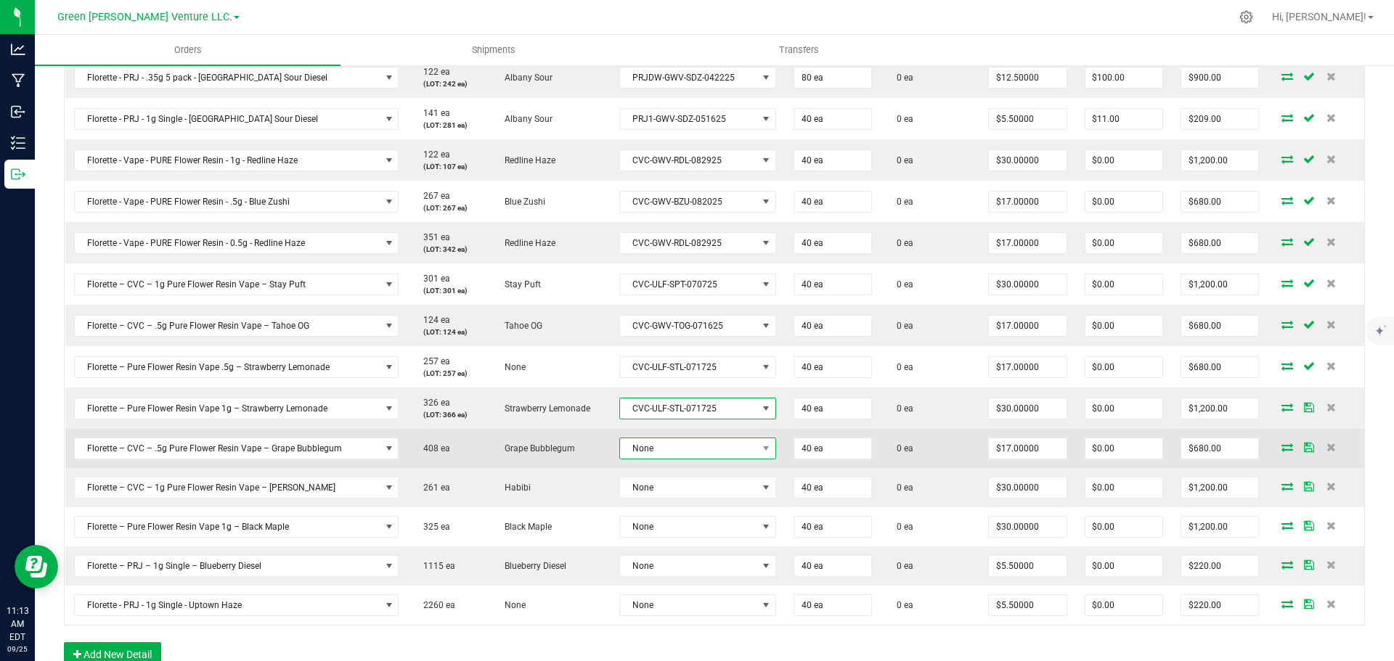
click at [682, 453] on span "None" at bounding box center [688, 449] width 137 height 20
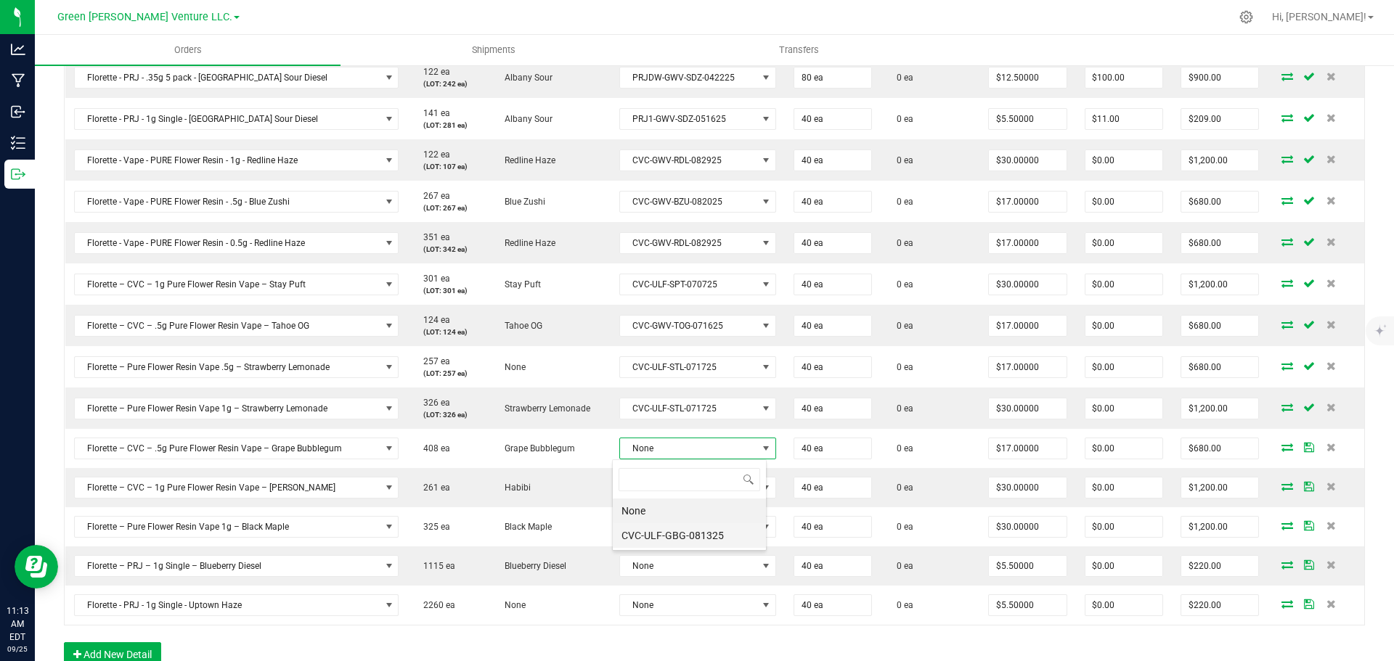
click at [682, 534] on li "CVC-ULF-GBG-081325" at bounding box center [689, 535] width 153 height 25
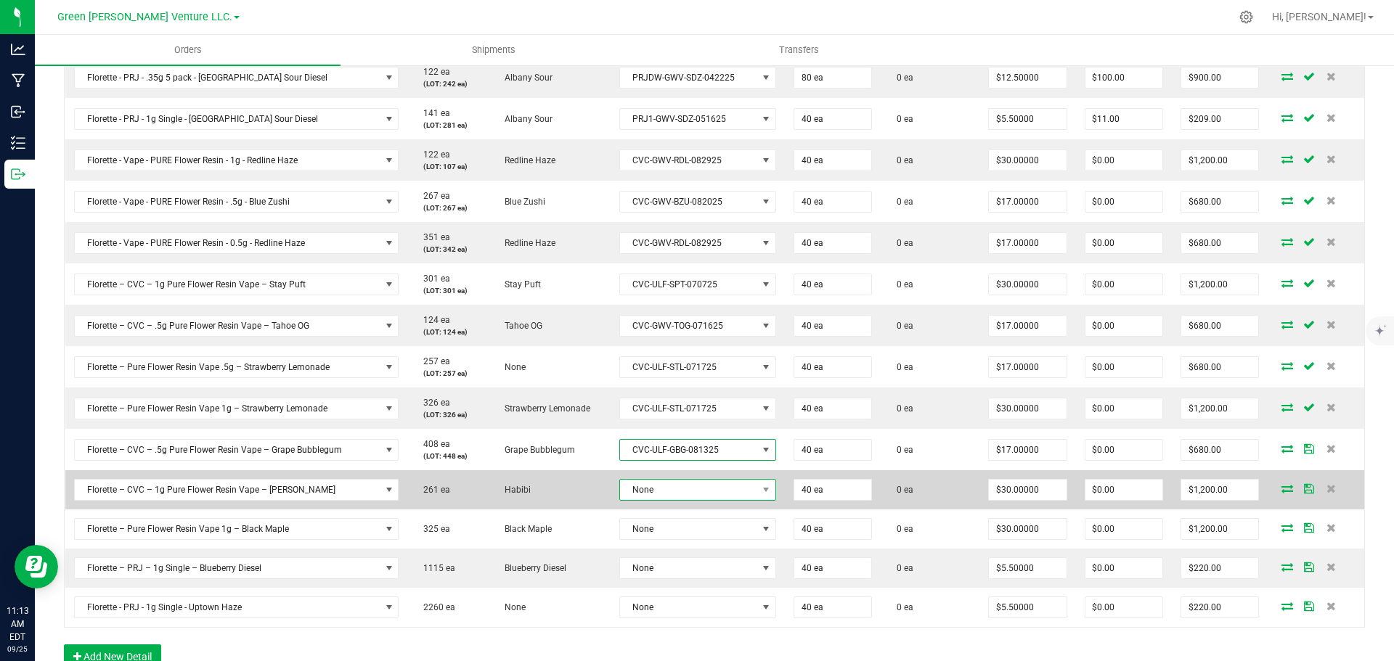
click at [682, 488] on span "None" at bounding box center [688, 490] width 137 height 20
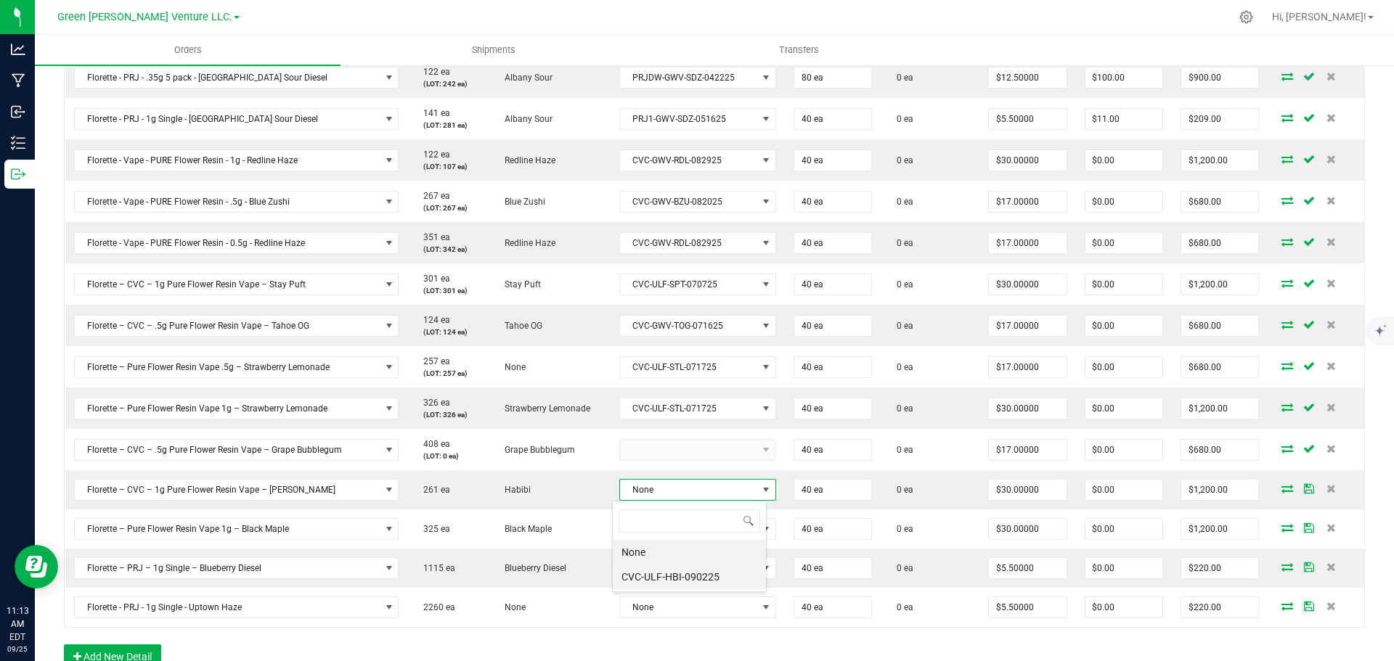
click at [673, 568] on li "CVC-ULF-HBI-090225" at bounding box center [689, 577] width 153 height 25
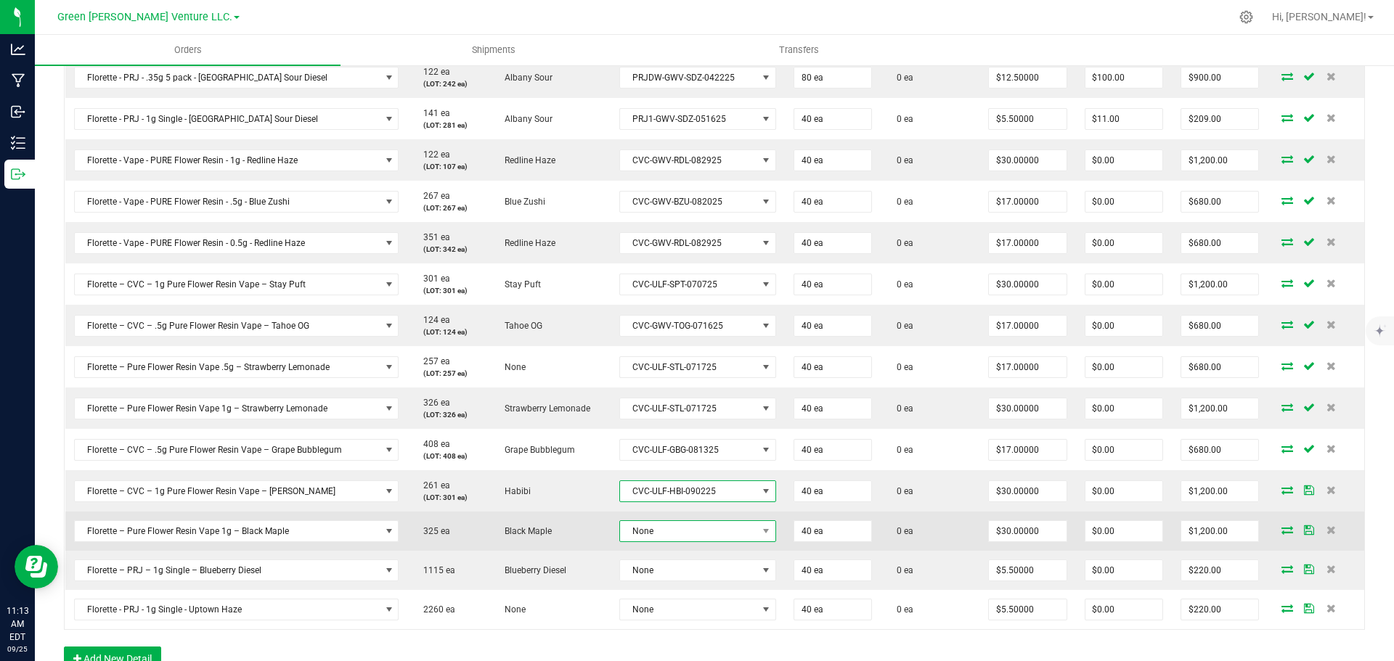
click at [680, 536] on span "None" at bounding box center [688, 531] width 137 height 20
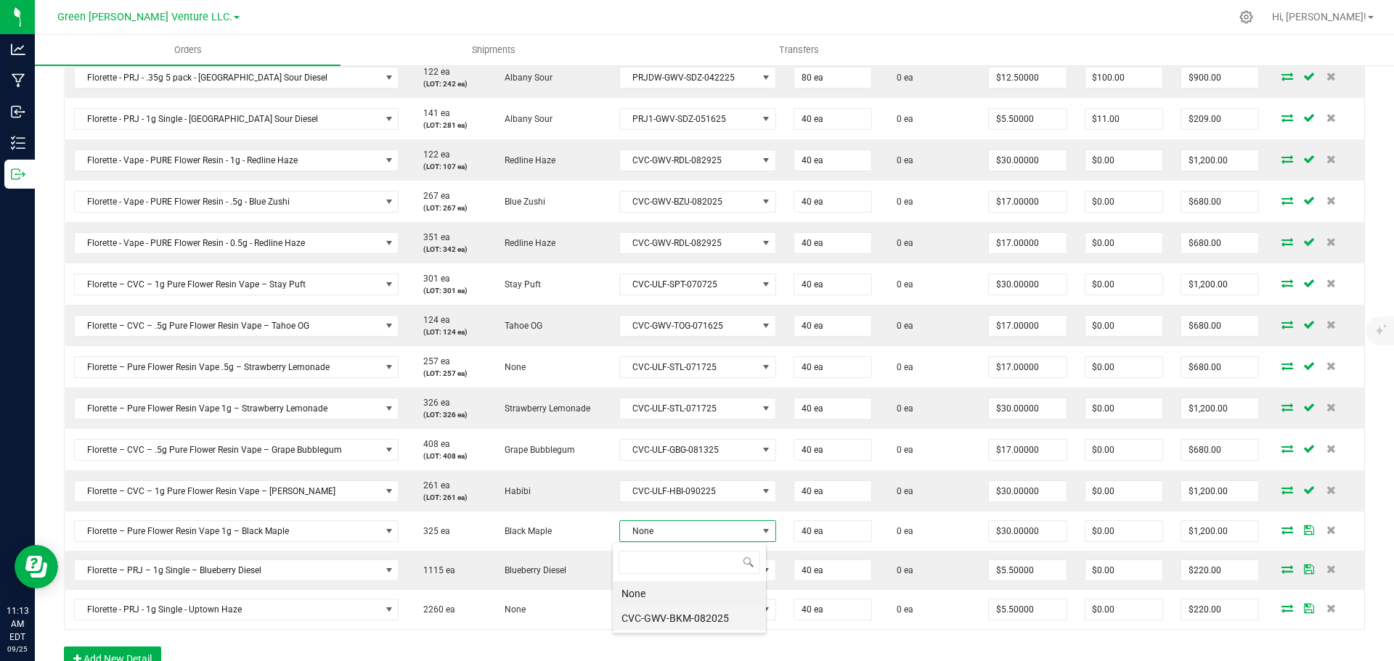
click at [677, 609] on li "CVC-GWV-BKM-082025" at bounding box center [689, 618] width 153 height 25
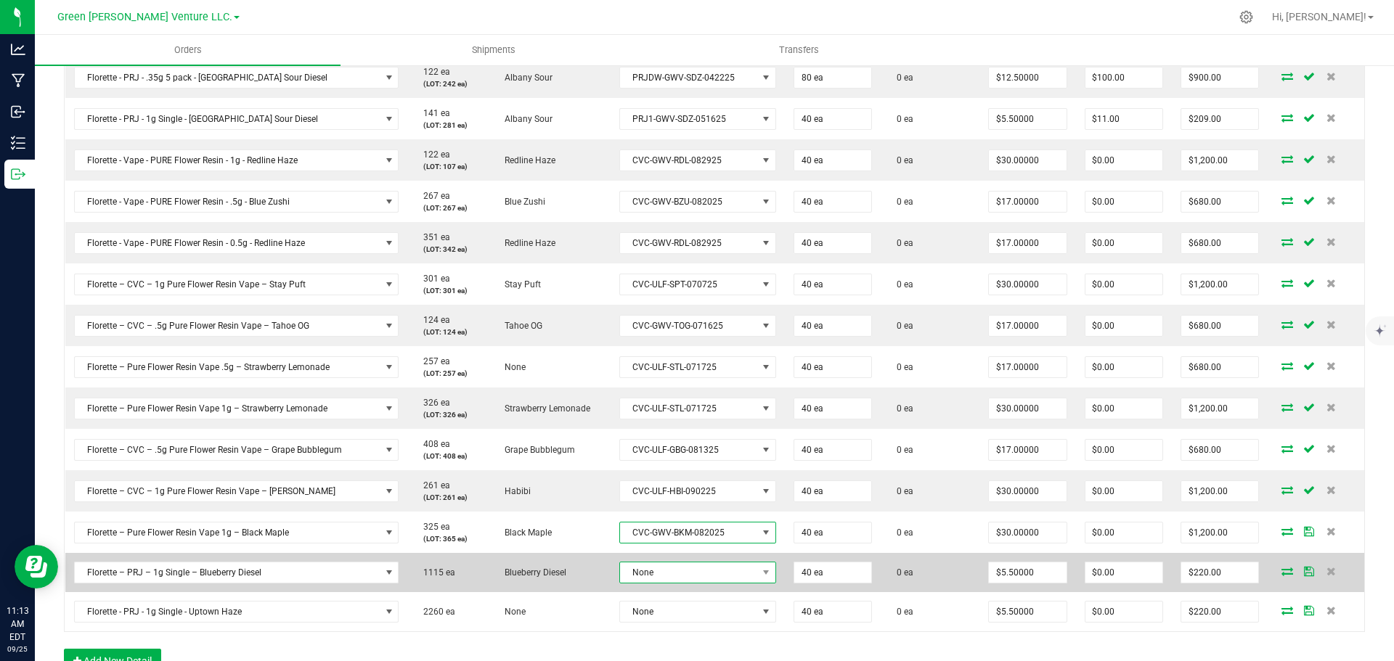
click at [681, 577] on span "None" at bounding box center [688, 573] width 137 height 20
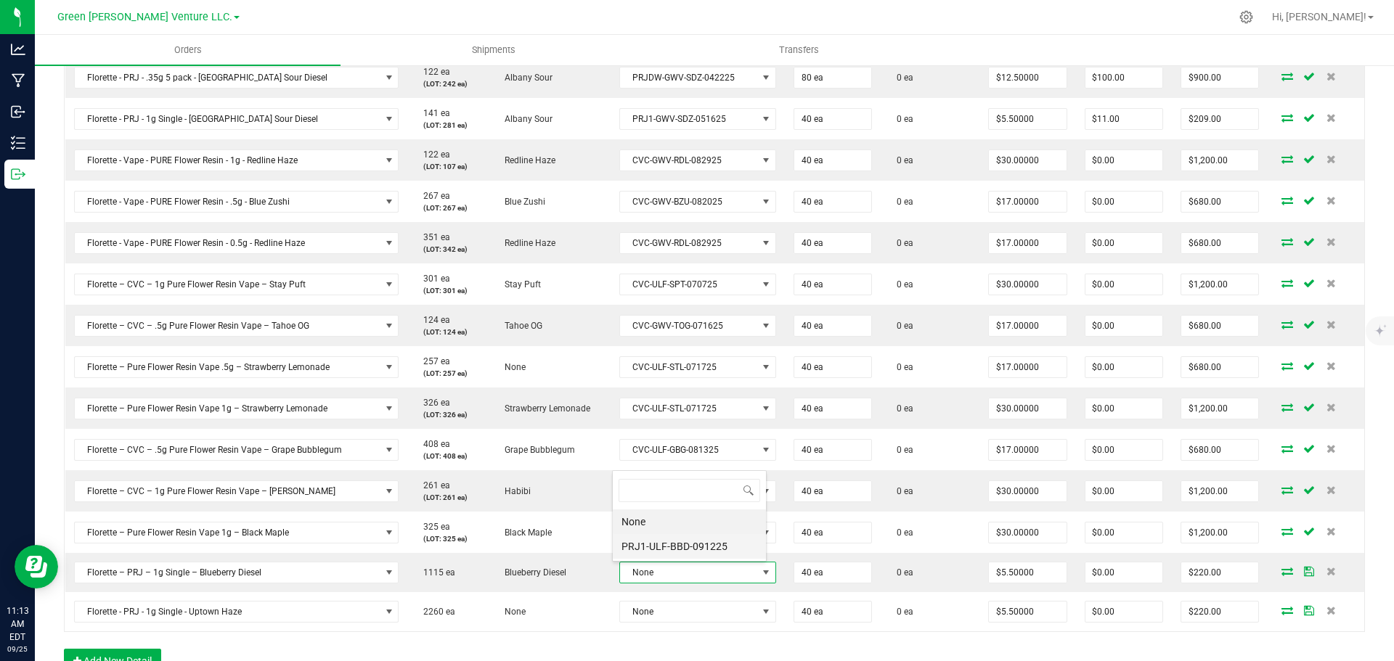
click at [675, 549] on li "PRJ1-ULF-BBD-091225" at bounding box center [689, 546] width 153 height 25
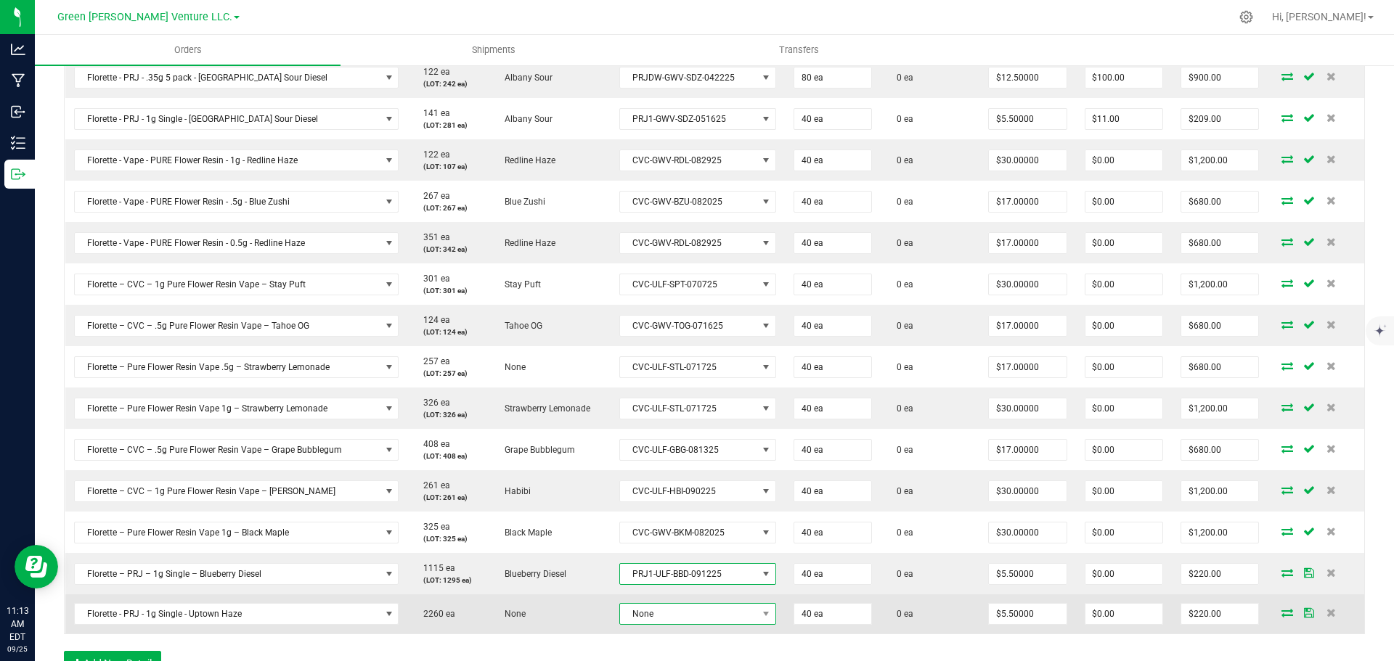
click at [675, 615] on span "None" at bounding box center [688, 614] width 137 height 20
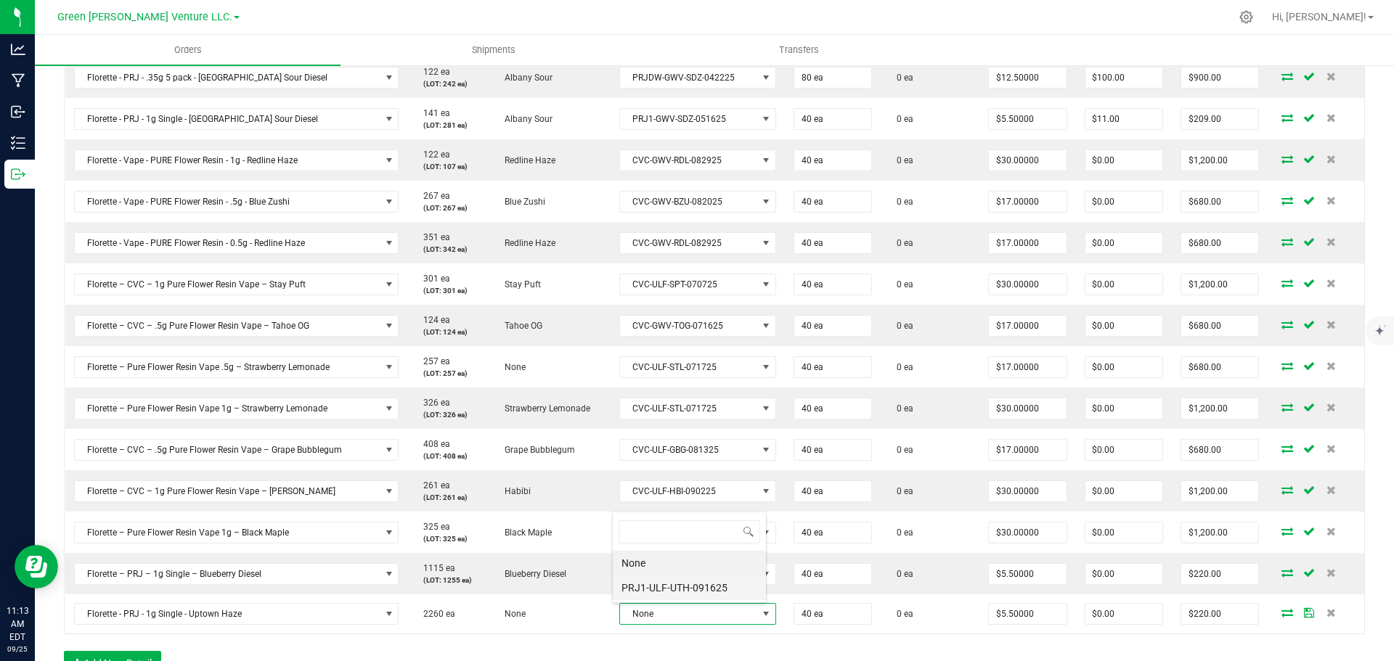
click at [671, 582] on li "PRJ1-ULF-UTH-091625" at bounding box center [689, 588] width 153 height 25
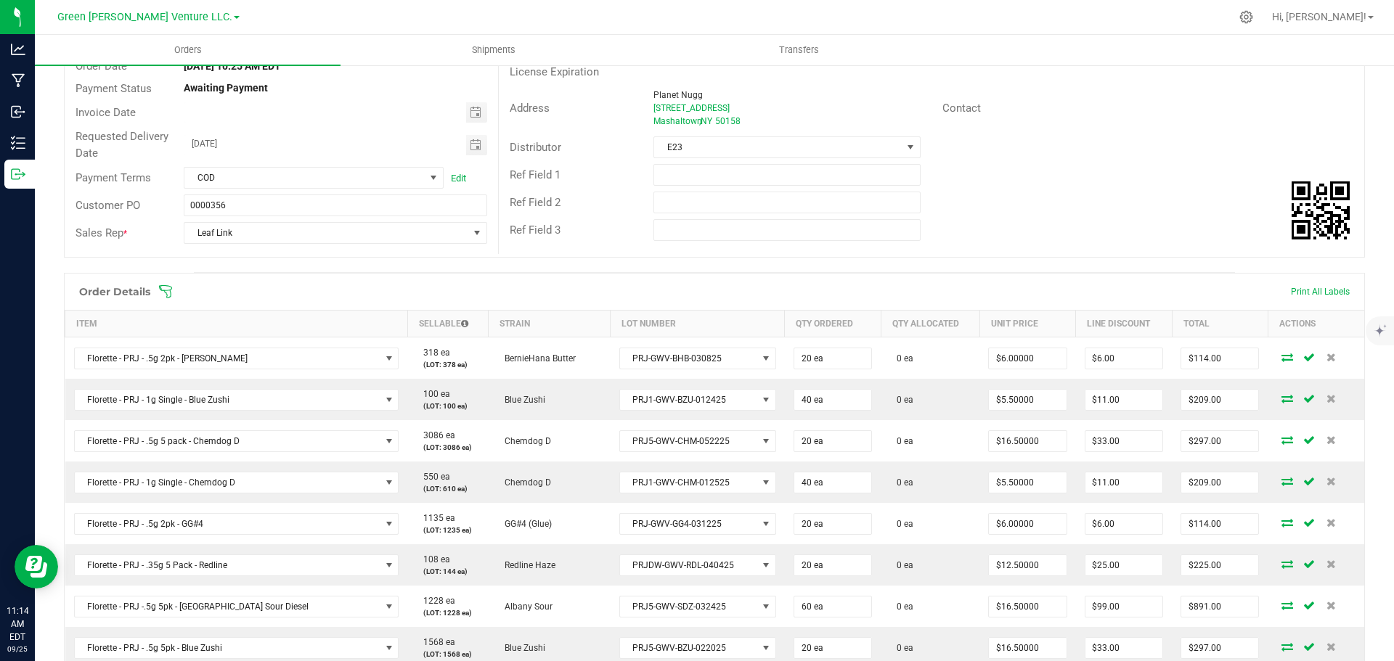
click at [165, 293] on icon at bounding box center [165, 291] width 13 height 13
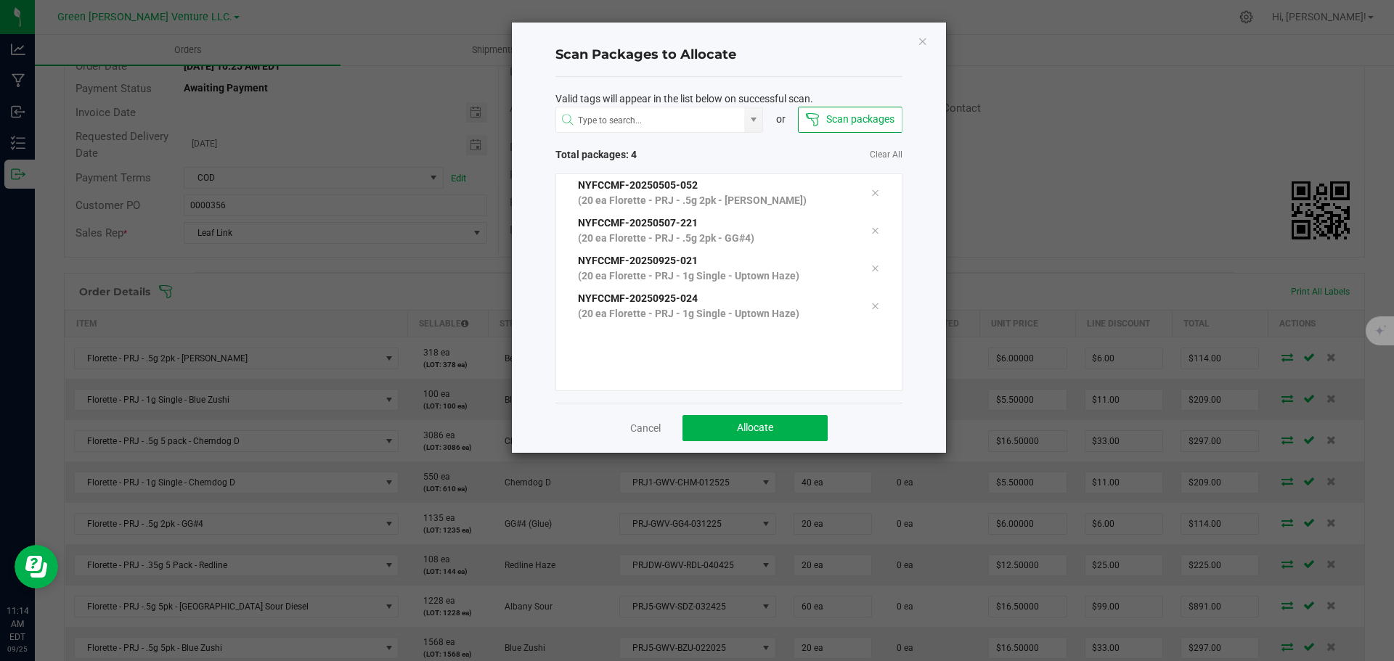
click at [550, 402] on div "Scan Packages to Allocate Valid tags will appear in the list below on successfu…" at bounding box center [729, 238] width 434 height 431
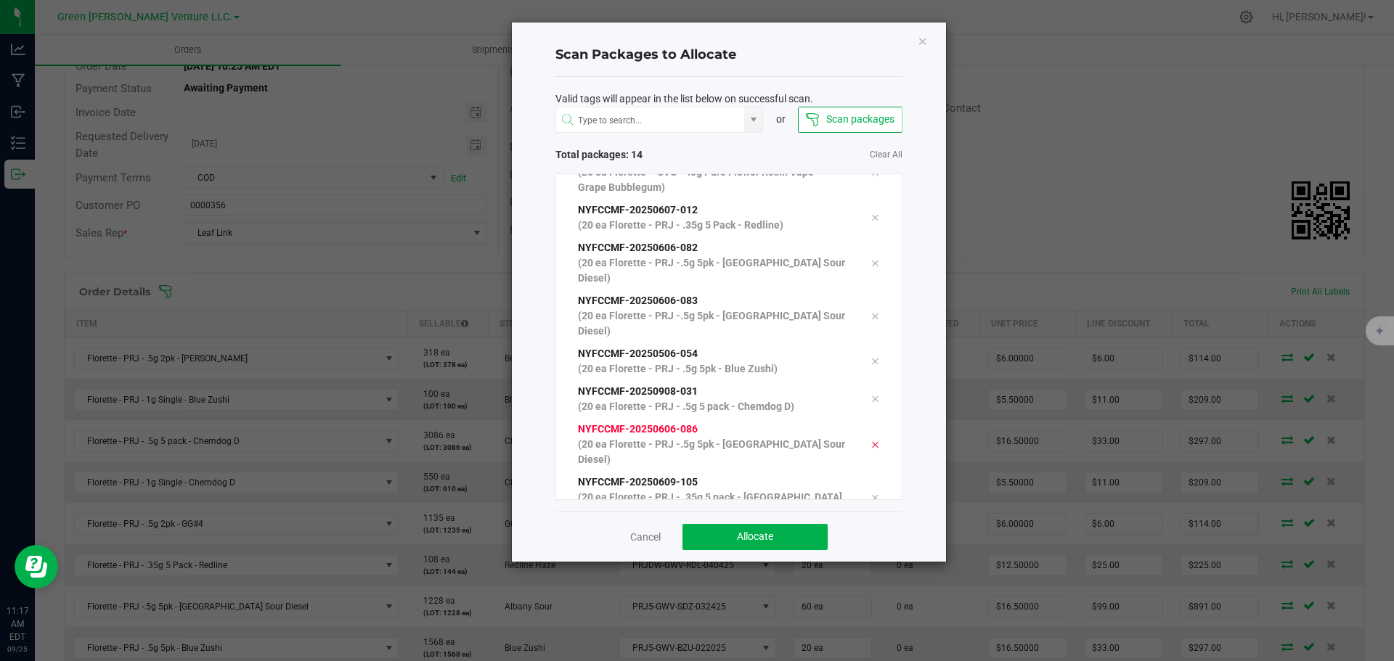
scroll to position [270, 0]
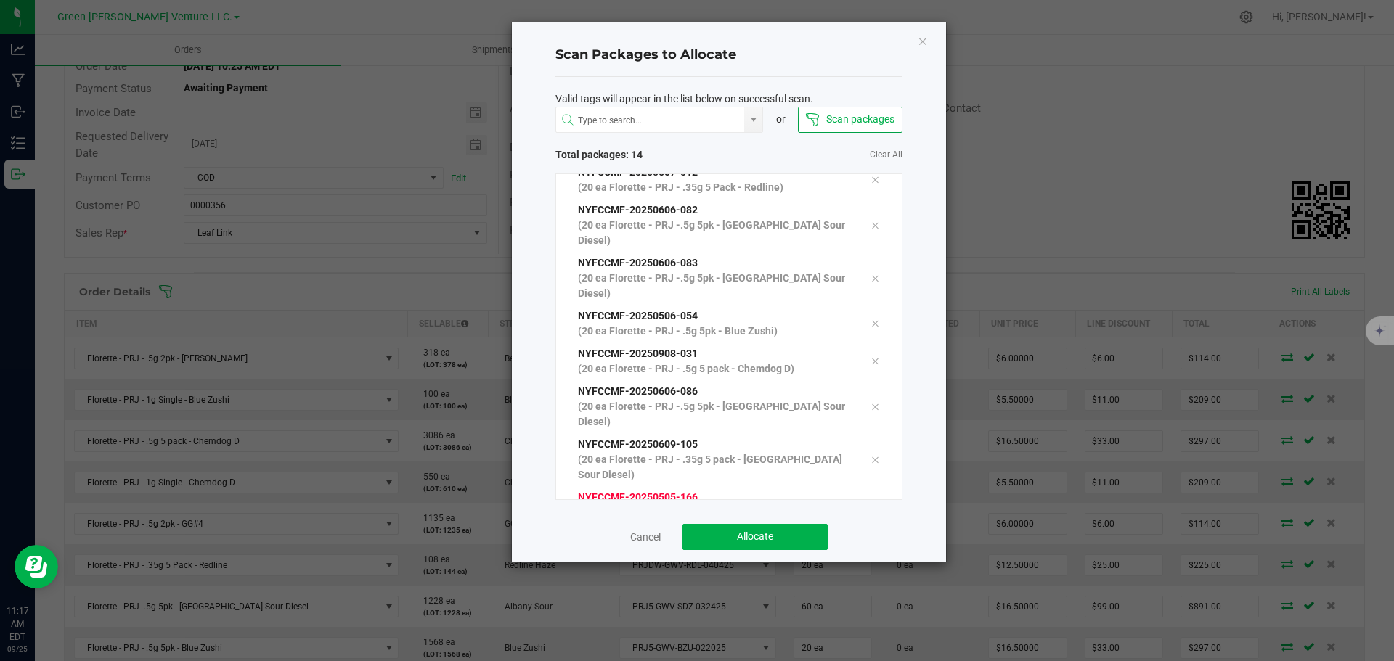
click at [871, 500] on icon at bounding box center [875, 506] width 9 height 12
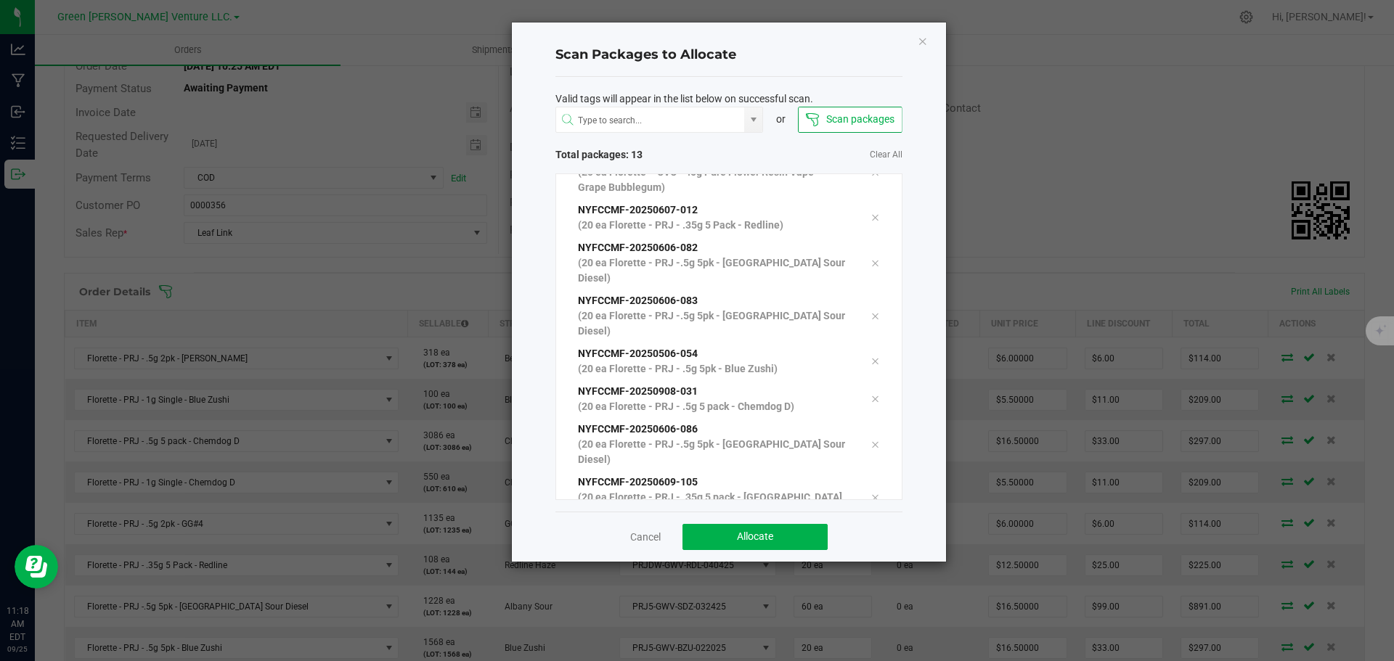
click at [532, 484] on div "Scan Packages to Allocate Valid tags will appear in the list below on successfu…" at bounding box center [729, 292] width 434 height 539
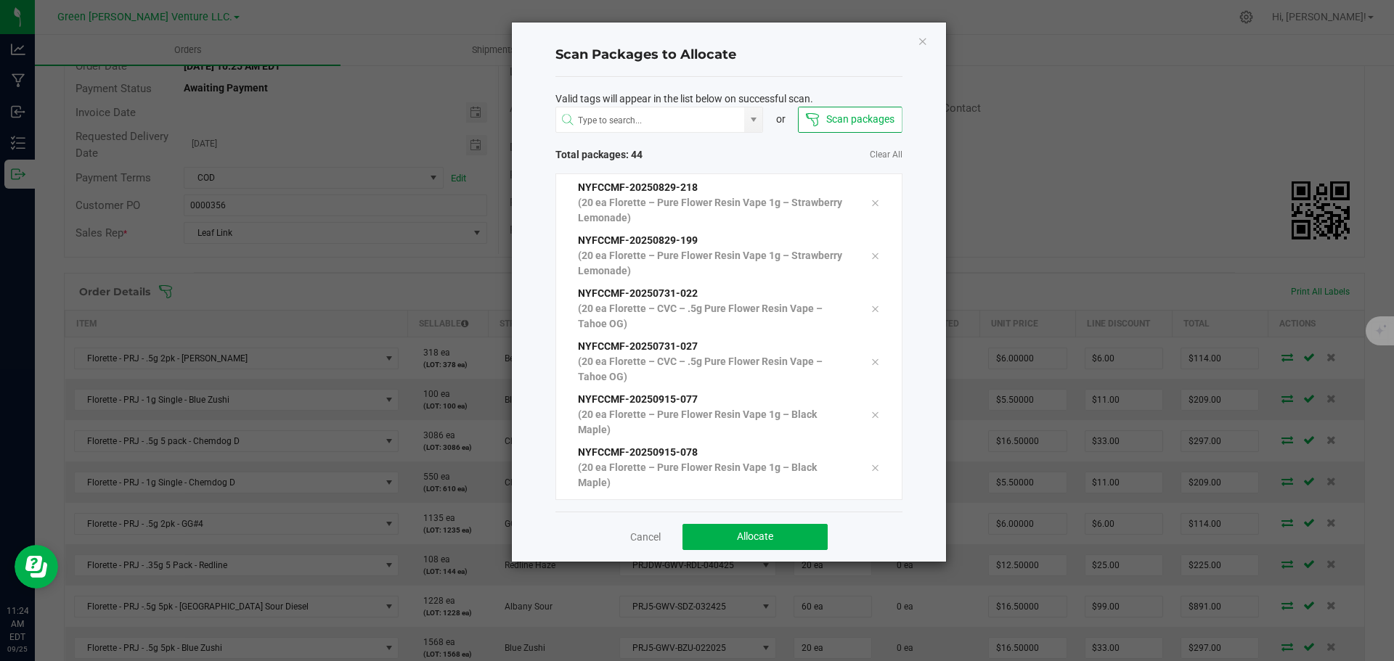
scroll to position [1624, 0]
click at [725, 542] on button "Allocate" at bounding box center [754, 537] width 145 height 26
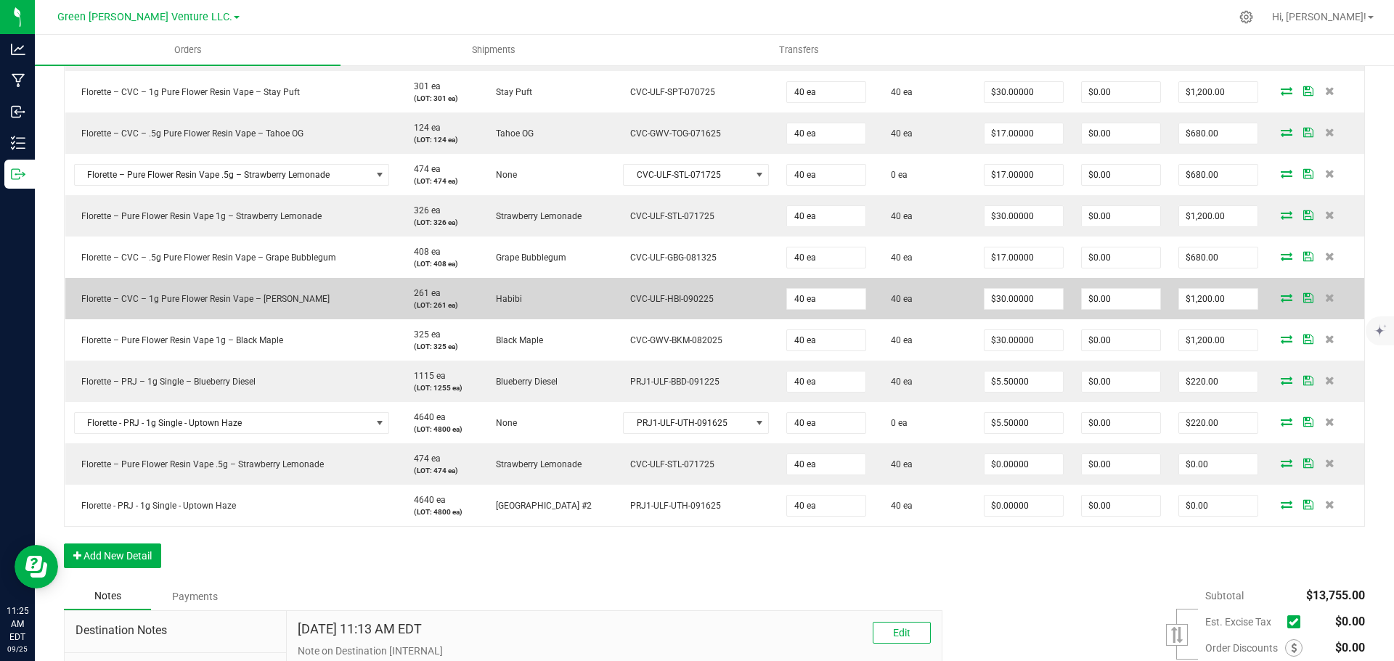
scroll to position [1016, 0]
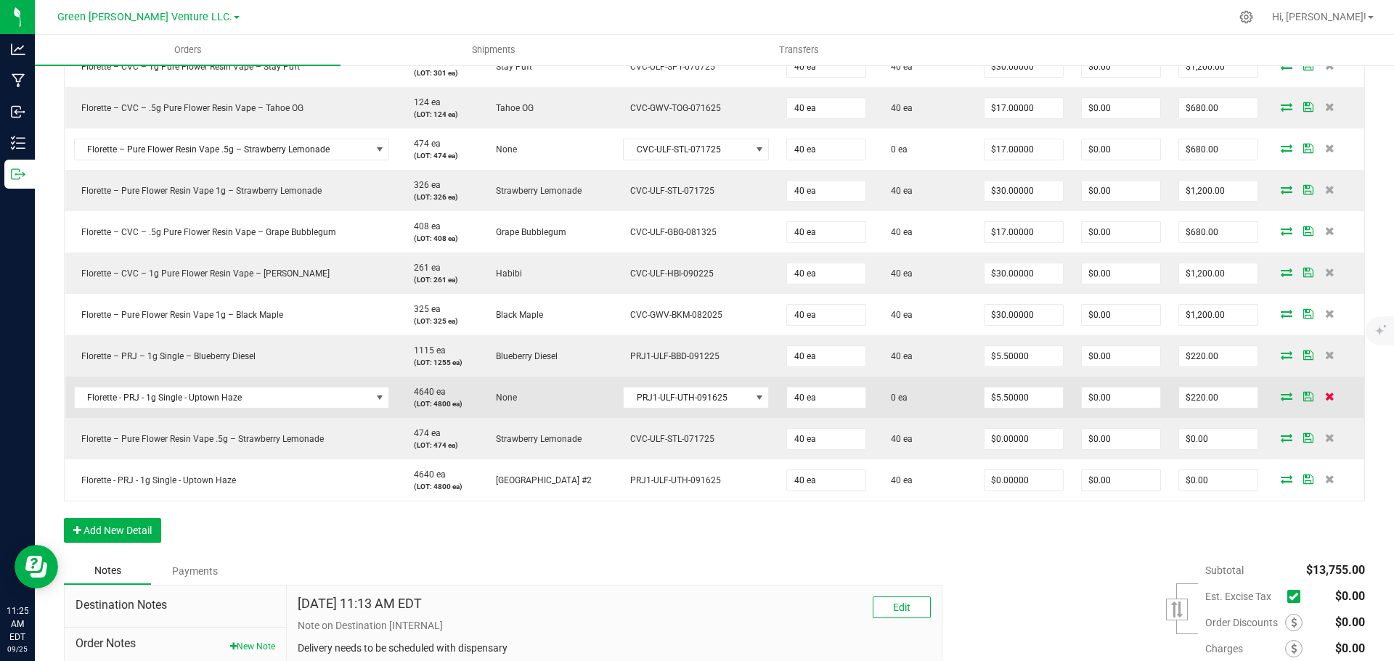
click at [1325, 399] on icon at bounding box center [1329, 396] width 9 height 9
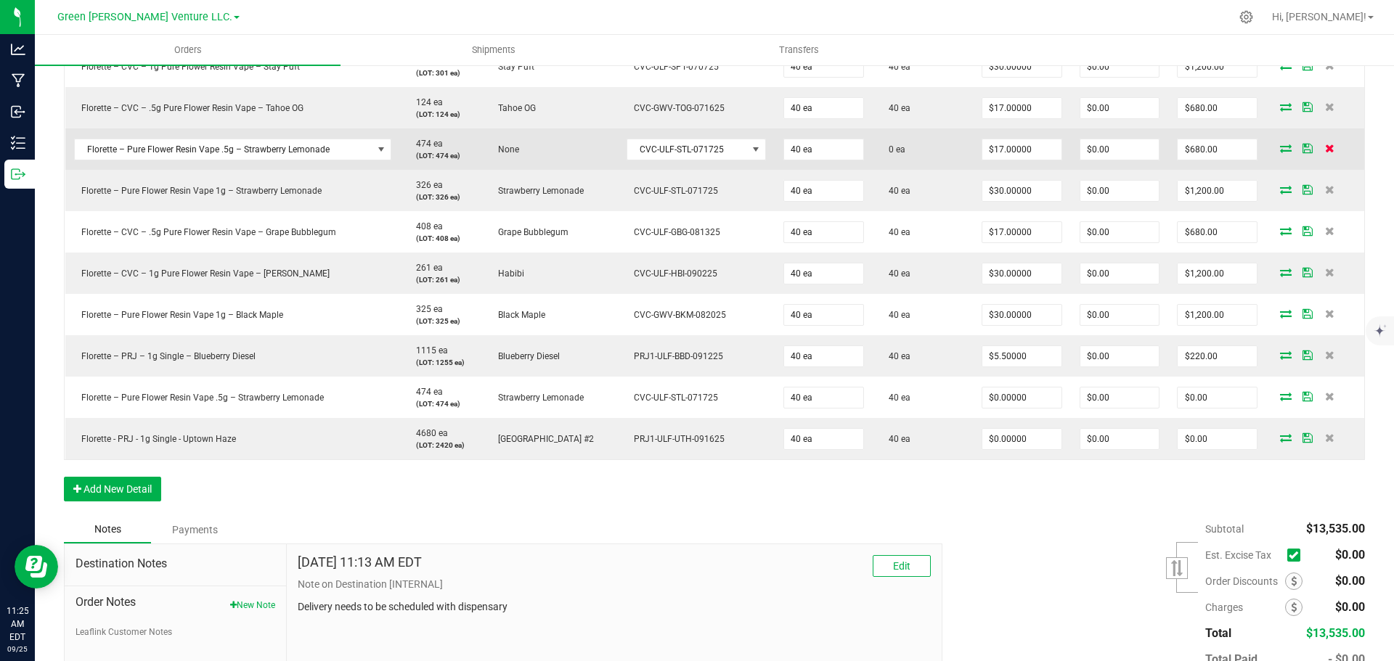
click at [1325, 147] on icon at bounding box center [1329, 148] width 9 height 9
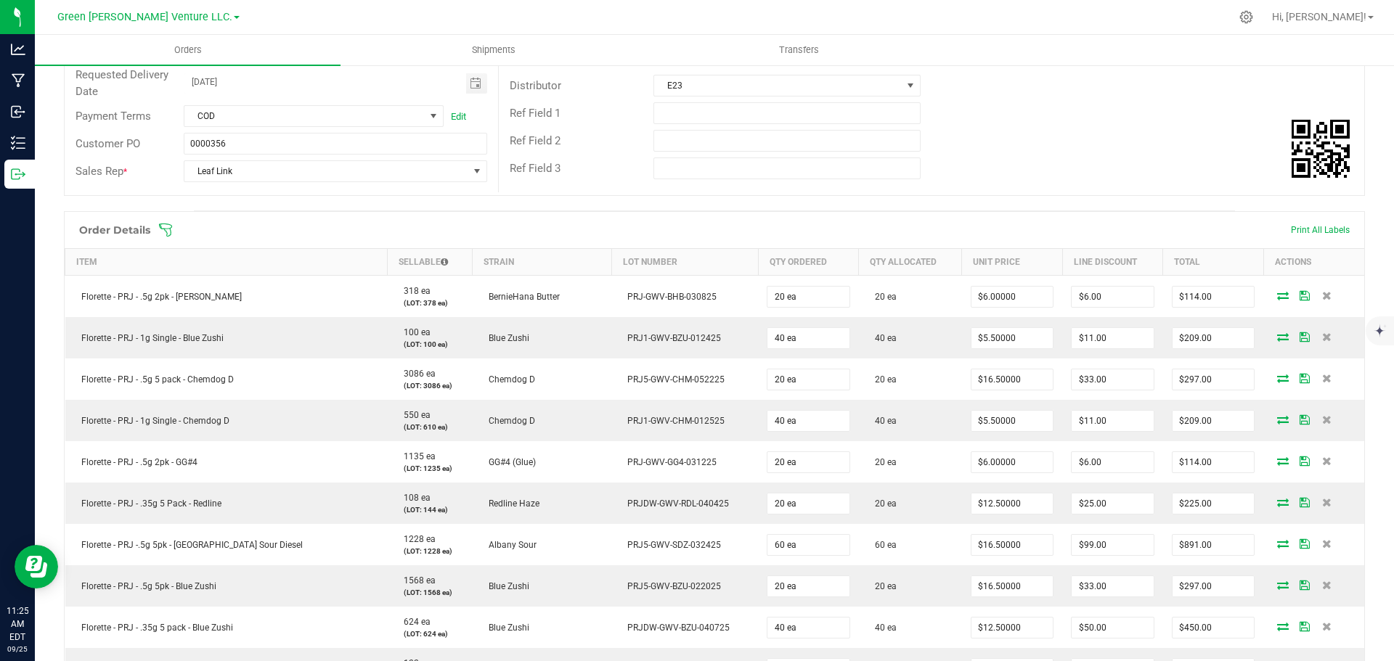
scroll to position [0, 0]
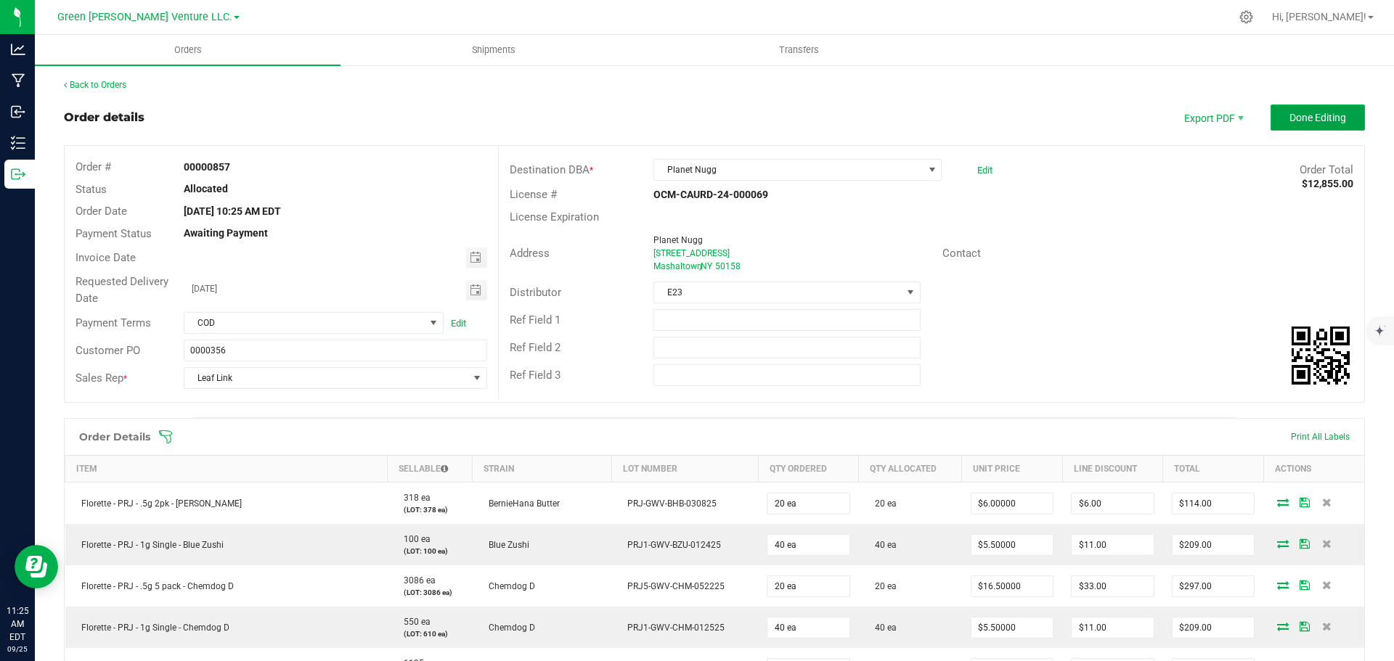
click at [1305, 126] on button "Done Editing" at bounding box center [1318, 118] width 94 height 26
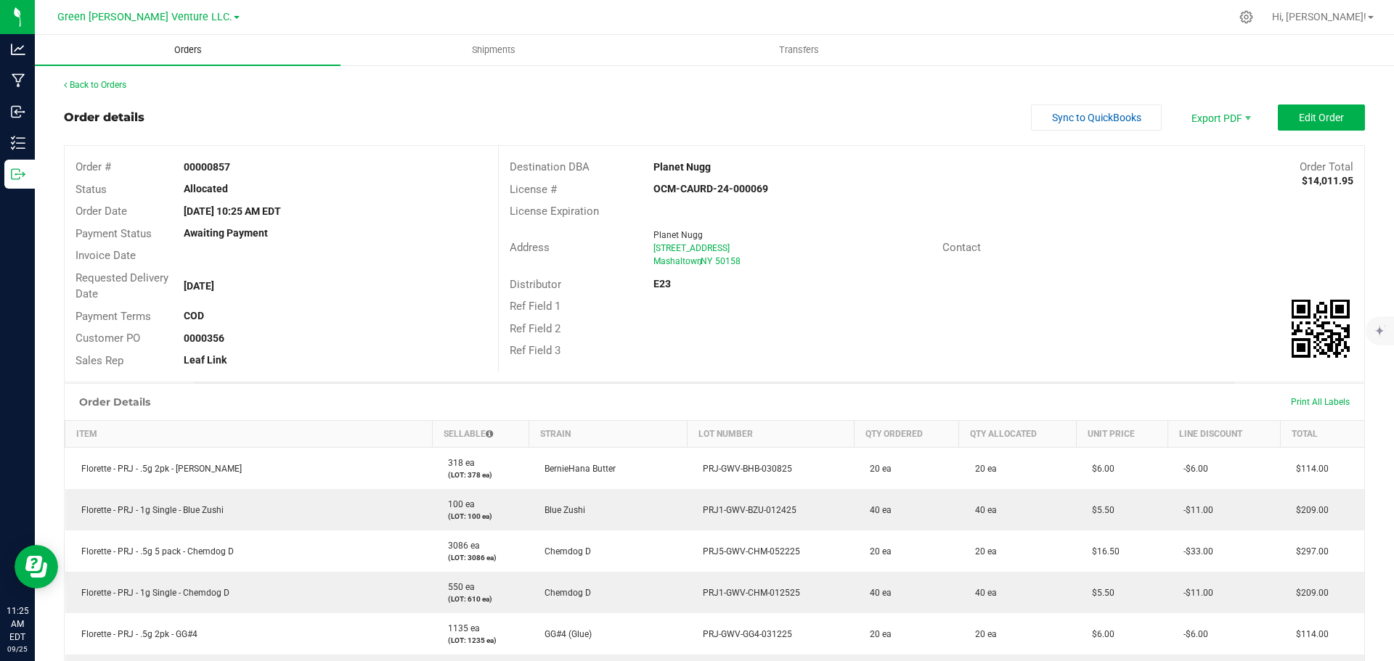
click at [188, 52] on span "Orders" at bounding box center [188, 50] width 67 height 13
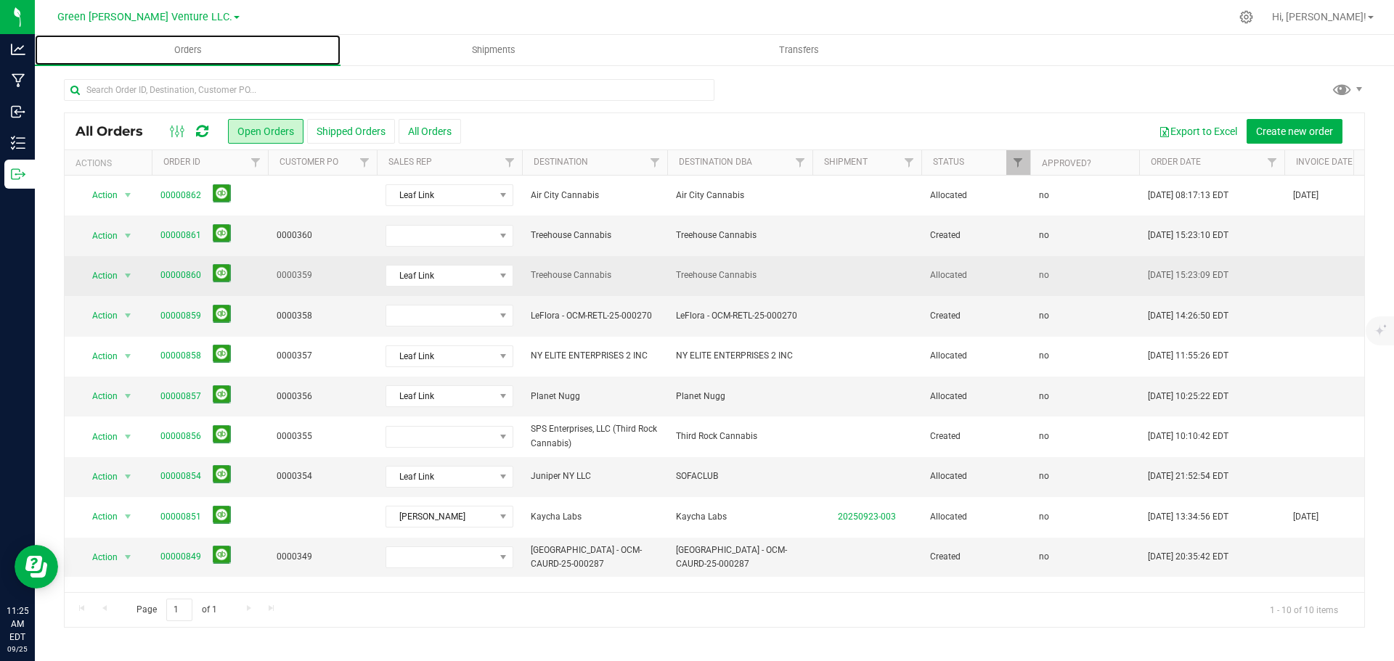
scroll to position [9, 0]
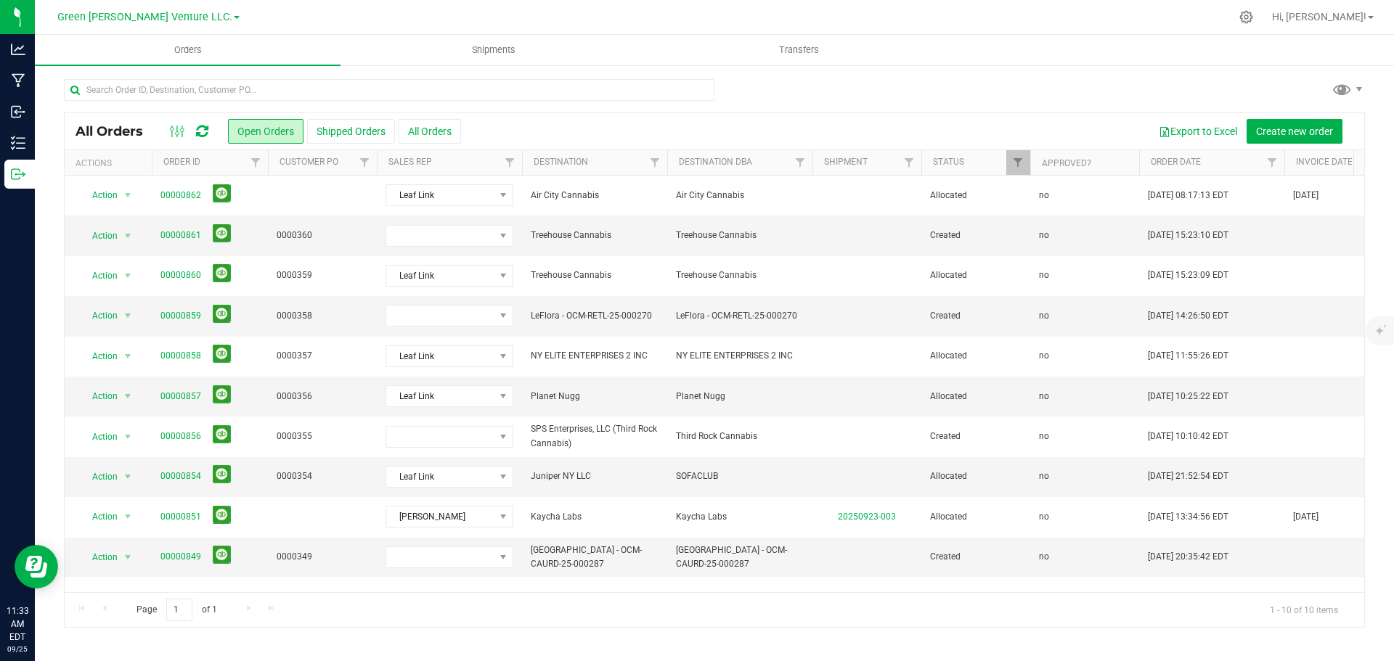
click at [1230, 77] on div "All Orders Open Orders Shipped Orders All Orders Export to Excel Create new ord…" at bounding box center [714, 353] width 1359 height 579
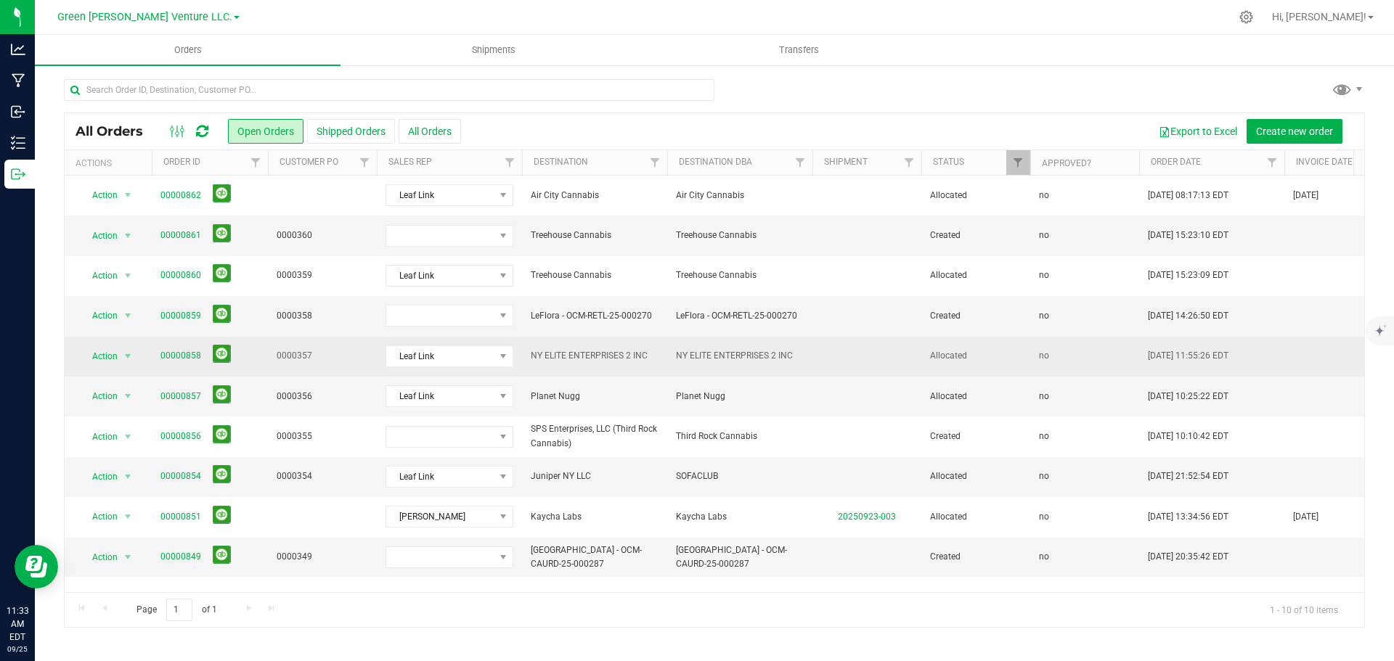
scroll to position [0, 0]
